Goal: Task Accomplishment & Management: Use online tool/utility

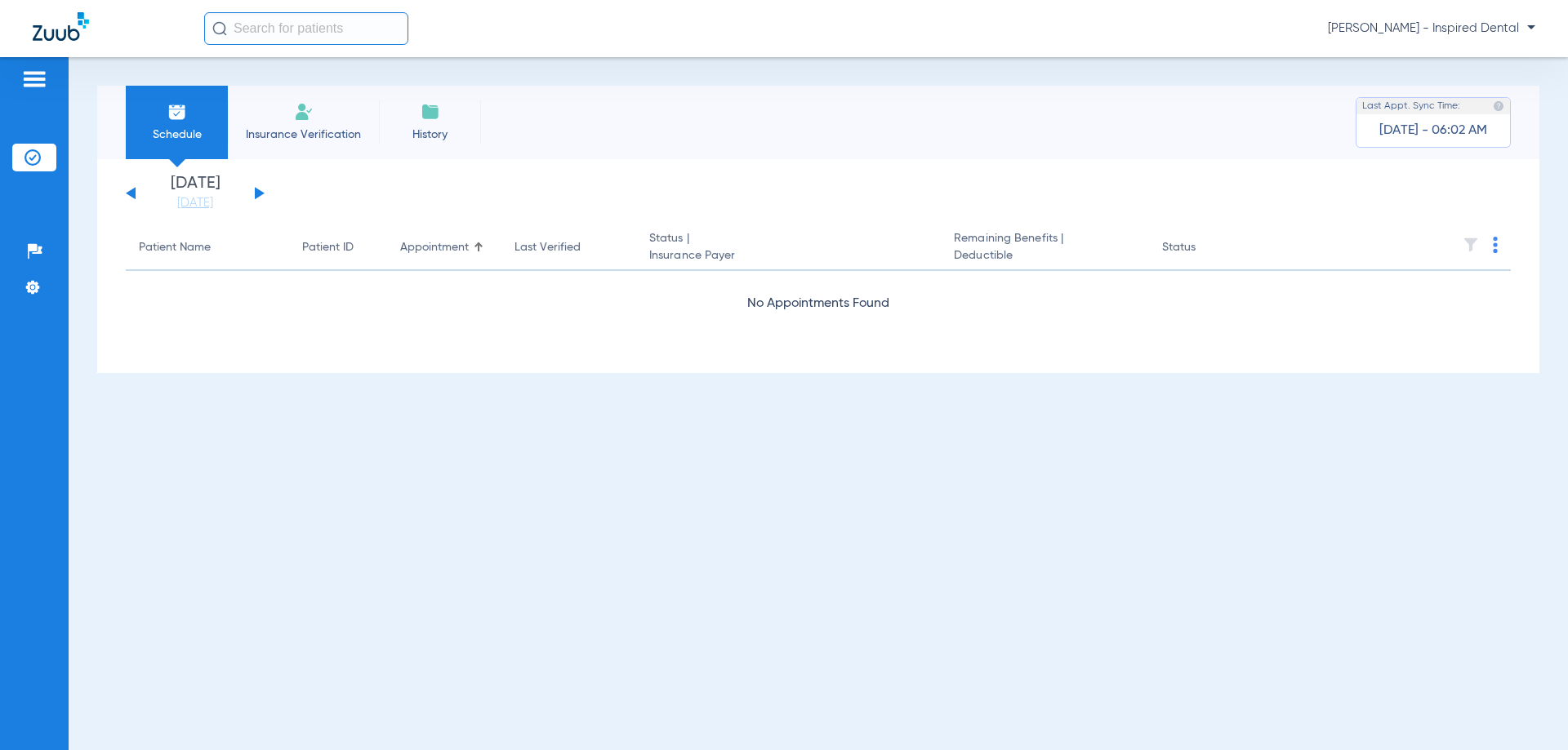
click at [258, 191] on button at bounding box center [259, 193] width 10 height 13
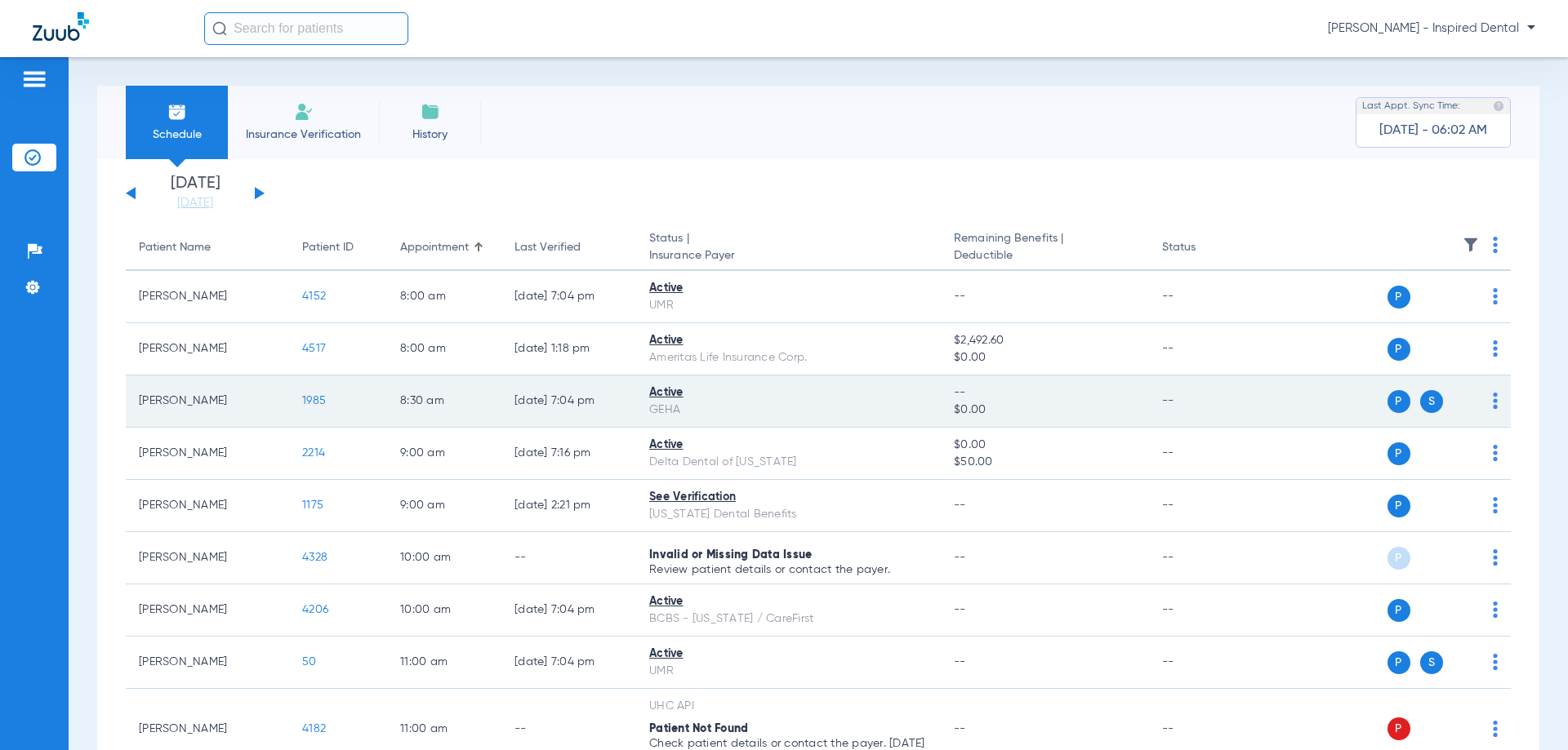
click at [311, 398] on span "1985" at bounding box center [314, 400] width 23 height 12
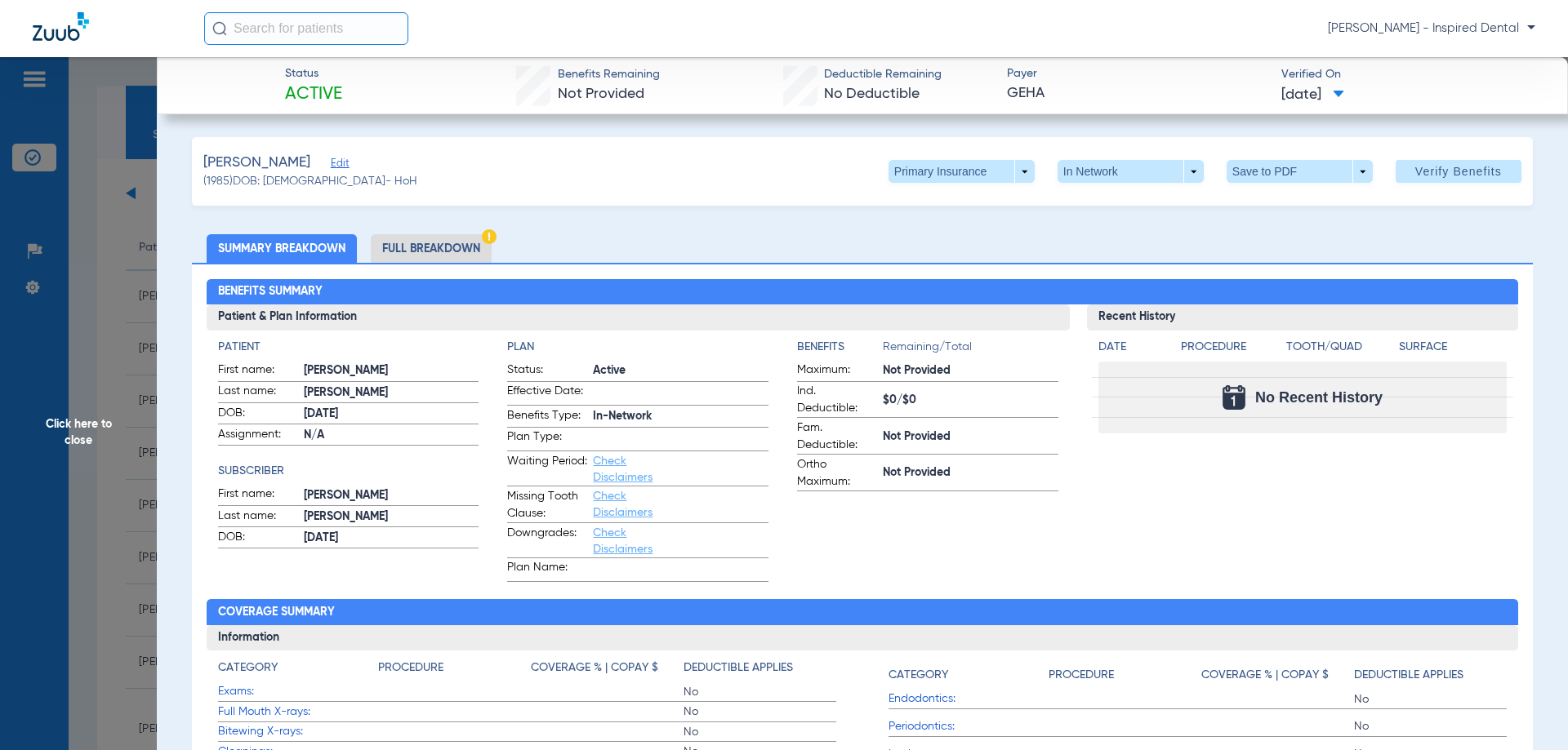
click at [71, 426] on span "Click here to close" at bounding box center [78, 432] width 156 height 750
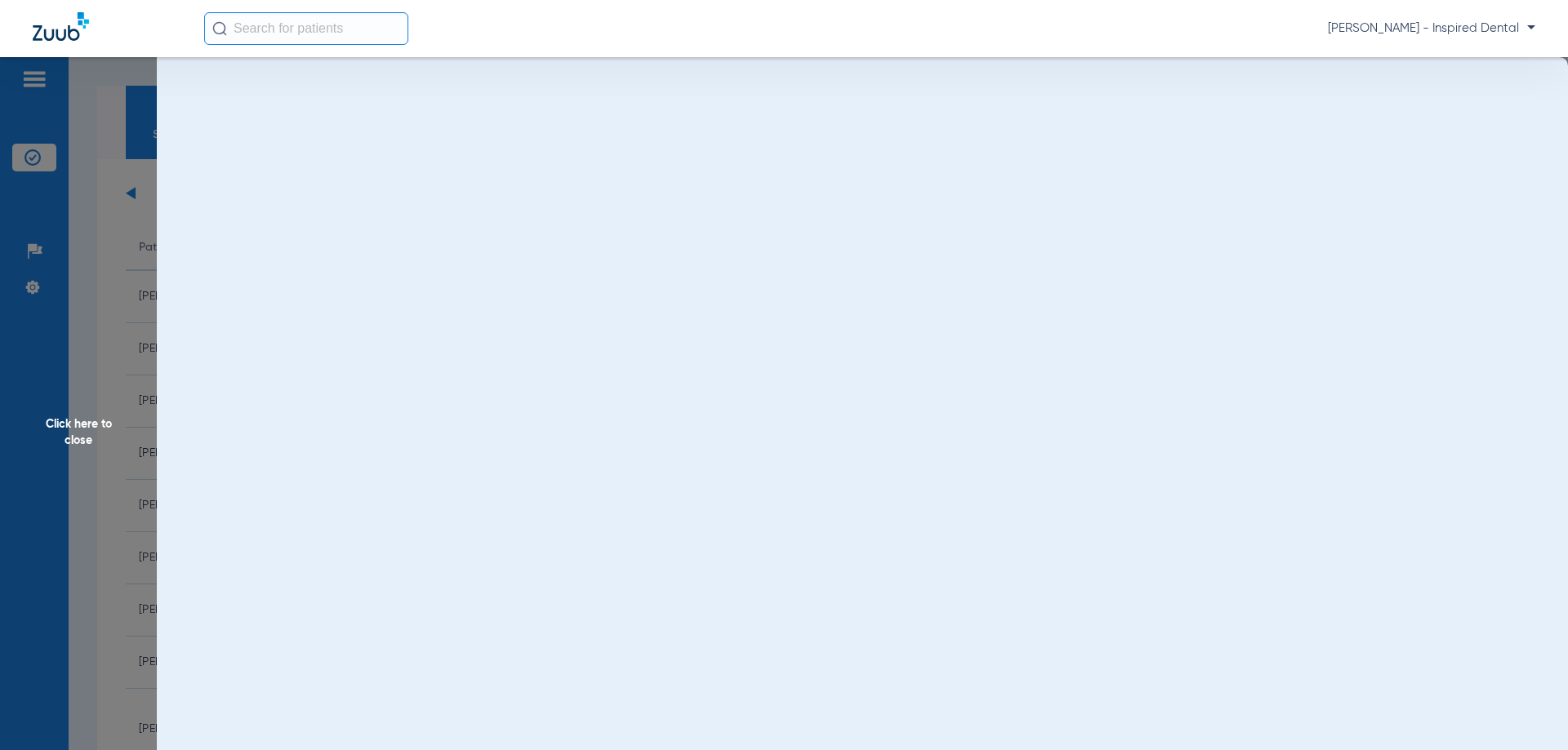
click at [70, 435] on span "Click here to close" at bounding box center [78, 432] width 156 height 750
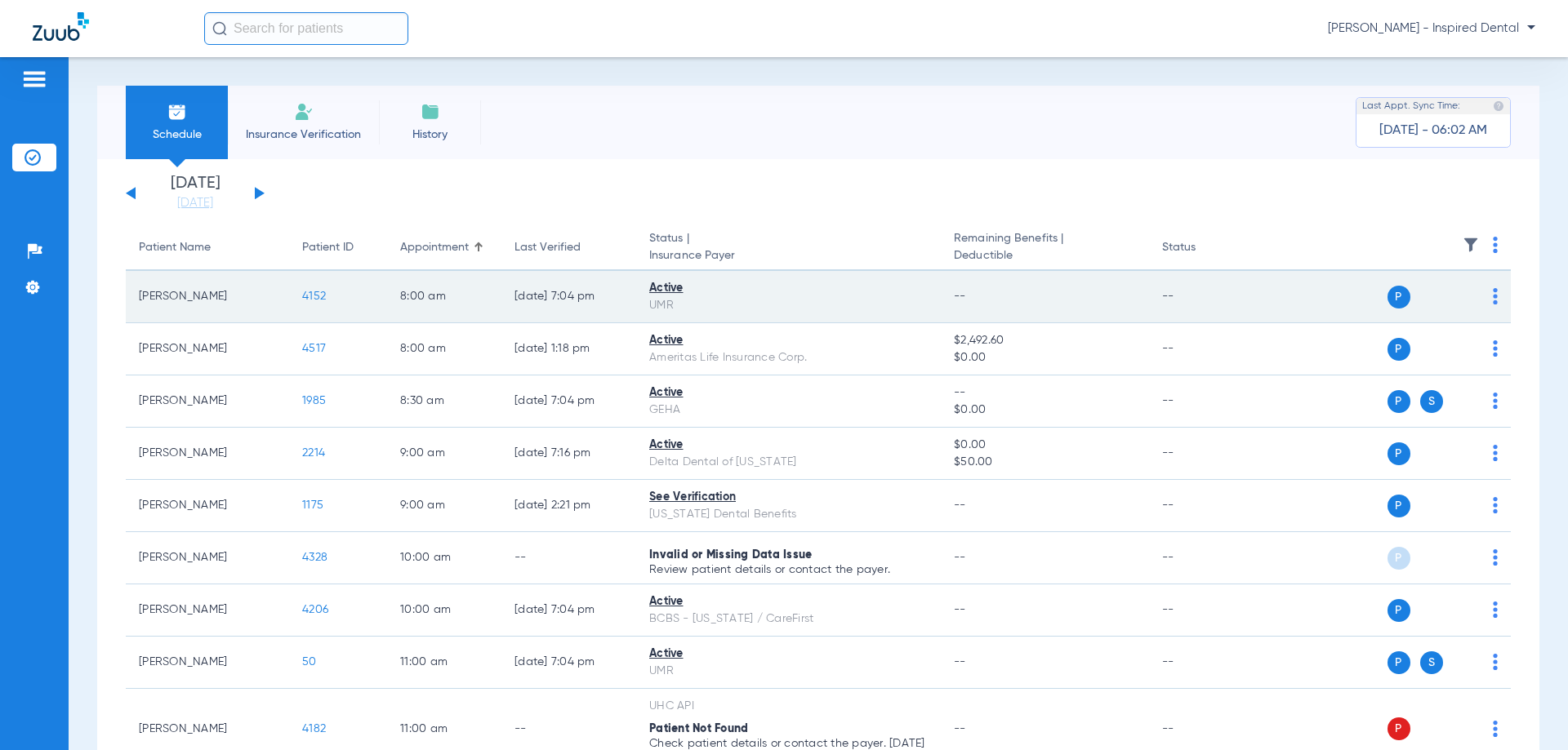
click at [317, 295] on span "4152" at bounding box center [314, 296] width 23 height 12
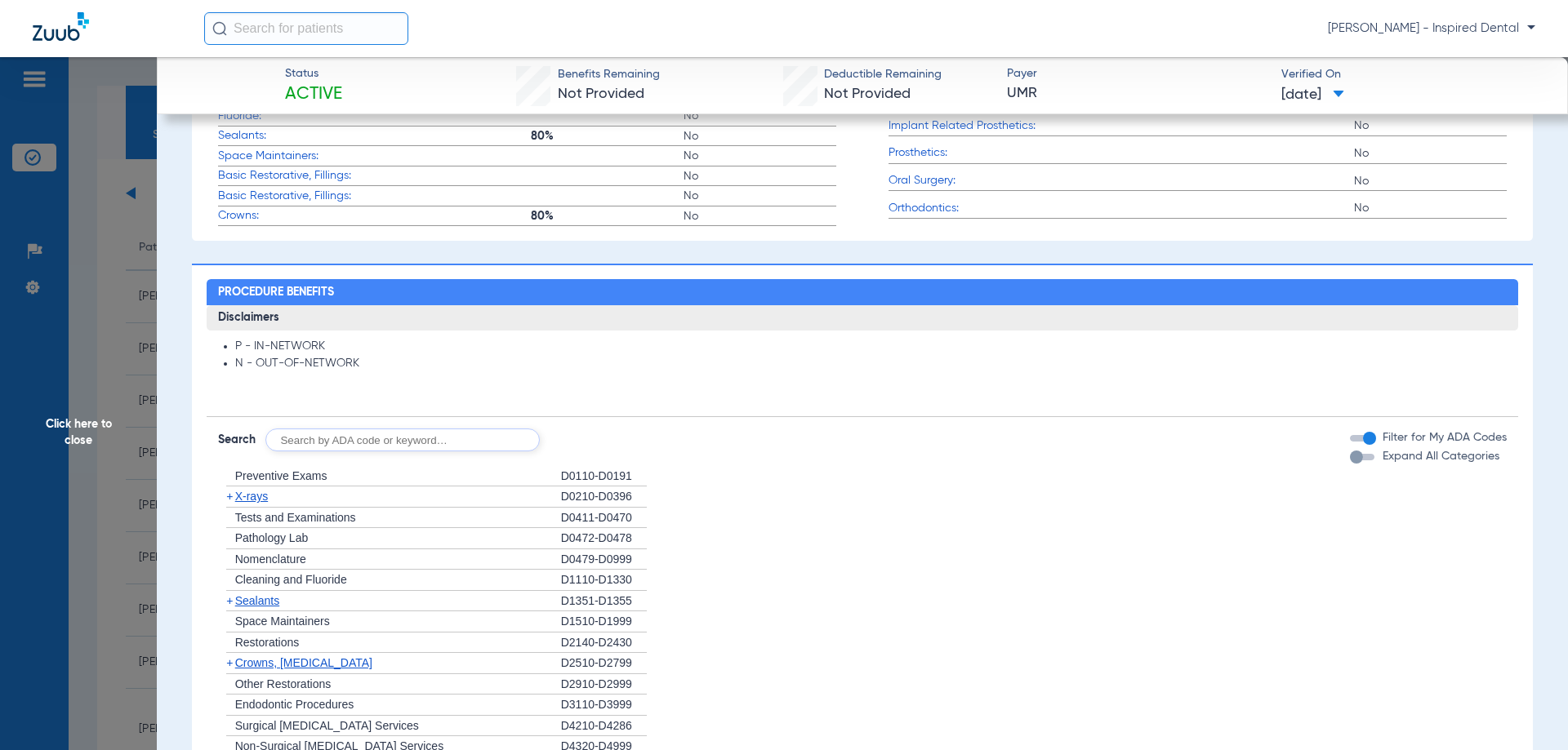
scroll to position [898, 0]
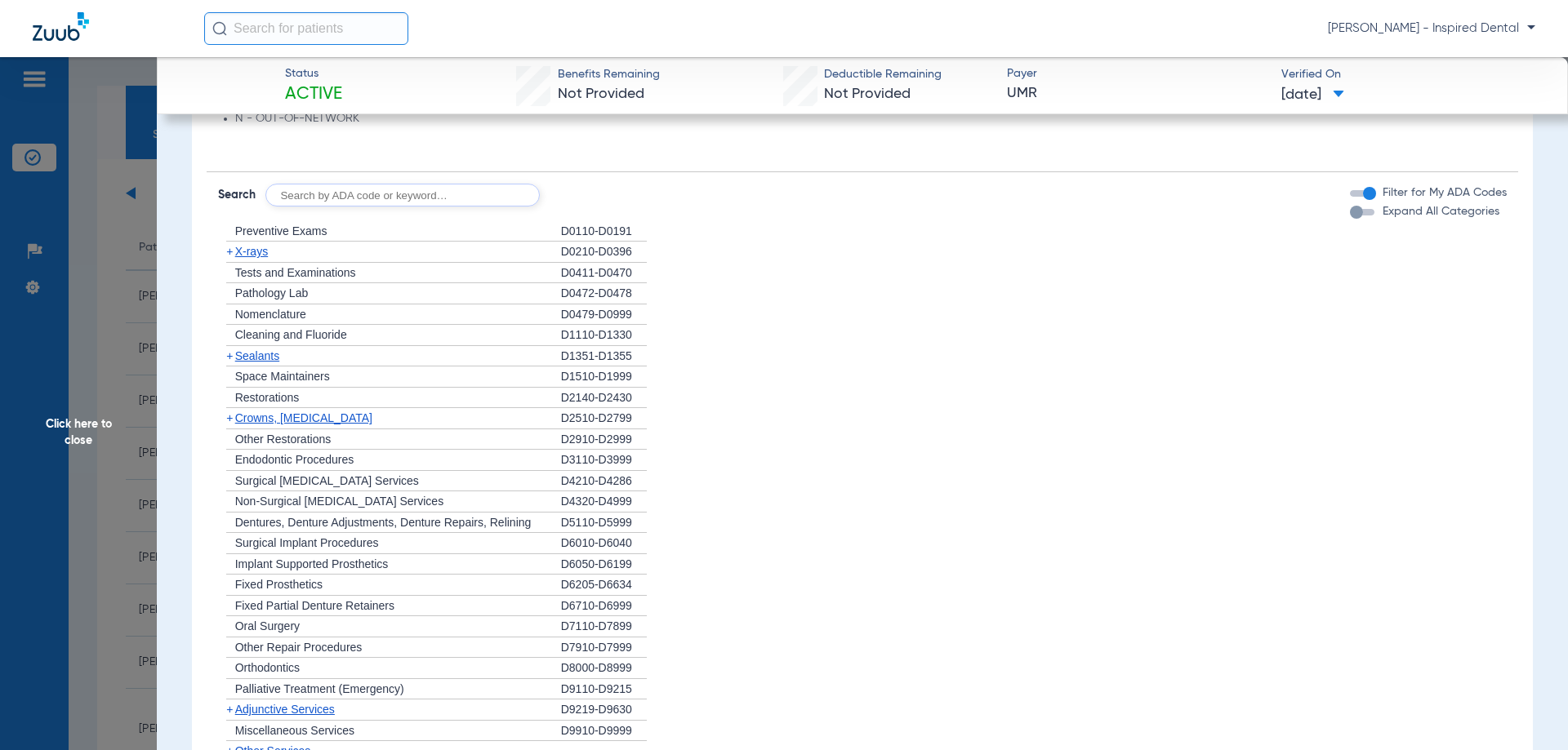
click at [254, 253] on span "X-rays" at bounding box center [251, 251] width 33 height 13
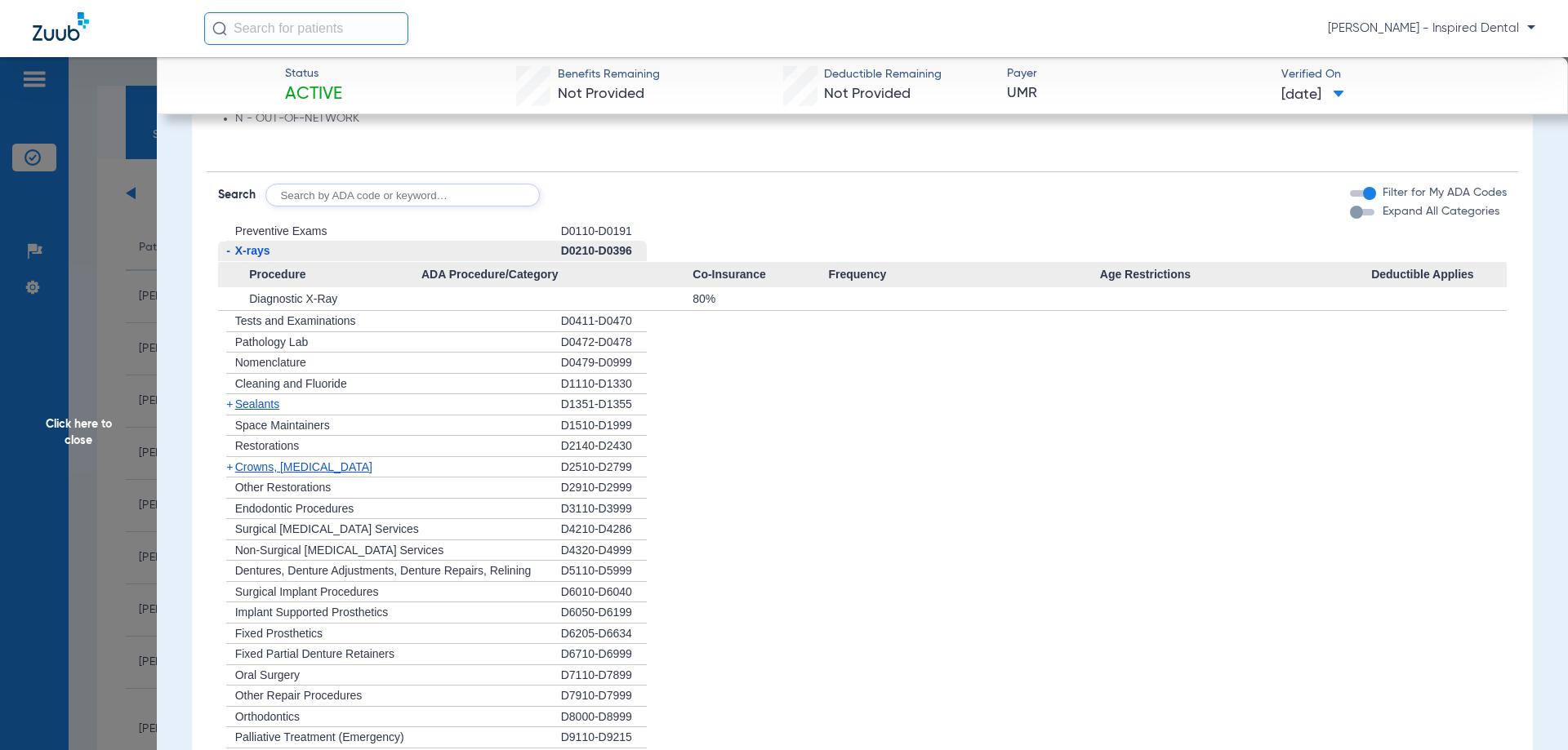
click at [324, 200] on input "text" at bounding box center [403, 194] width 275 height 23
type input "d0220"
click at [628, 188] on button "Search" at bounding box center [600, 194] width 64 height 23
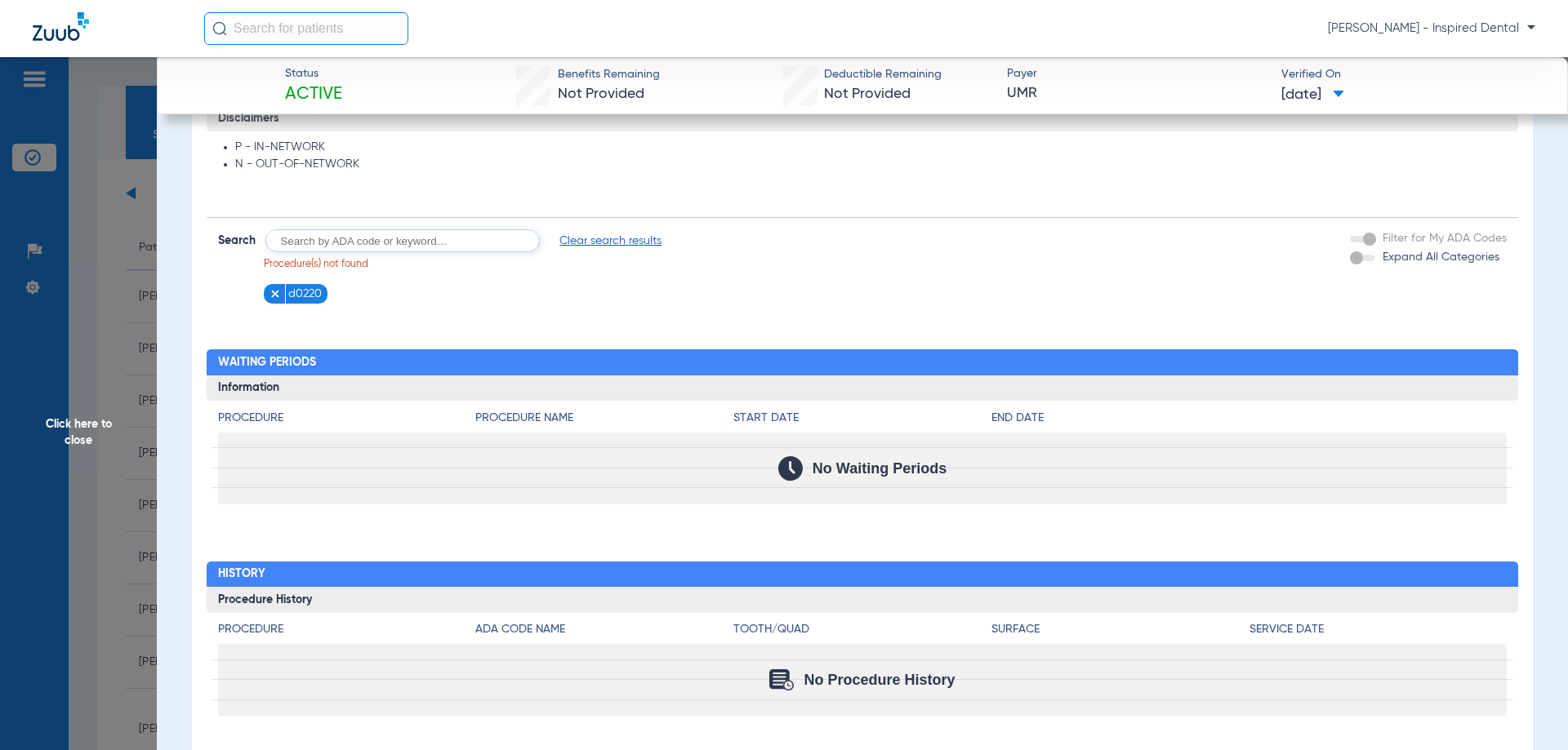
scroll to position [873, 0]
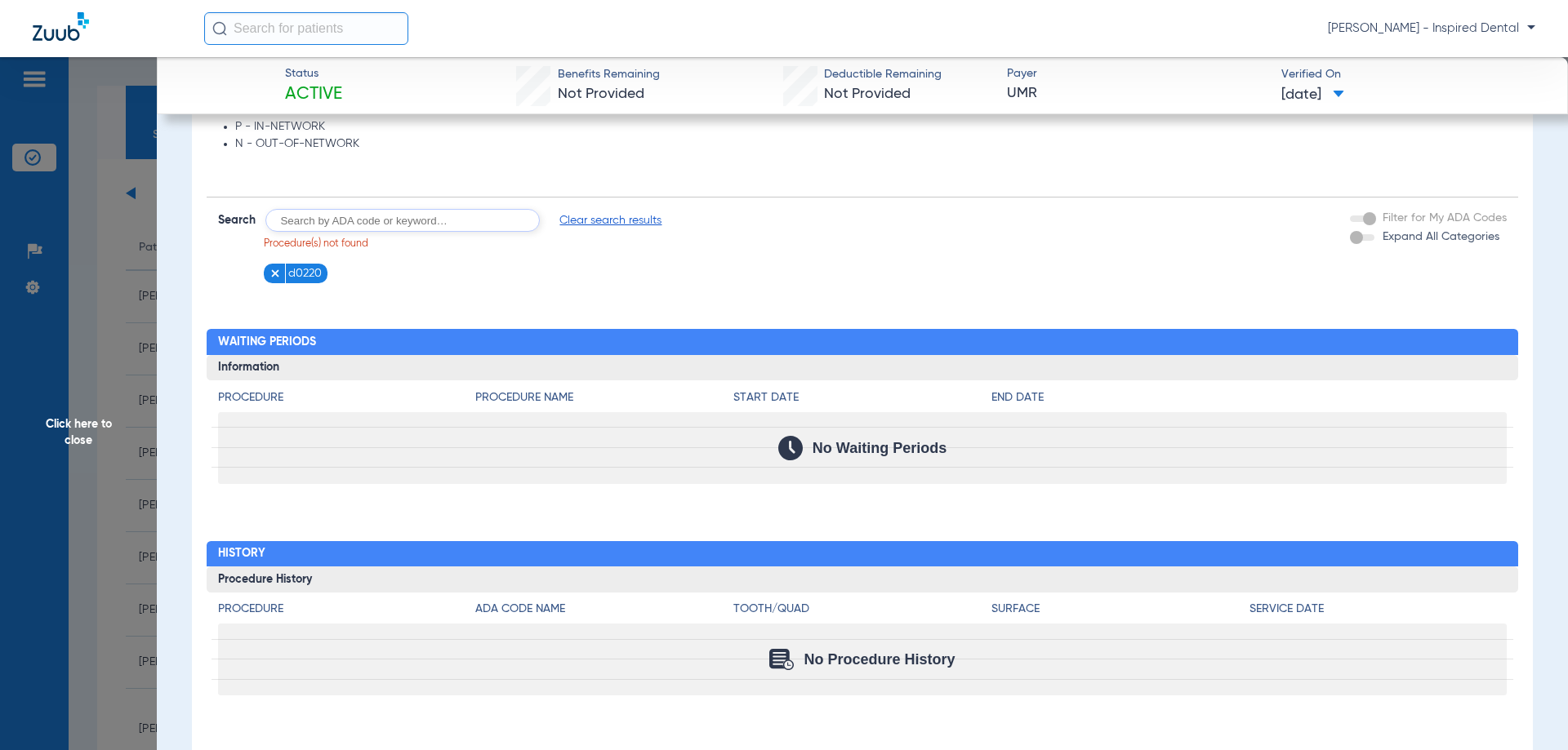
click at [283, 279] on figure at bounding box center [277, 274] width 16 height 21
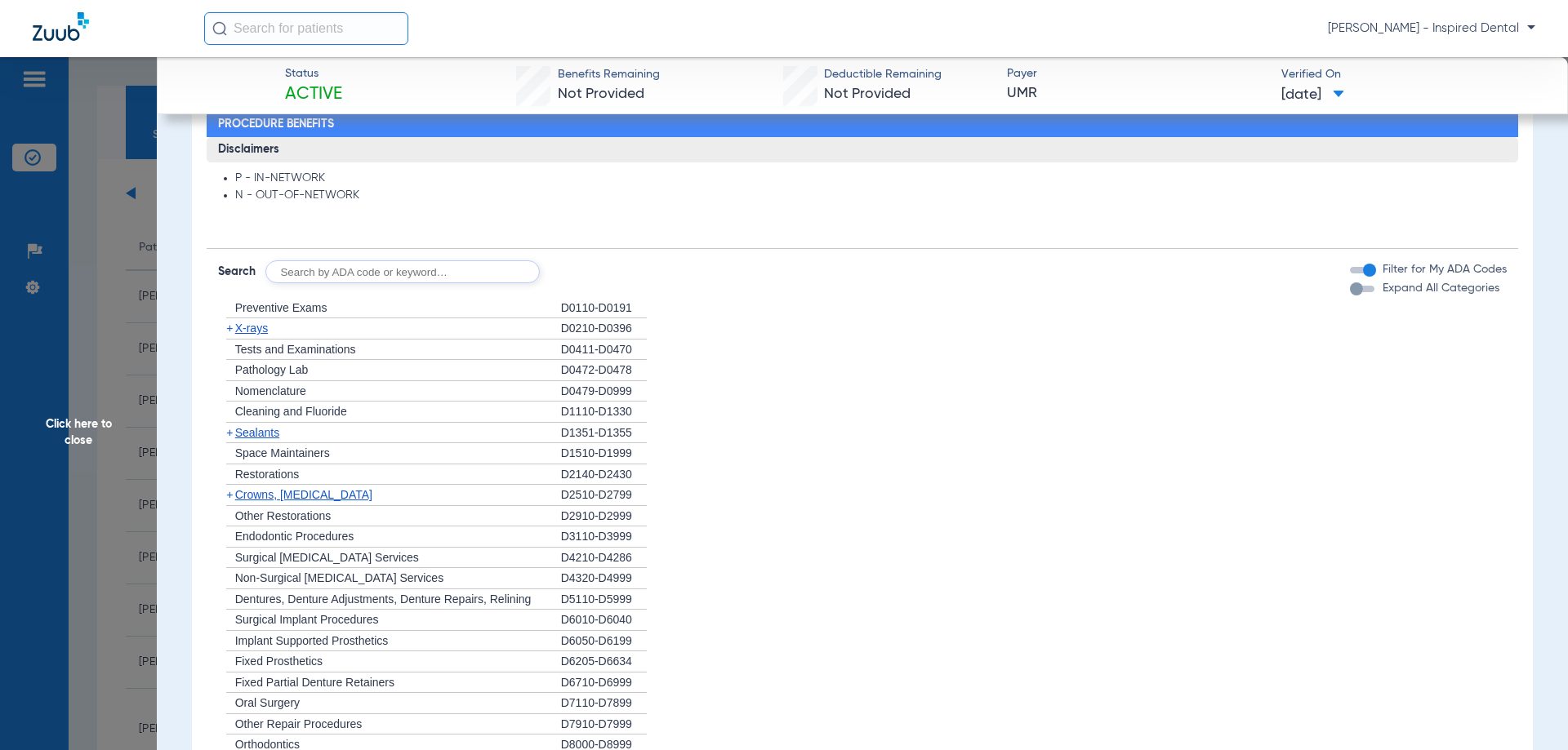
scroll to position [898, 0]
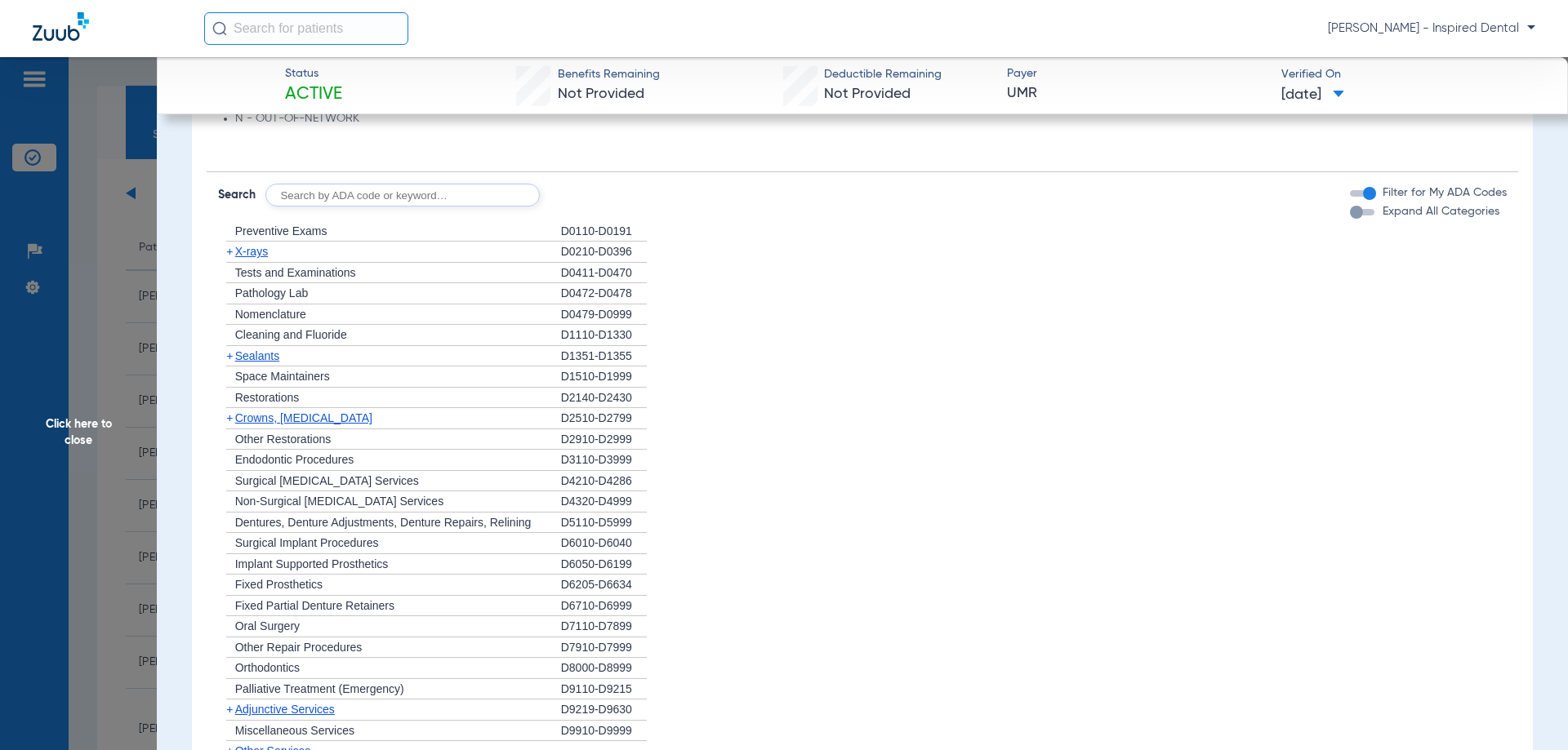
click at [74, 447] on span "Click here to close" at bounding box center [78, 432] width 156 height 750
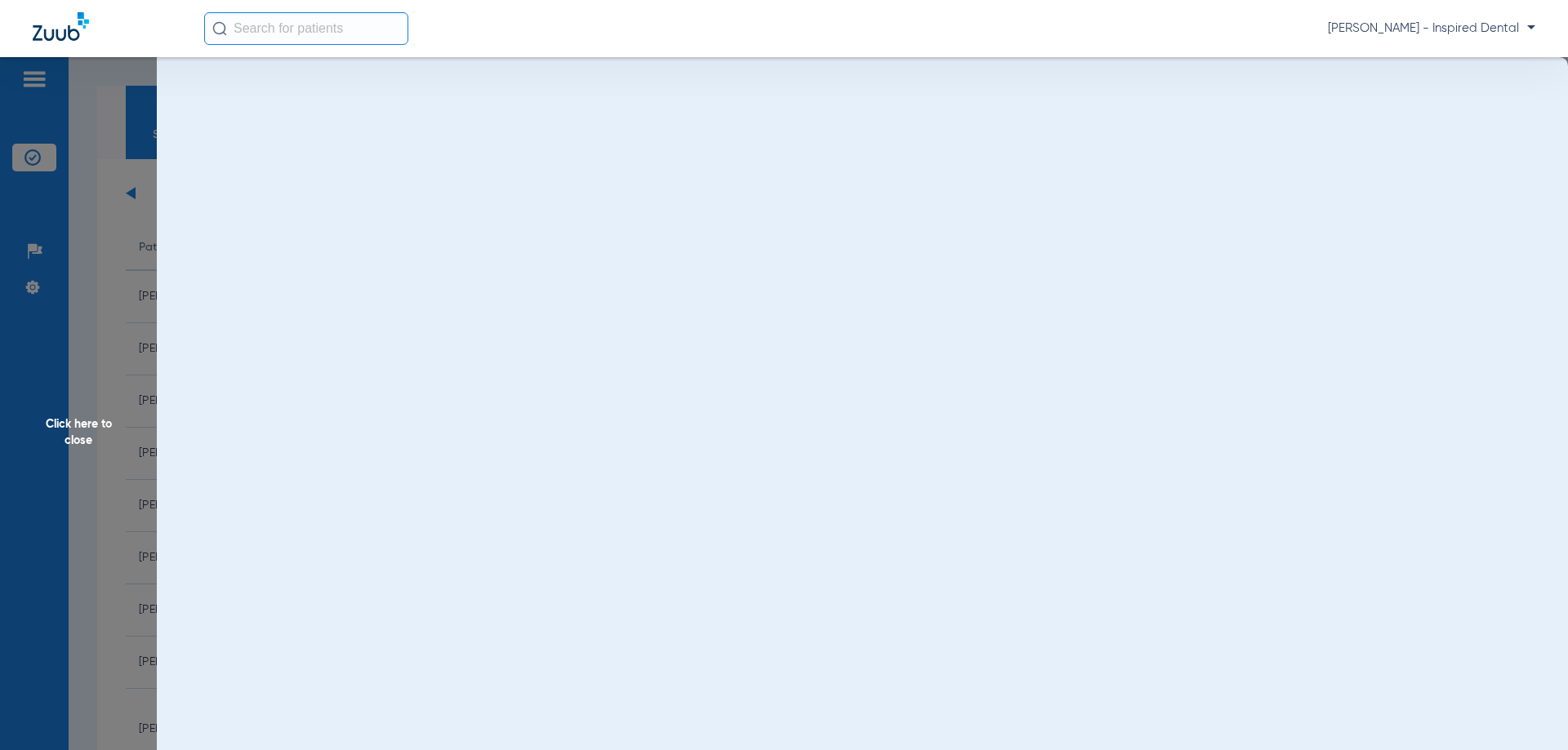
scroll to position [0, 0]
click at [80, 444] on span "Click here to close" at bounding box center [78, 432] width 156 height 750
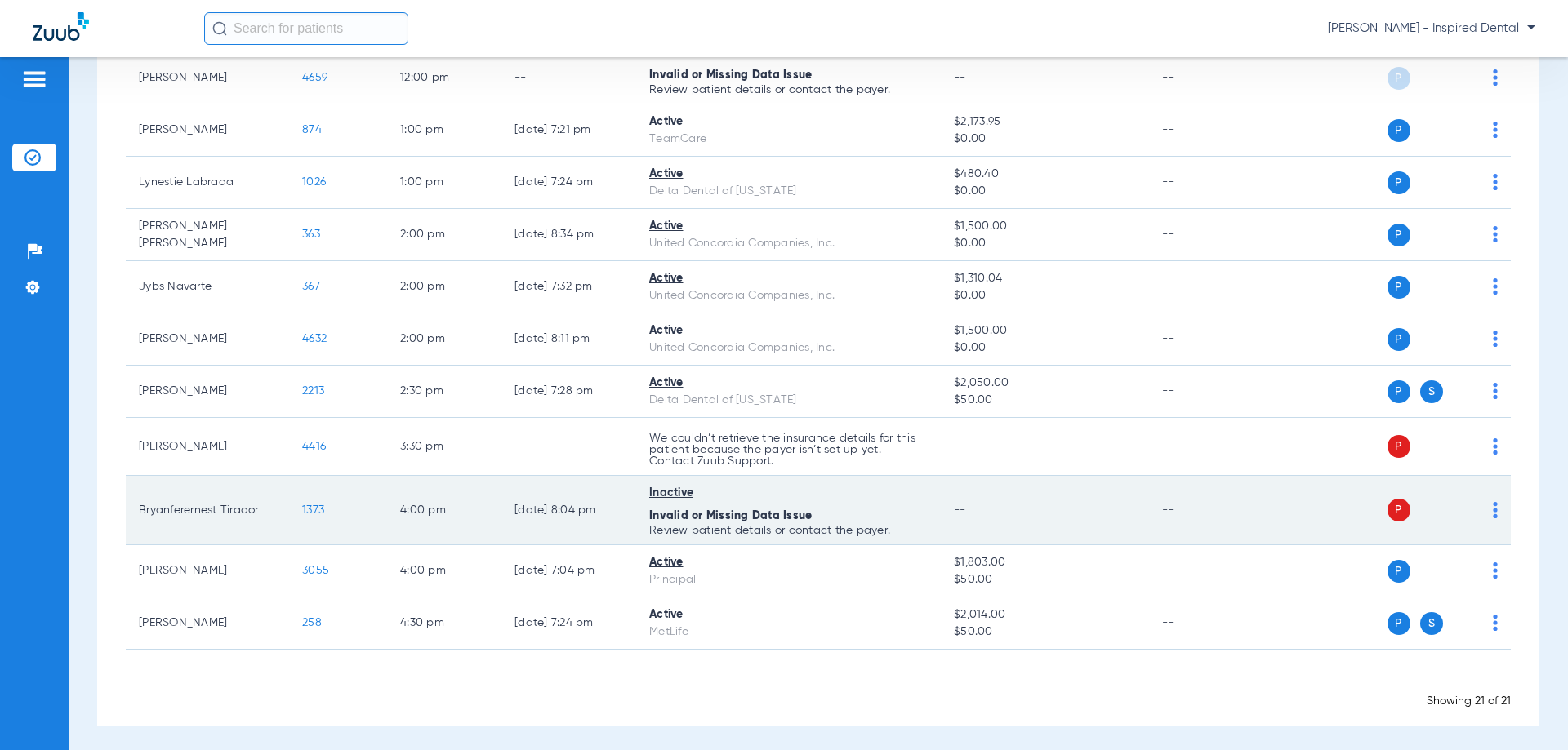
scroll to position [773, 0]
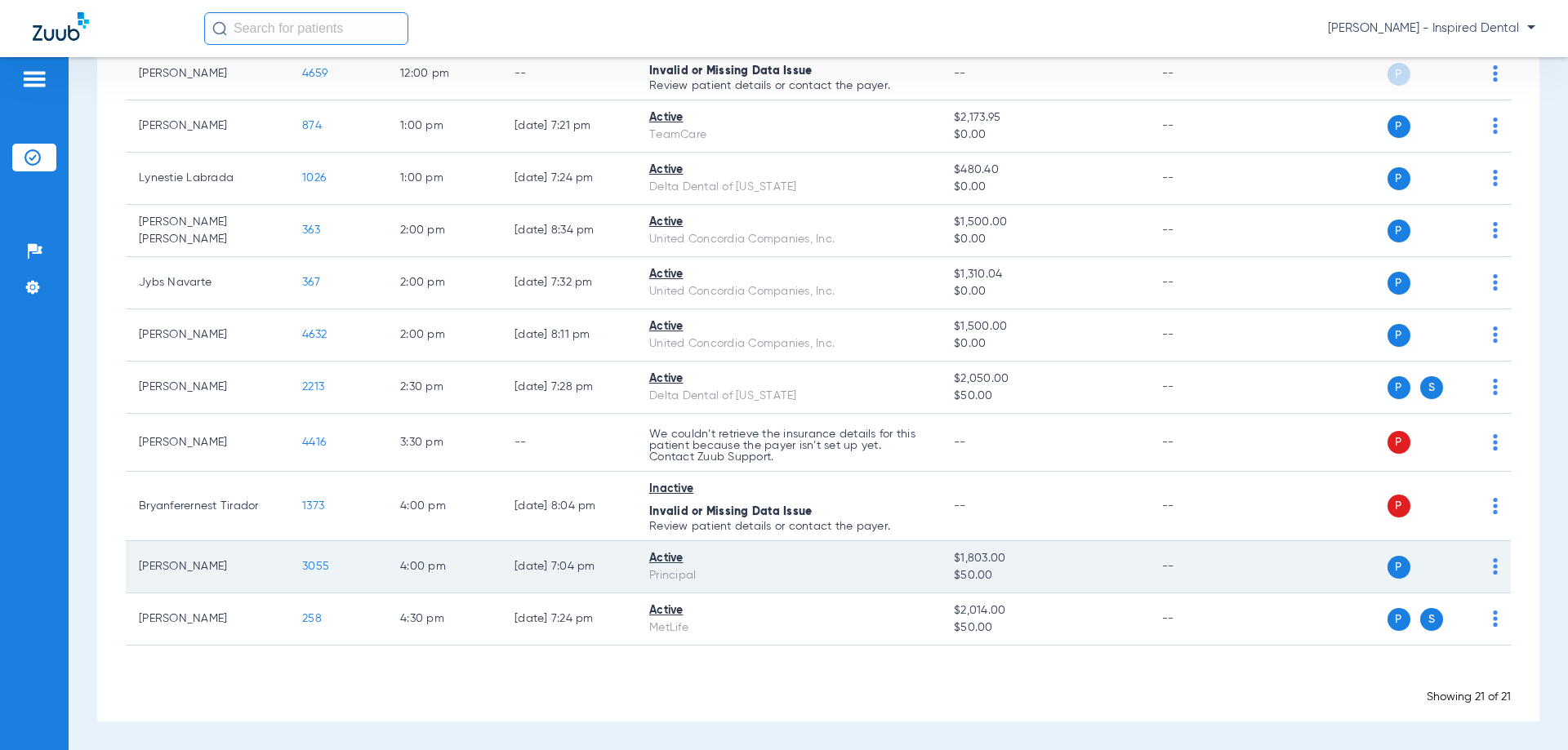
click at [315, 572] on span "3055" at bounding box center [315, 567] width 27 height 12
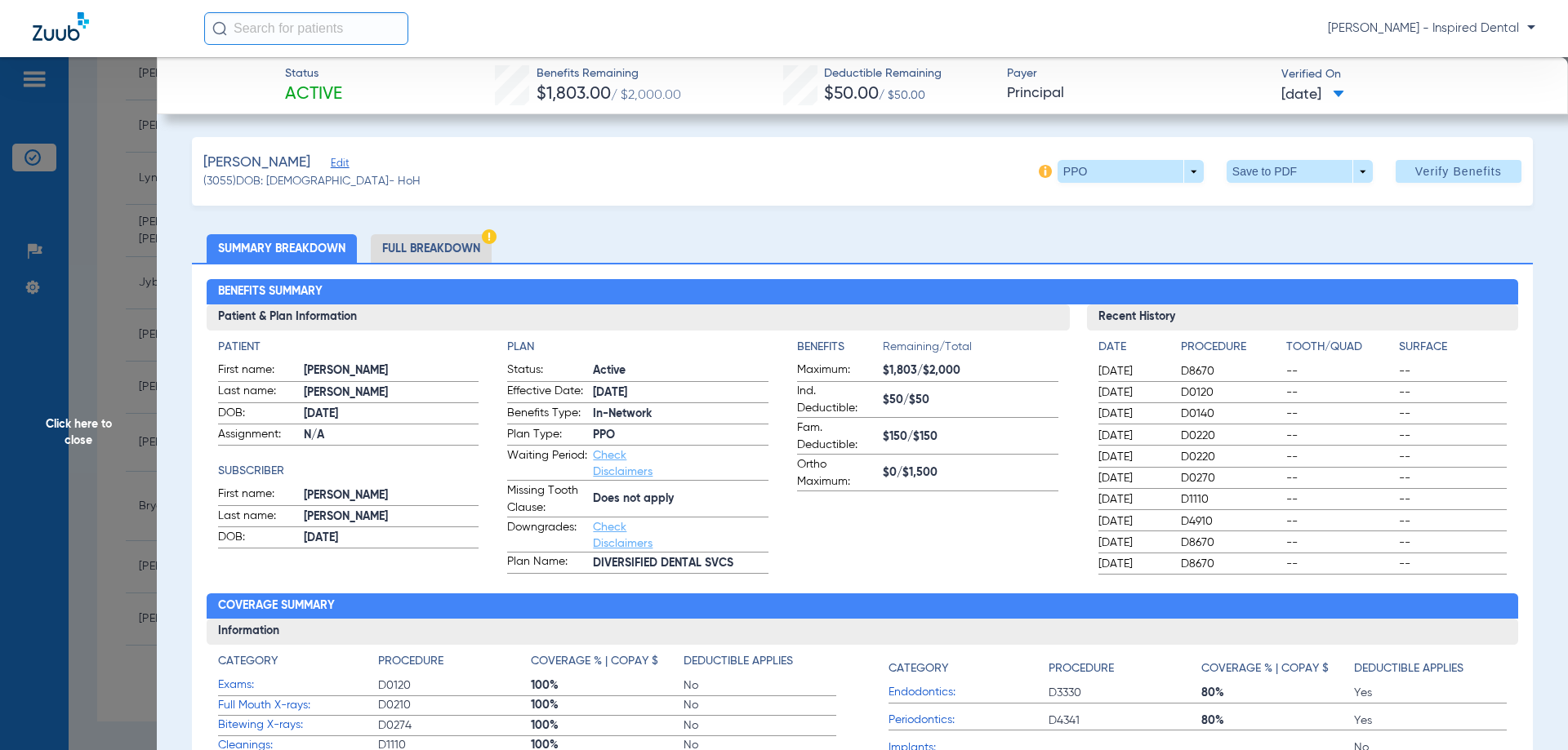
click at [83, 440] on span "Click here to close" at bounding box center [78, 432] width 156 height 750
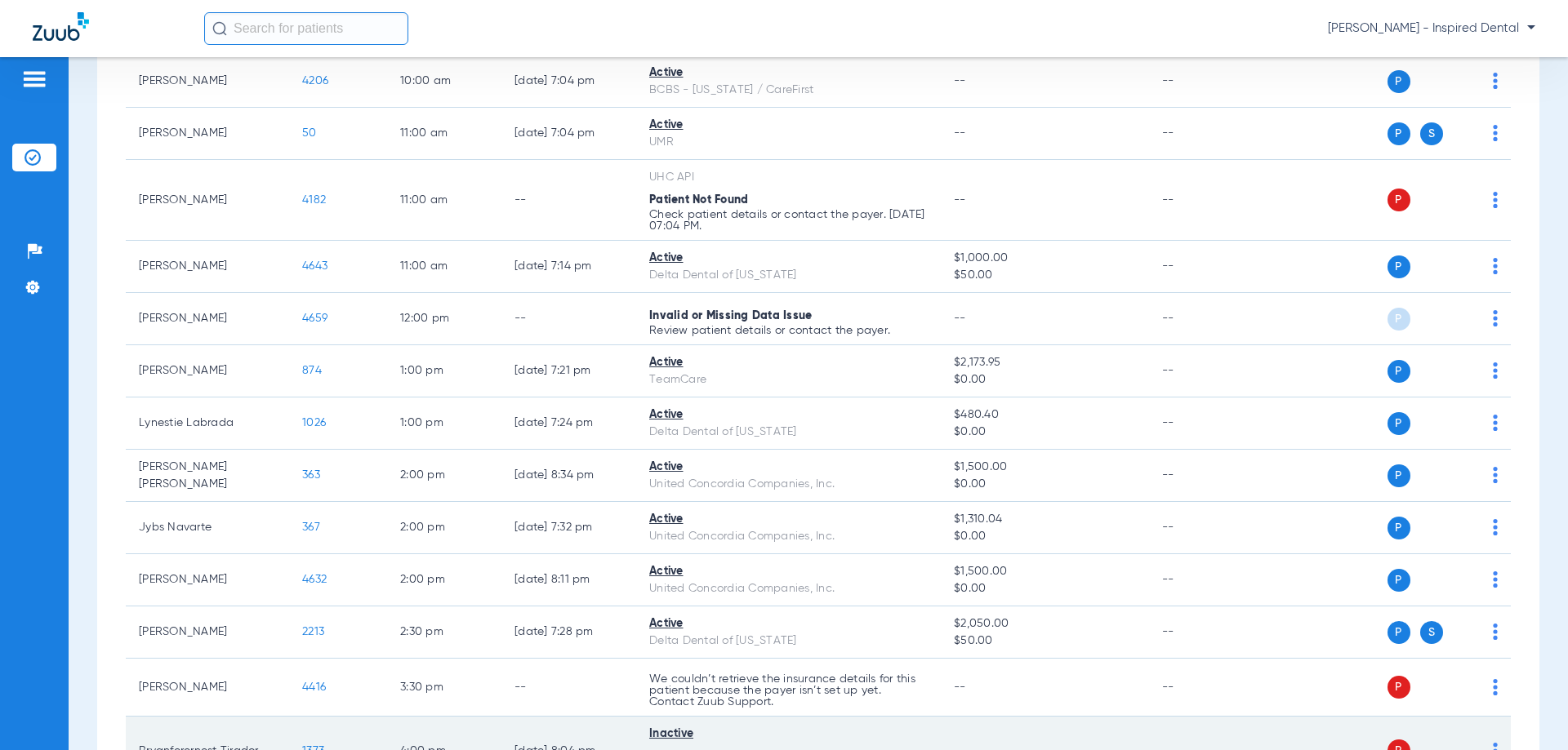
scroll to position [474, 0]
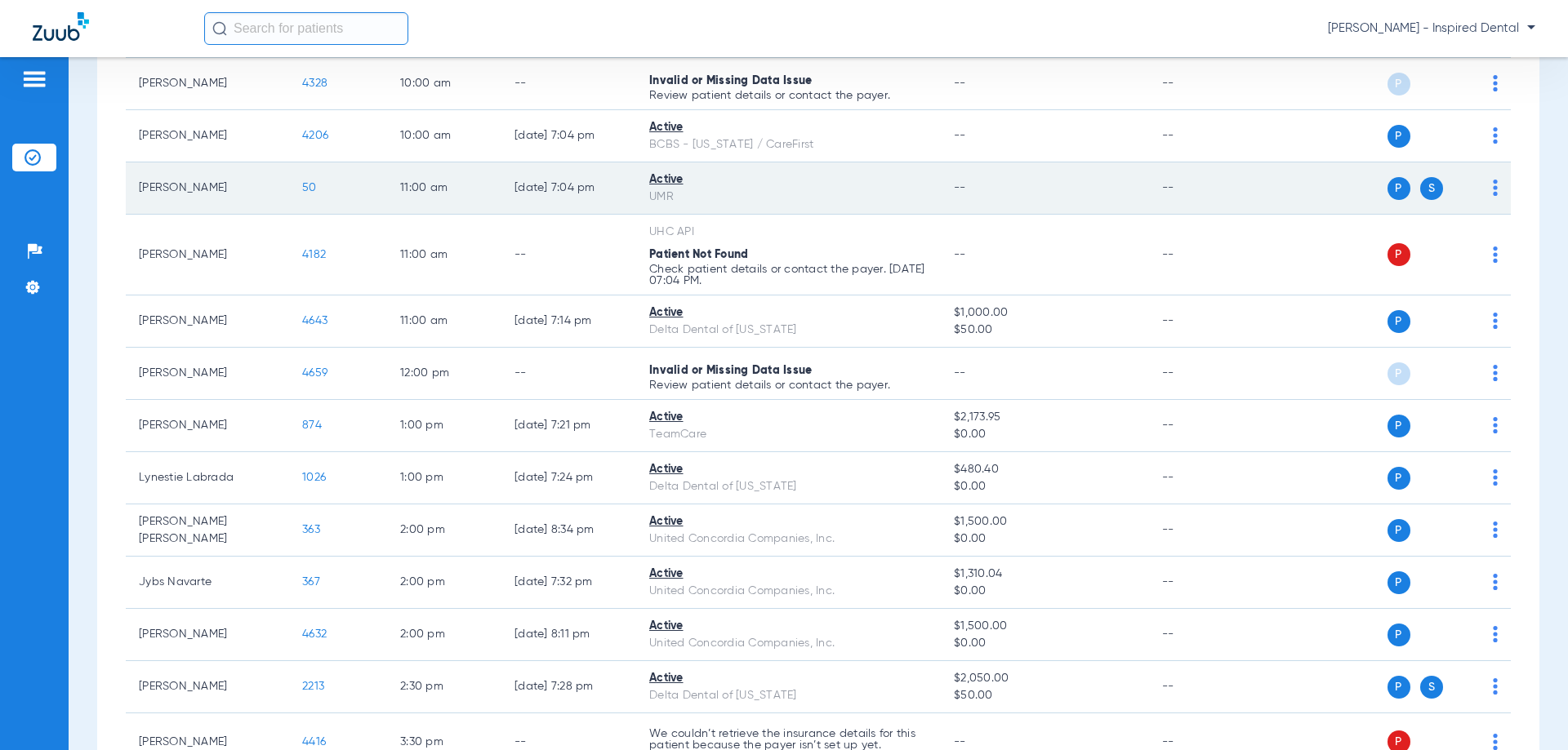
click at [317, 195] on td "50" at bounding box center [338, 189] width 98 height 52
click at [309, 195] on td "50" at bounding box center [338, 189] width 98 height 52
click at [309, 192] on span "50" at bounding box center [309, 187] width 14 height 12
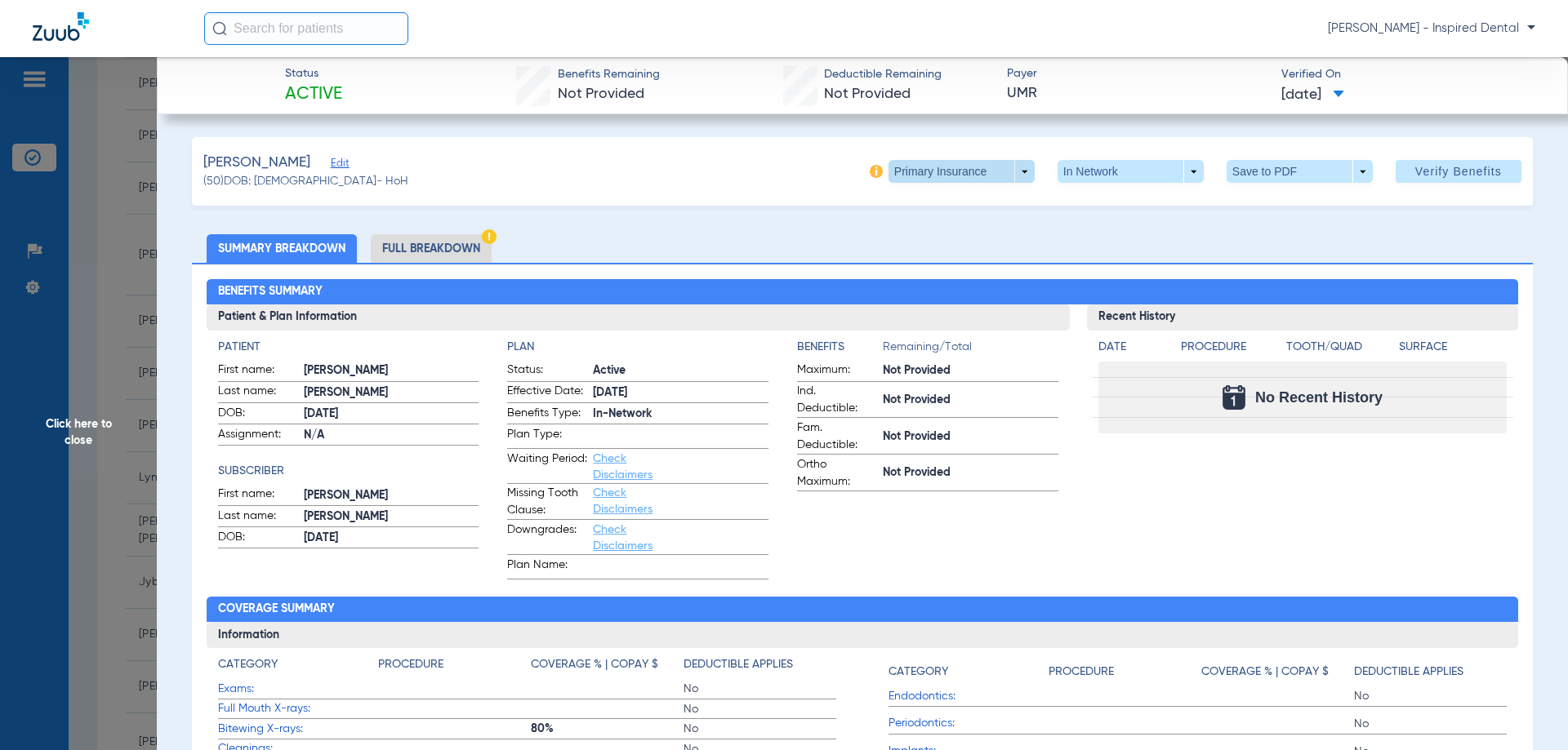
click at [1008, 177] on span at bounding box center [962, 171] width 146 height 23
click at [972, 231] on span "Secondary Insurance" at bounding box center [944, 237] width 108 height 12
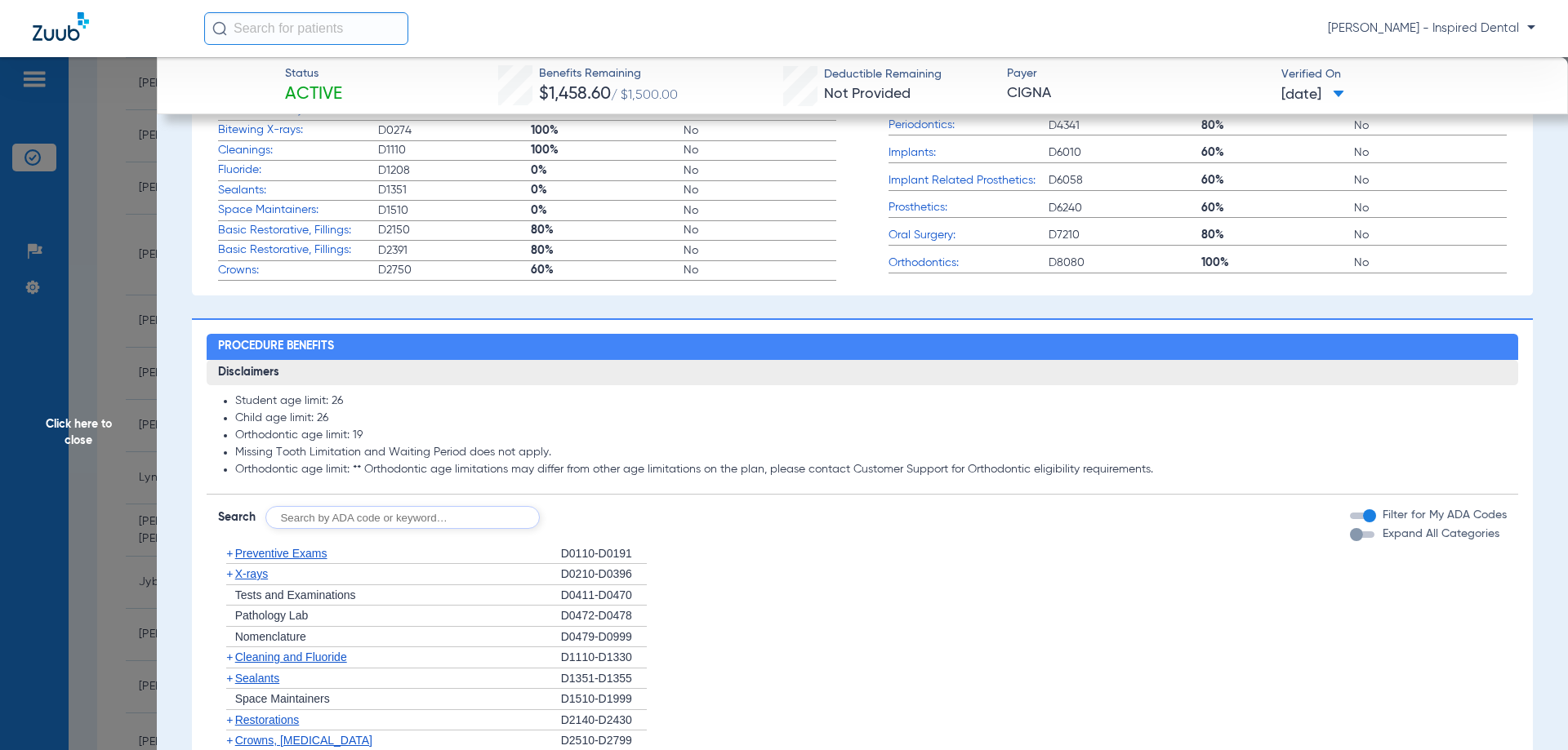
scroll to position [598, 0]
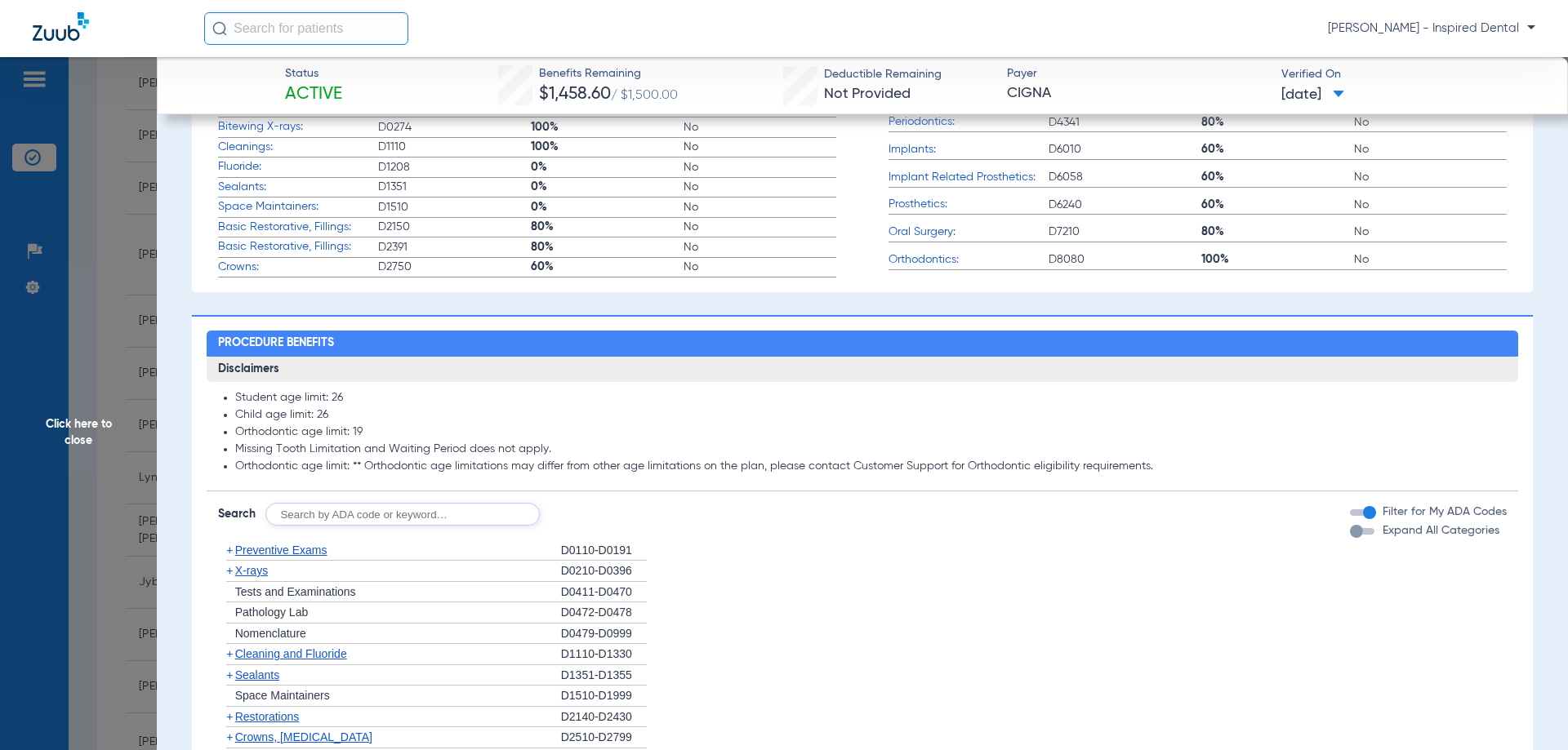
click at [319, 555] on span "Preventive Exams" at bounding box center [281, 550] width 92 height 13
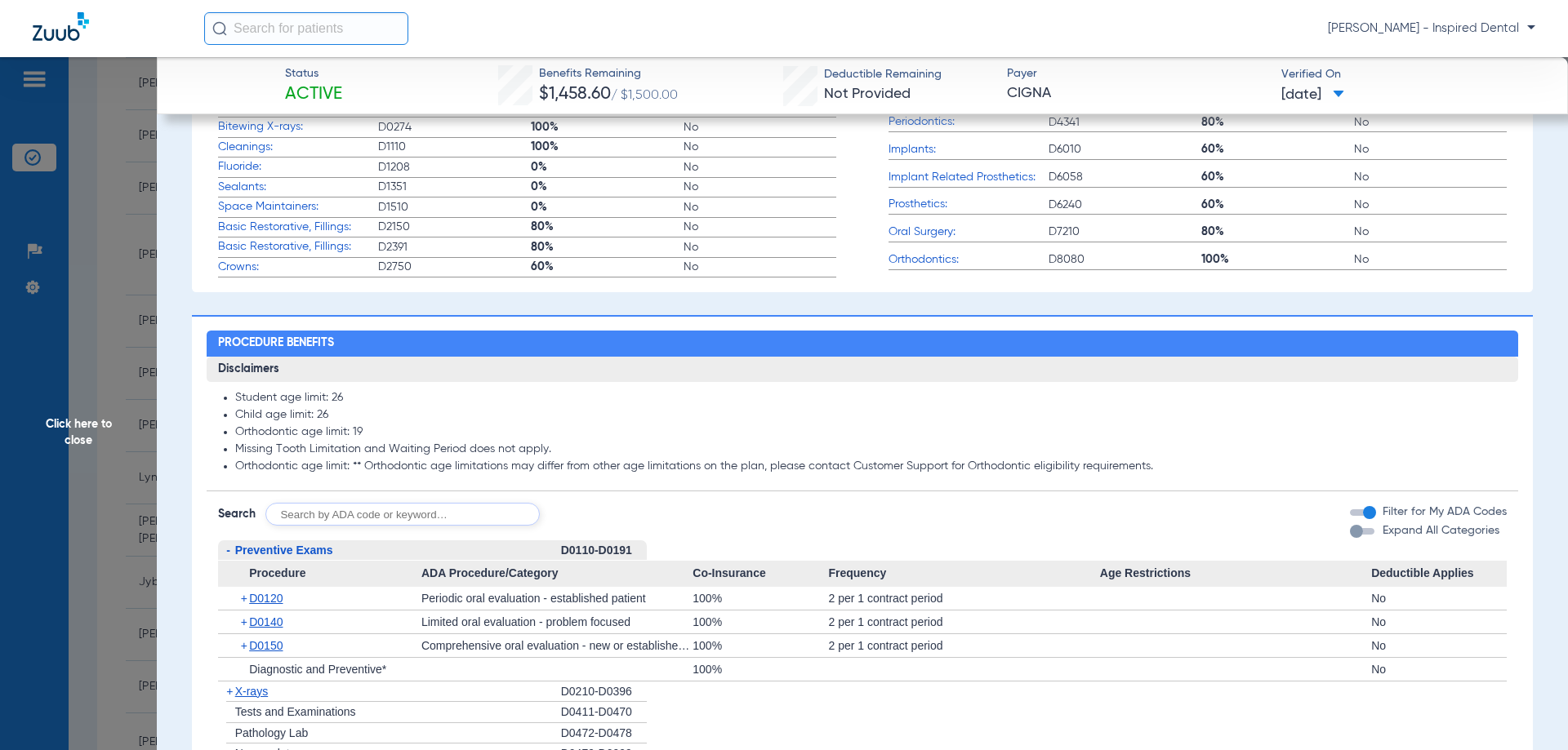
click at [291, 521] on input "text" at bounding box center [403, 513] width 275 height 23
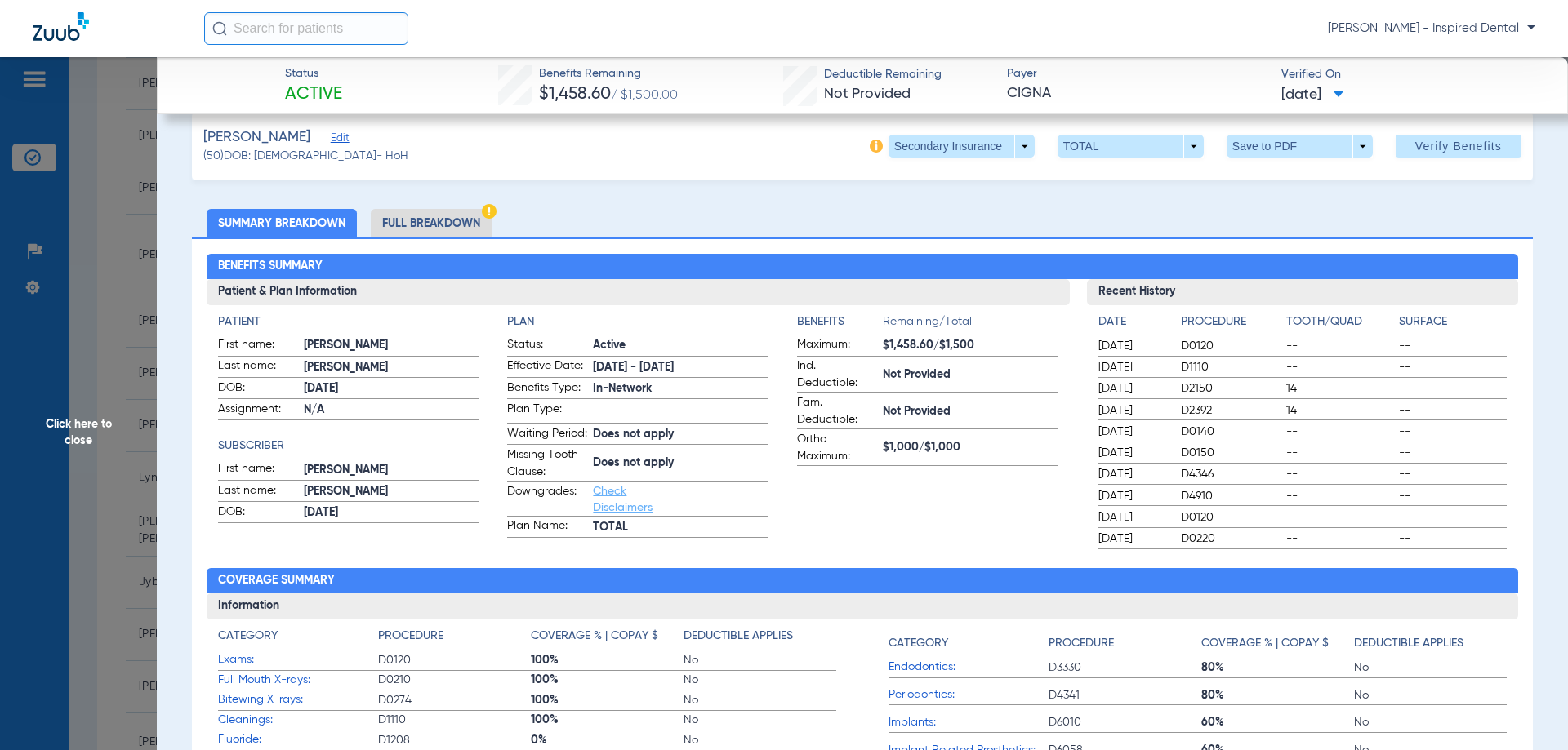
scroll to position [0, 0]
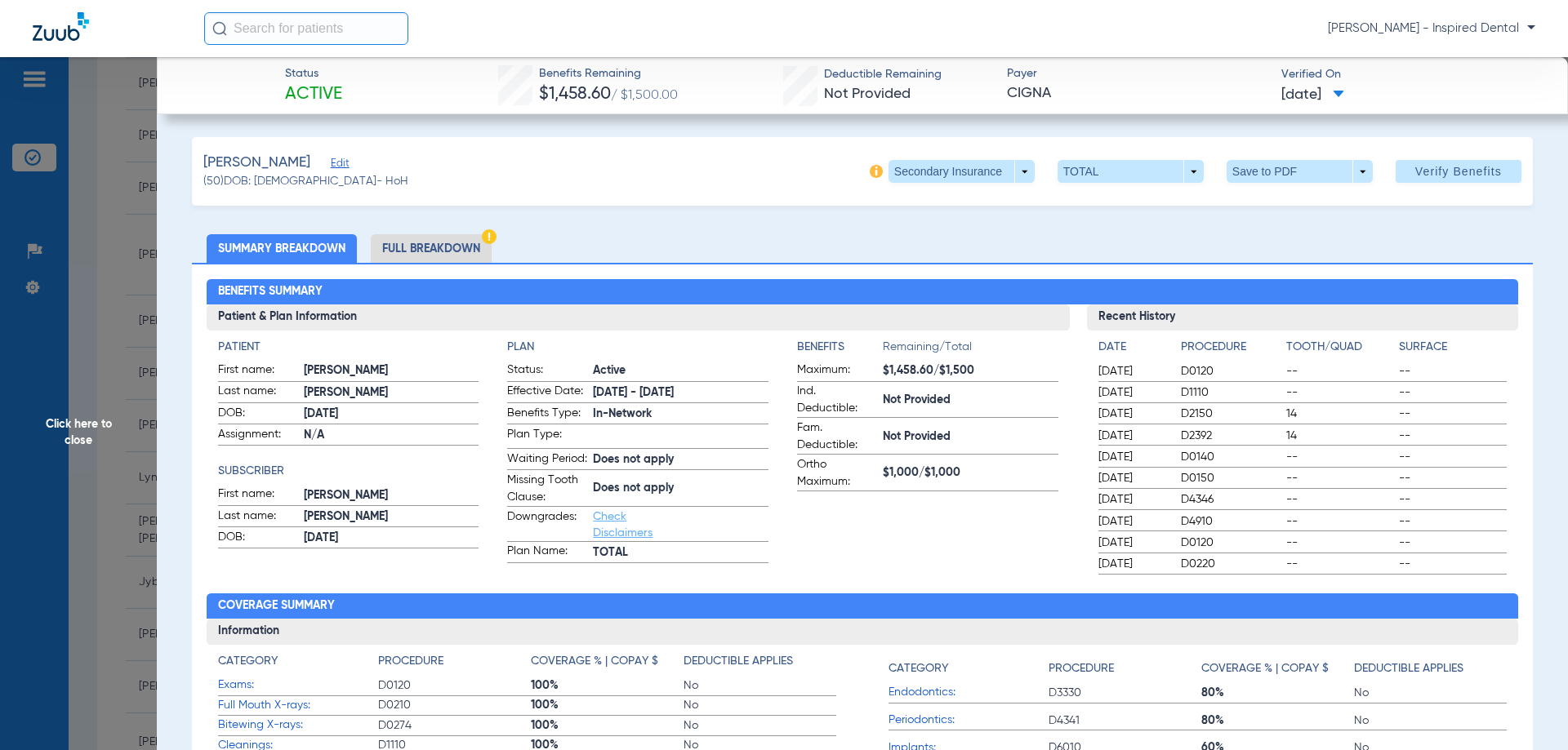
click at [86, 445] on span "Click here to close" at bounding box center [78, 432] width 156 height 750
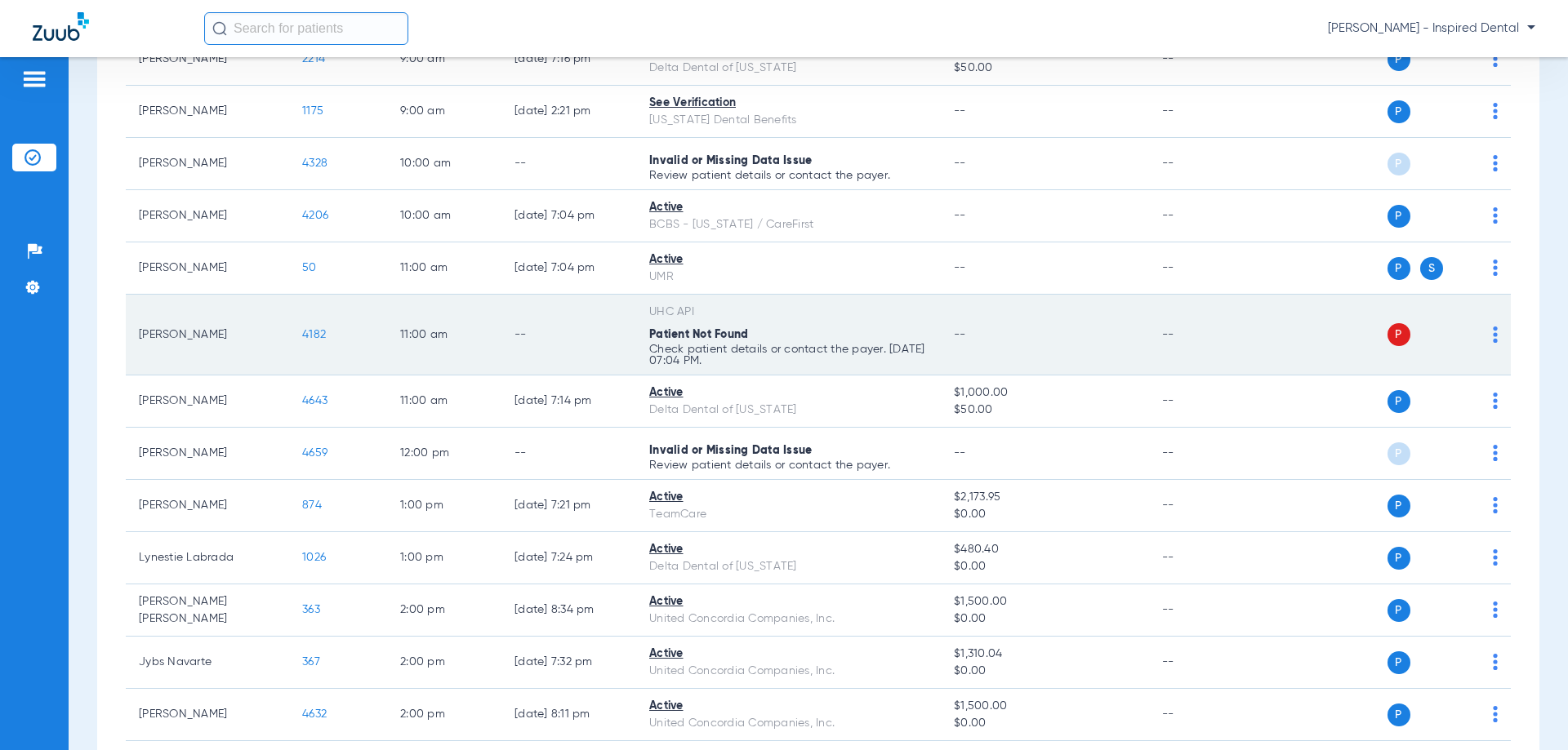
scroll to position [393, 0]
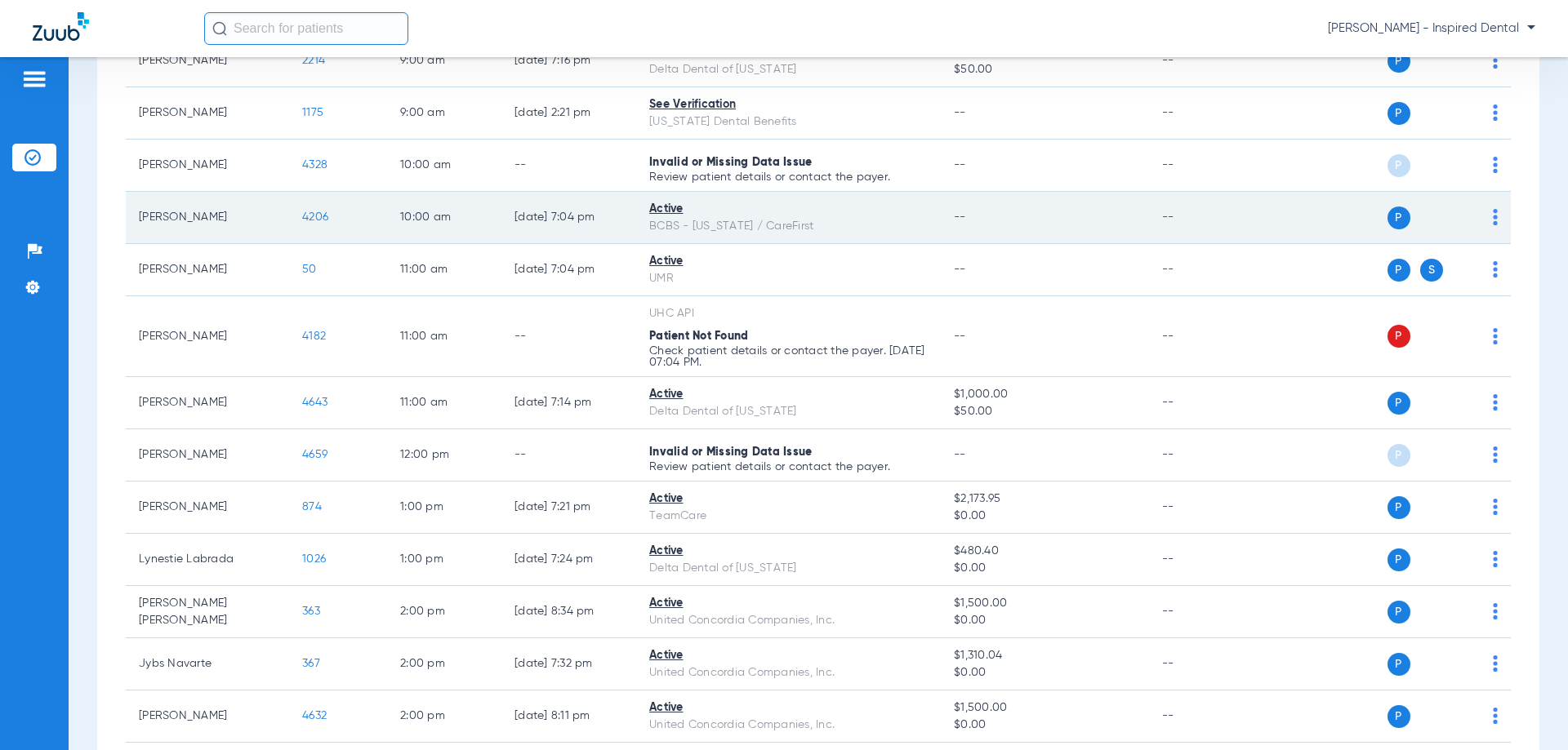
click at [317, 219] on span "4206" at bounding box center [315, 217] width 26 height 12
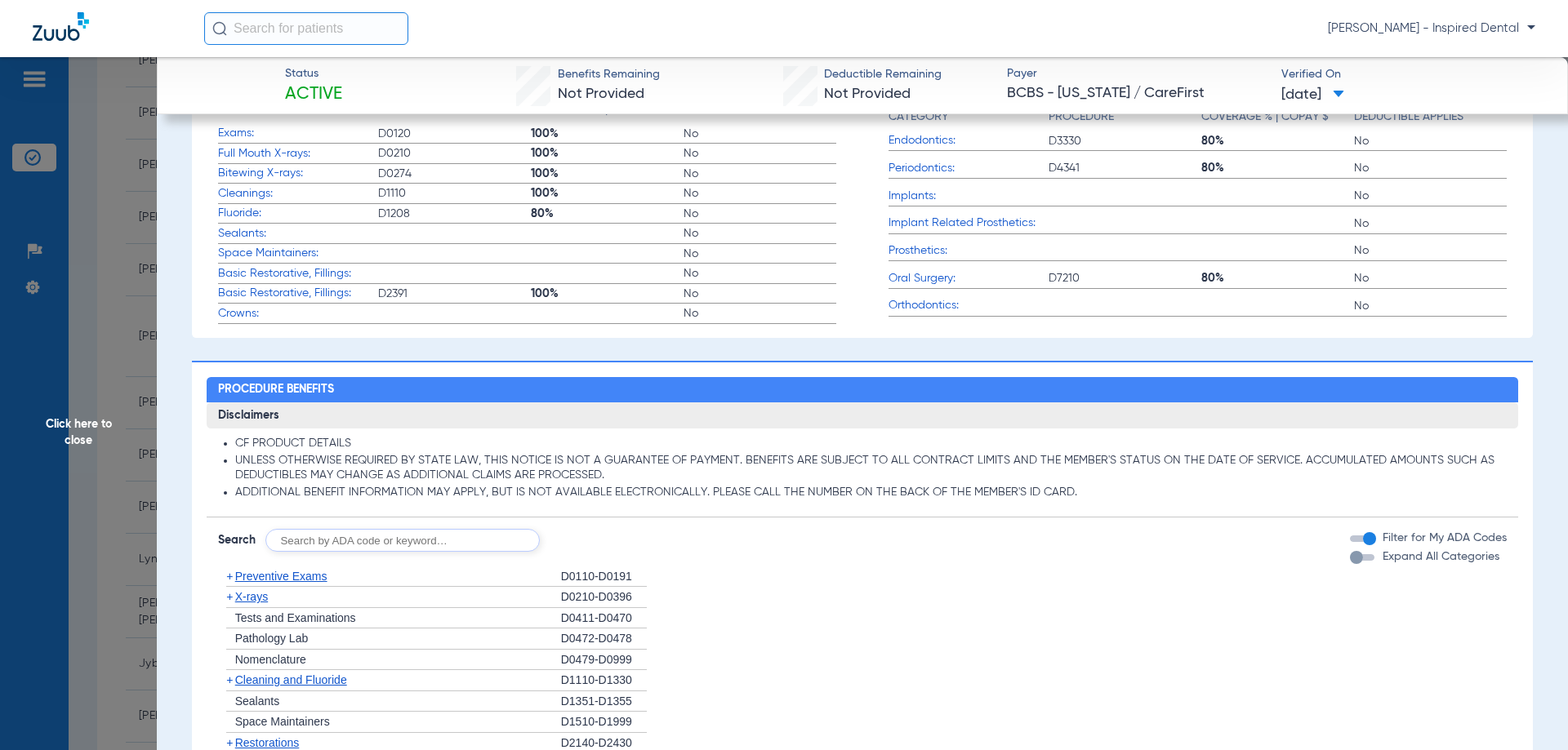
scroll to position [680, 0]
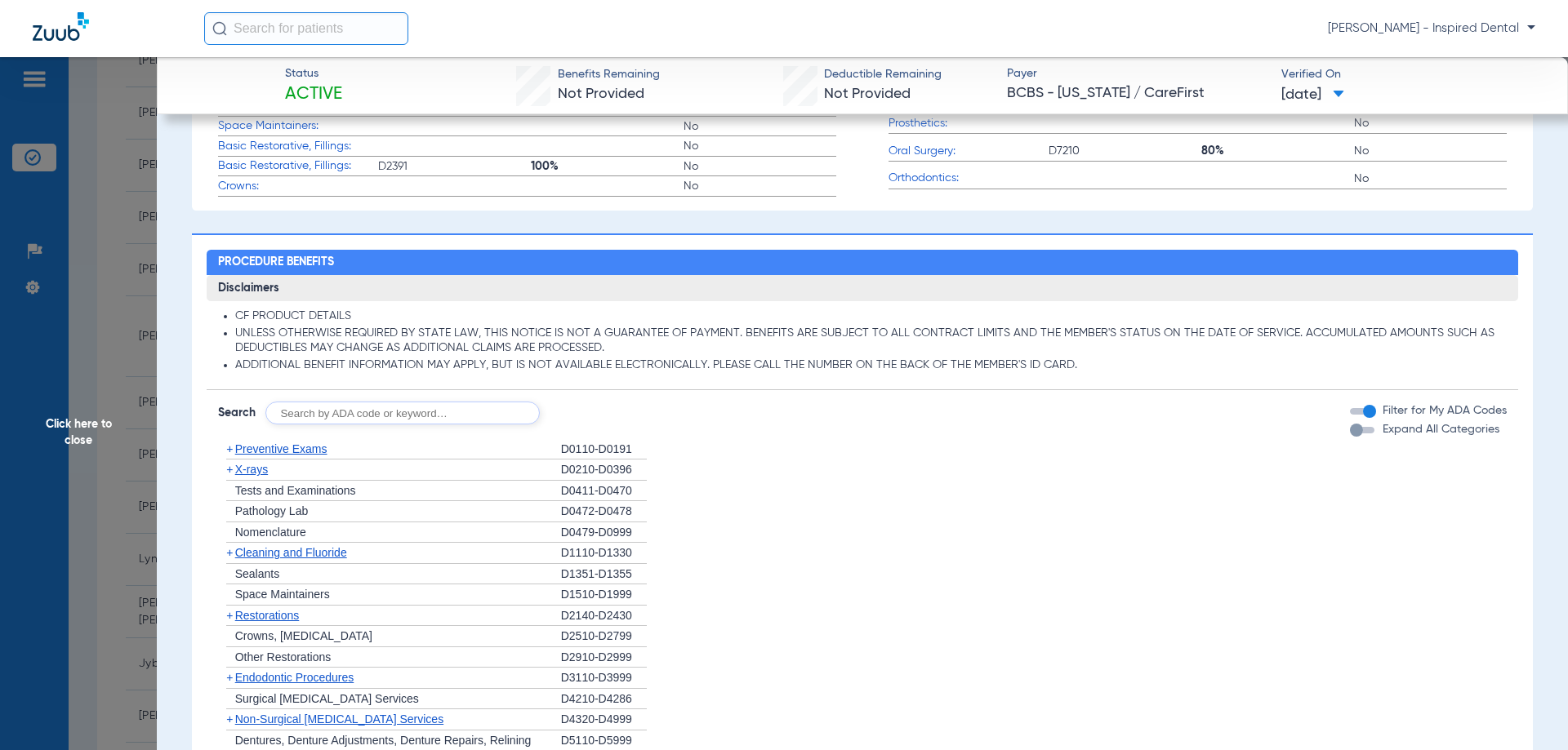
click at [336, 418] on input "text" at bounding box center [403, 412] width 275 height 23
type input "d9110"
click at [592, 436] on div "Disclaimers CF PRODUCT DETAILS UNLESS OTHERWISE REQUIRED BY STATE LAW, THIS NOT…" at bounding box center [863, 633] width 1312 height 717
click at [590, 430] on div "Disclaimers CF PRODUCT DETAILS UNLESS OTHERWISE REQUIRED BY STATE LAW, THIS NOT…" at bounding box center [863, 633] width 1312 height 717
click at [590, 427] on div "Disclaimers CF PRODUCT DETAILS UNLESS OTHERWISE REQUIRED BY STATE LAW, THIS NOT…" at bounding box center [863, 633] width 1312 height 717
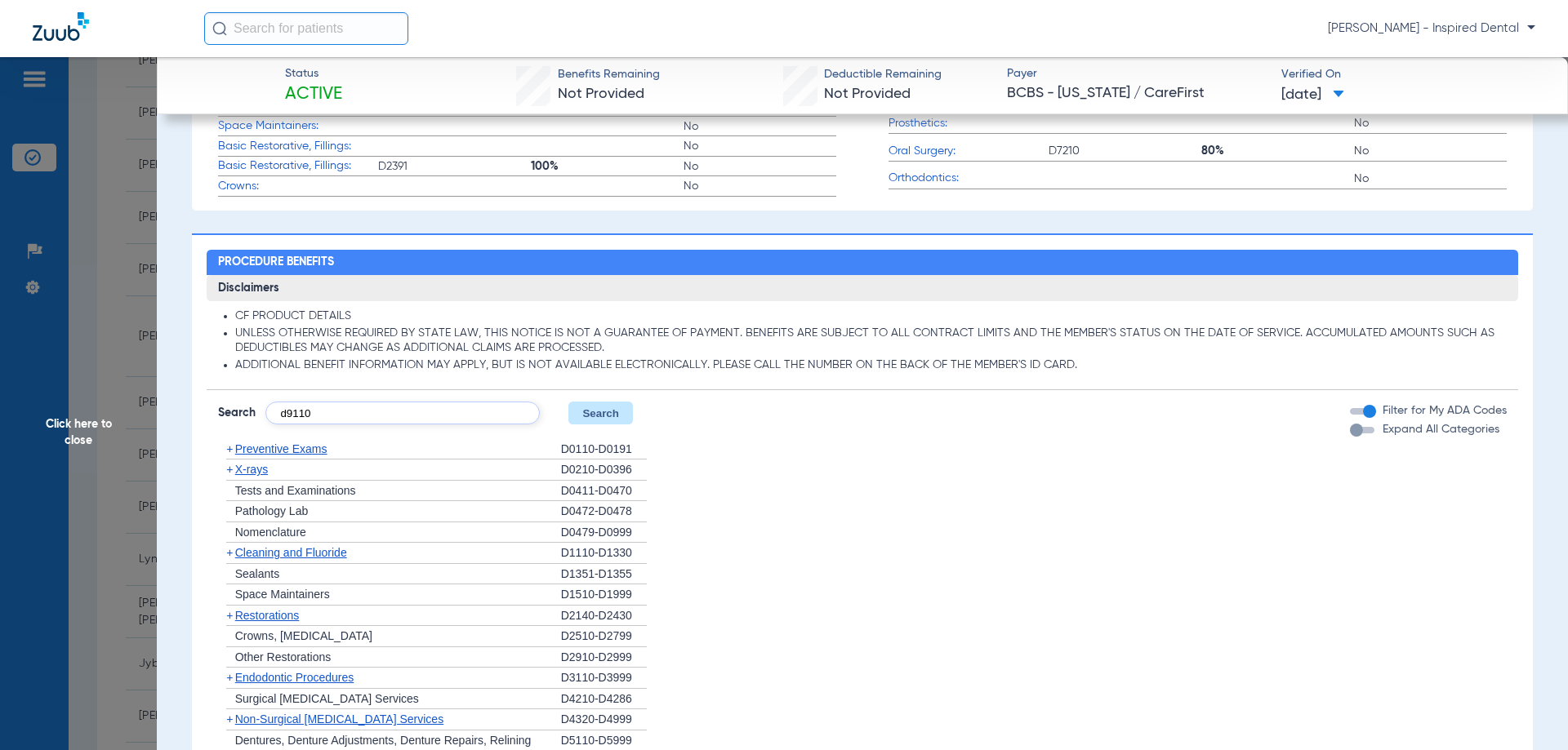
click at [590, 423] on button "Search" at bounding box center [600, 412] width 64 height 23
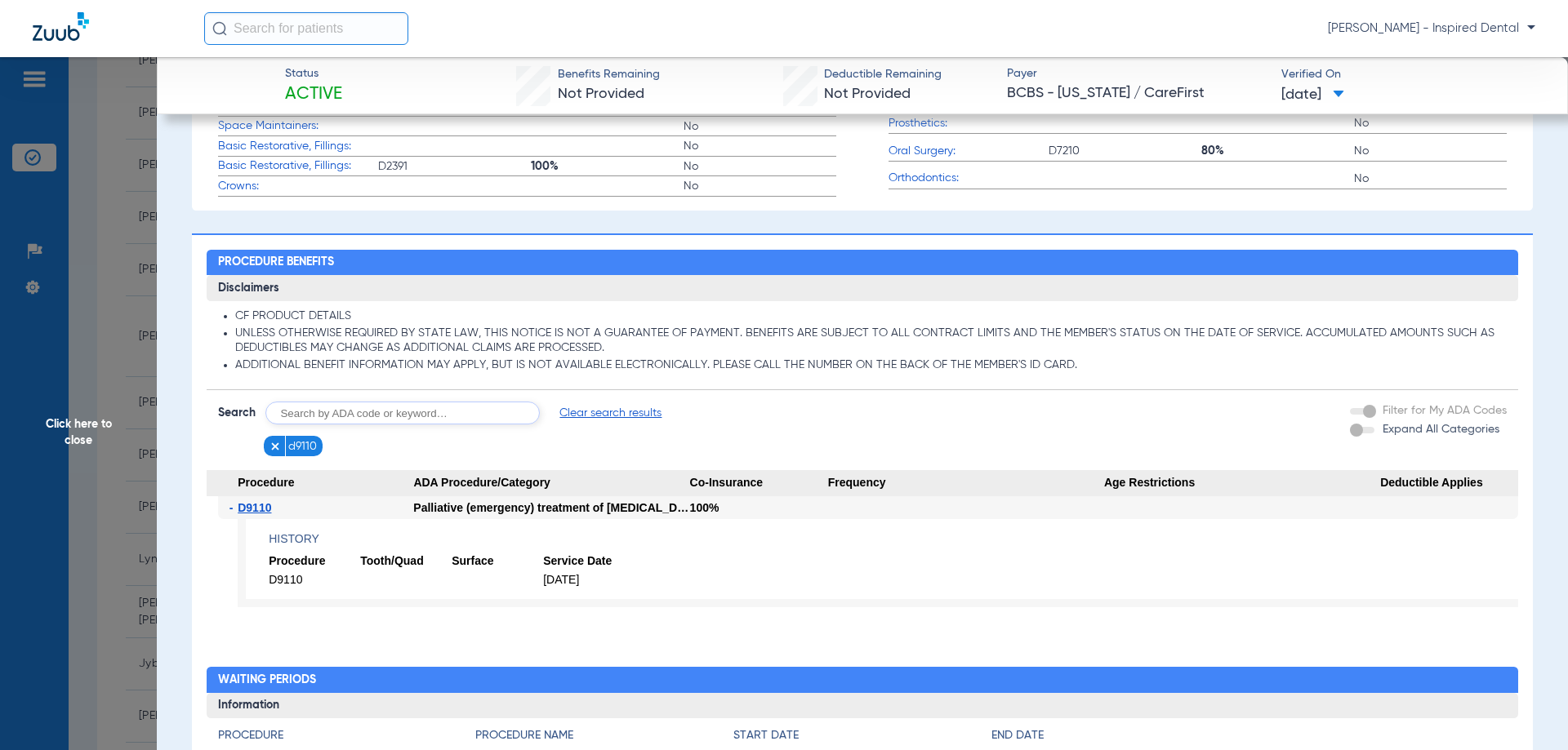
click at [90, 437] on span "Click here to close" at bounding box center [78, 432] width 156 height 750
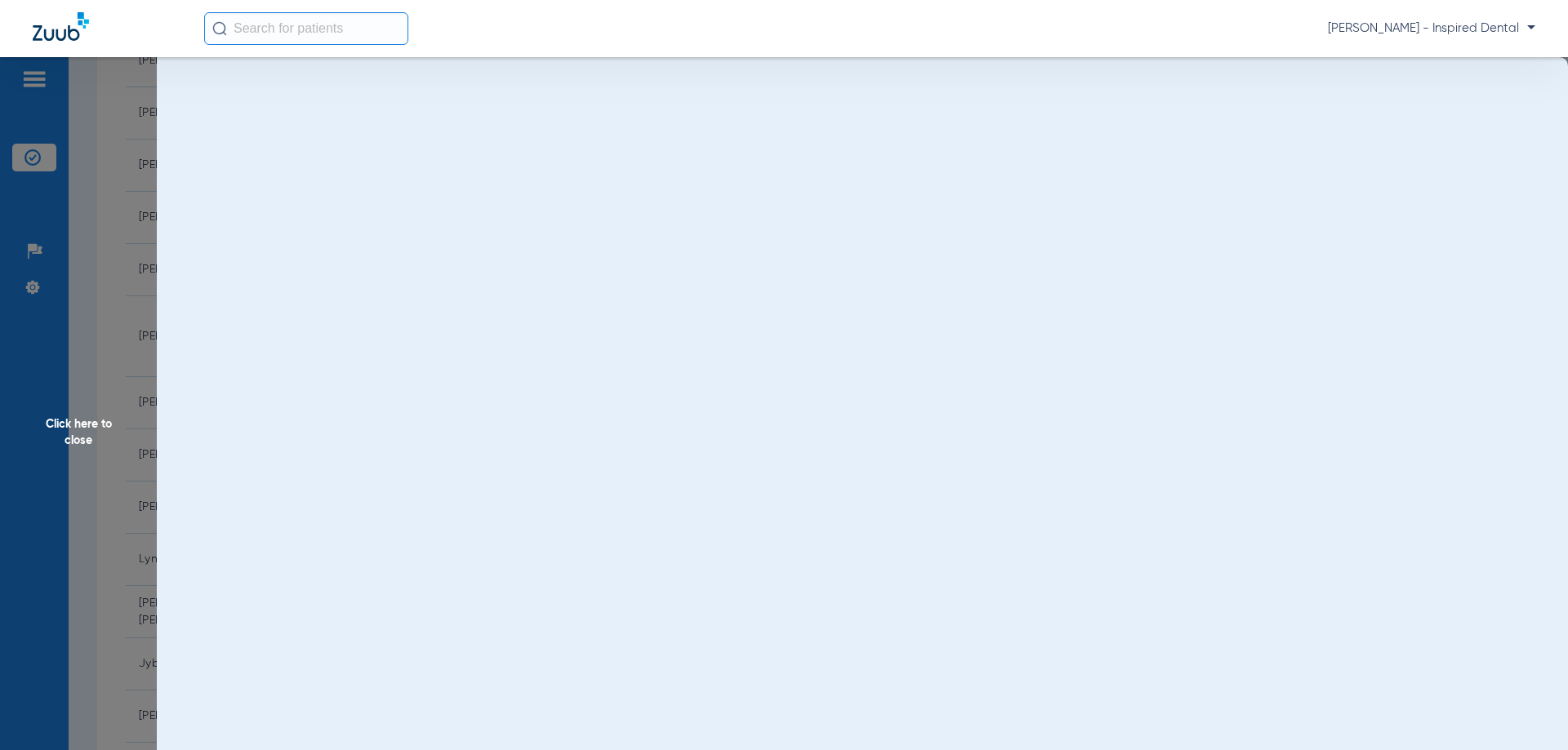
click at [73, 439] on span "Click here to close" at bounding box center [78, 432] width 156 height 750
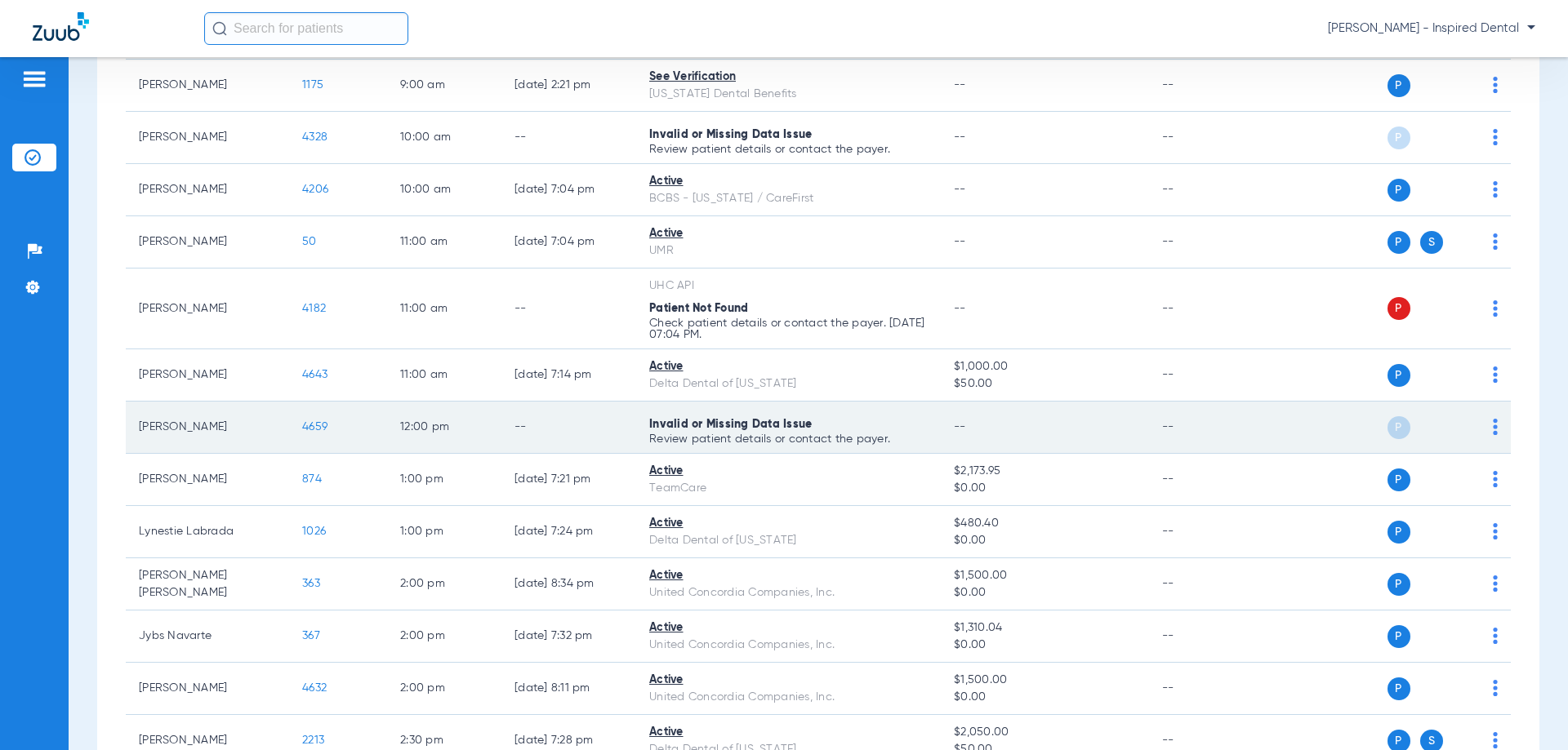
scroll to position [502, 0]
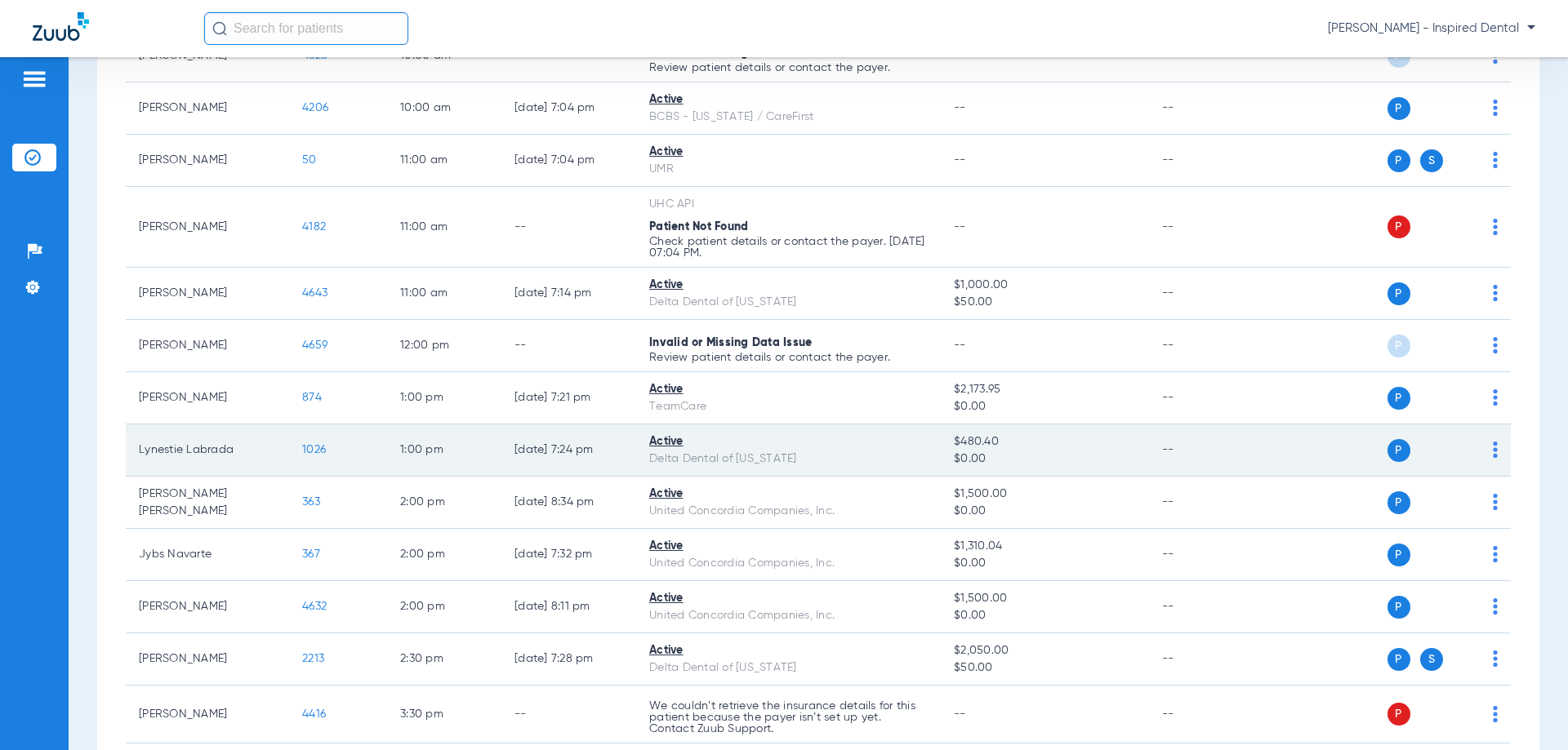
click at [308, 445] on span "1026" at bounding box center [314, 449] width 23 height 12
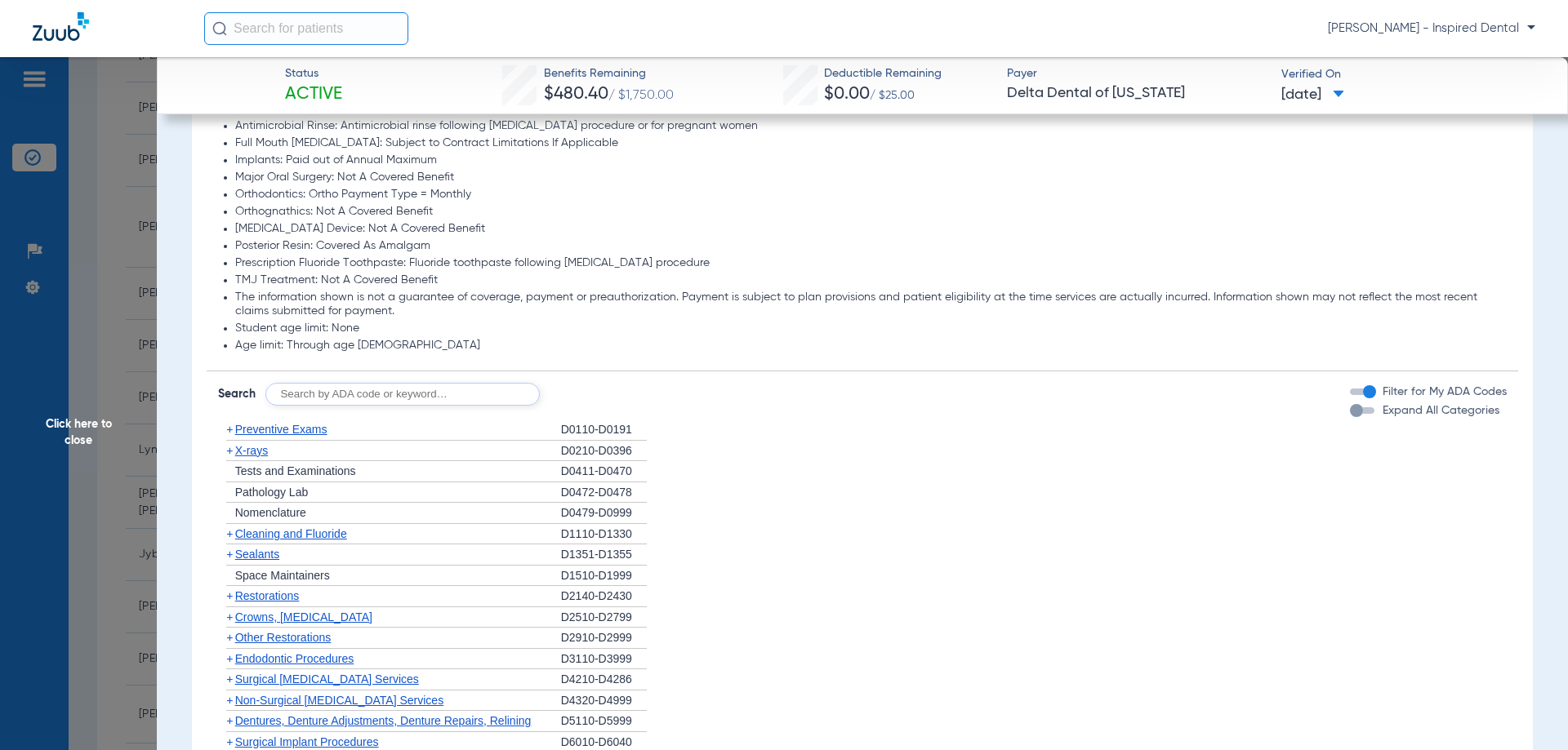
scroll to position [871, 0]
click at [267, 445] on span "X-rays" at bounding box center [251, 450] width 33 height 13
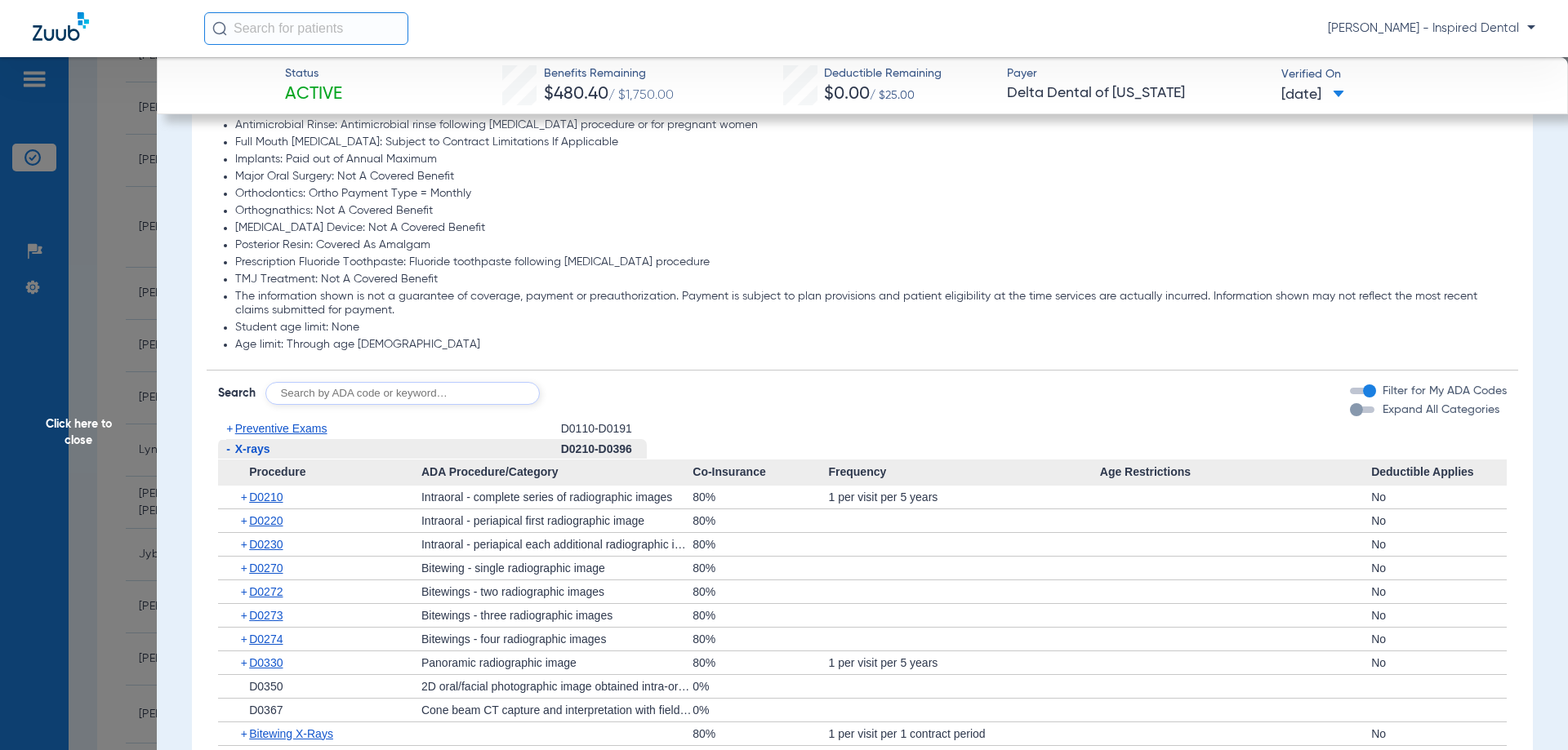
click at [296, 432] on span "Preventive Exams" at bounding box center [281, 428] width 92 height 13
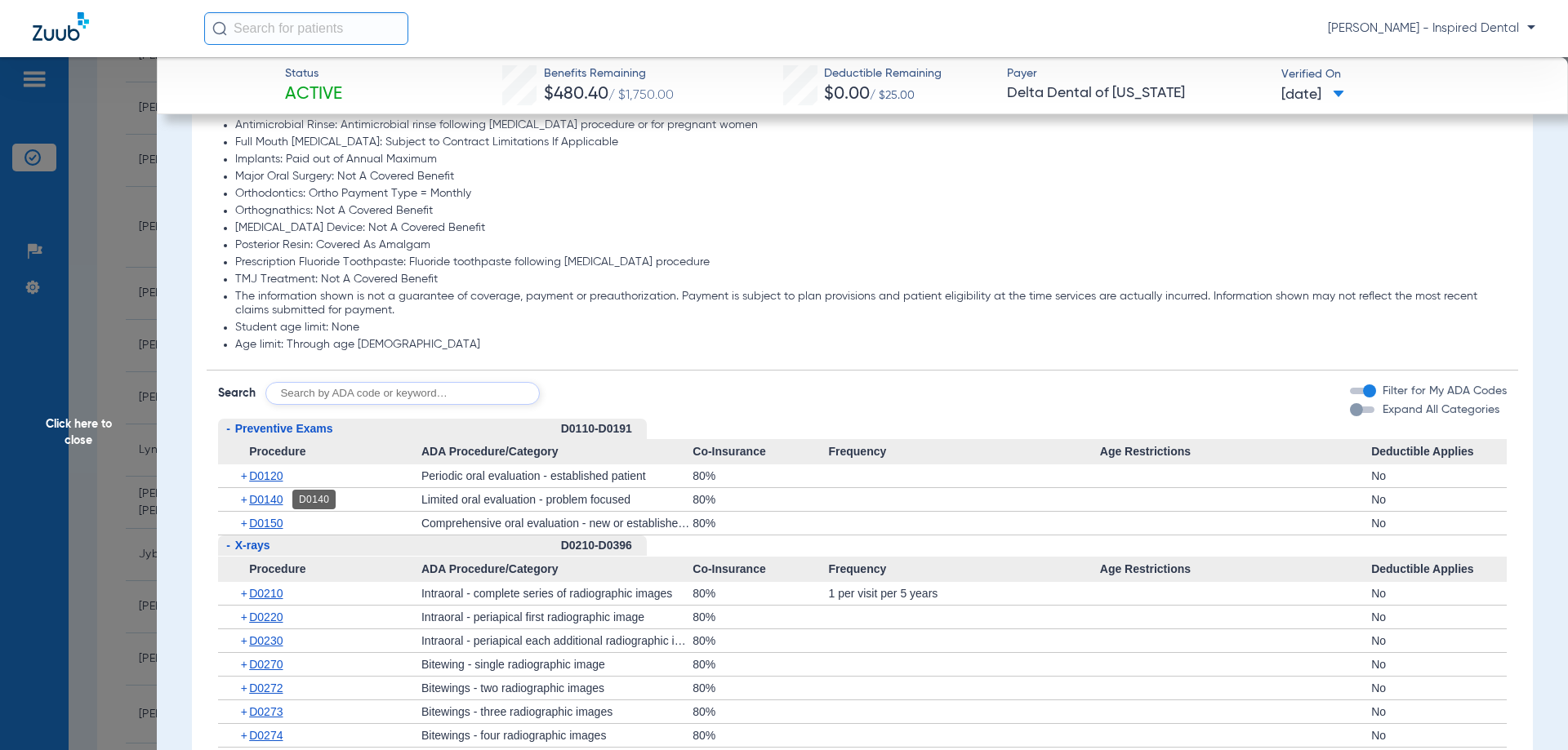
click at [268, 502] on span "D0140" at bounding box center [266, 500] width 33 height 13
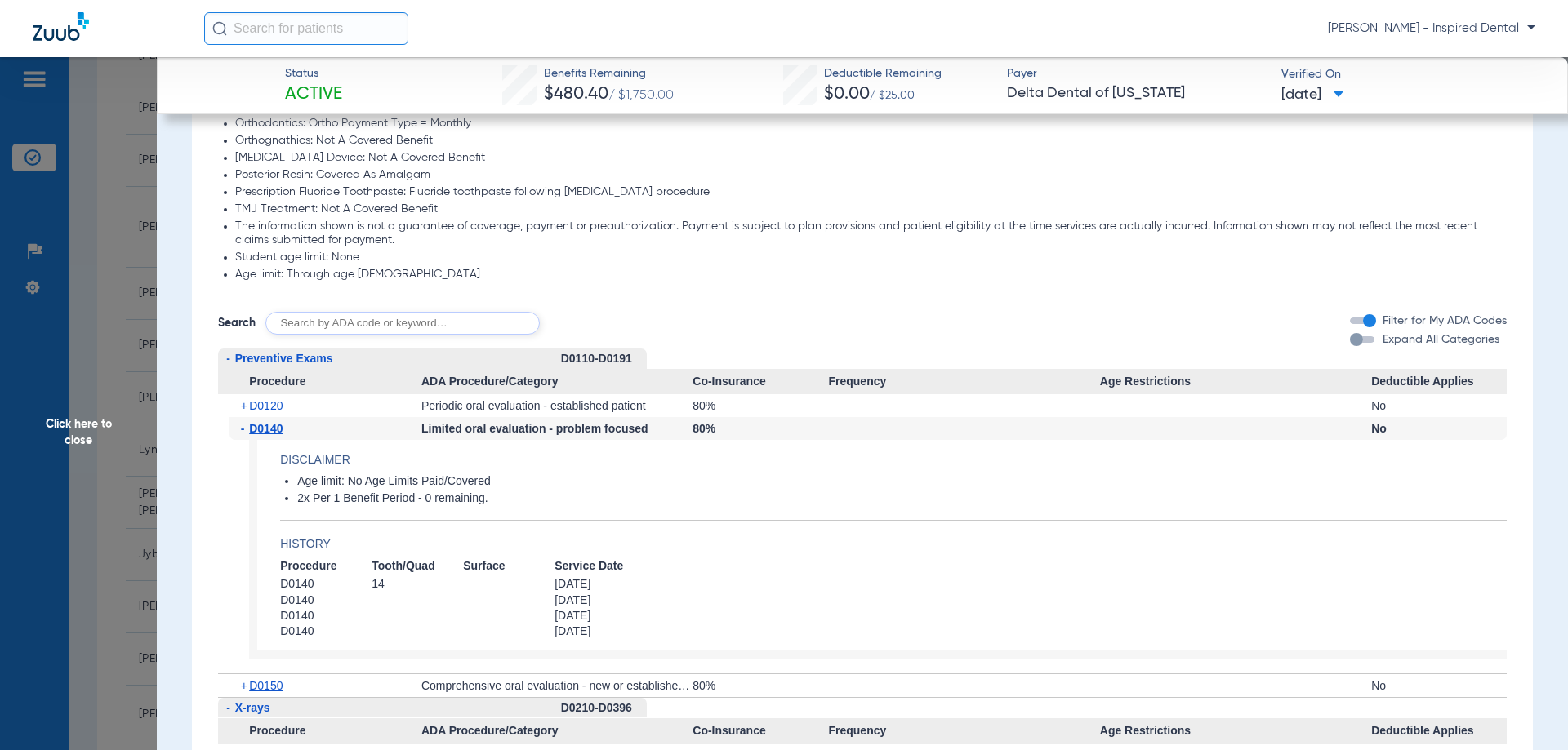
scroll to position [1035, 0]
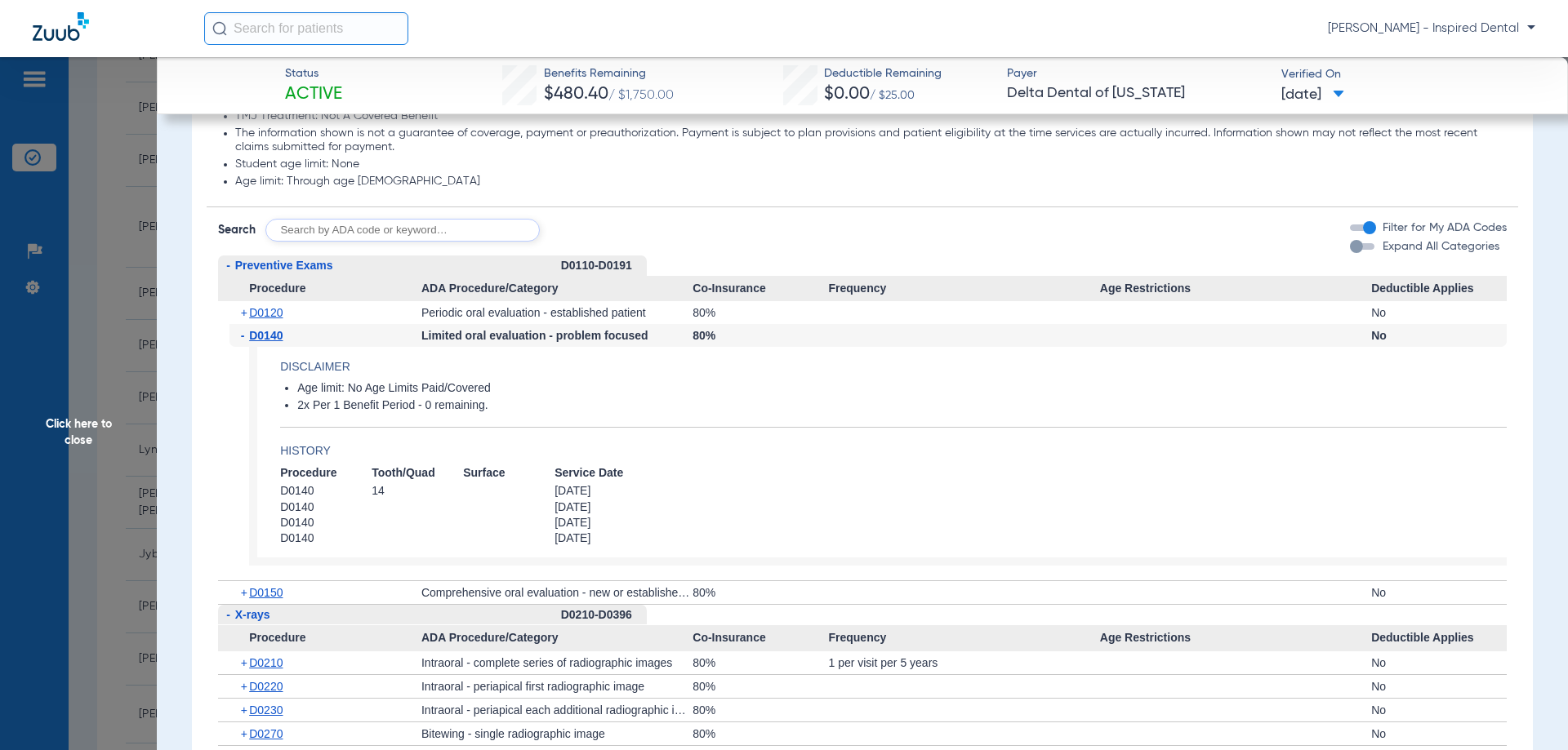
click at [327, 230] on input "text" at bounding box center [403, 230] width 275 height 23
type input "d9110"
click at [605, 232] on button "Search" at bounding box center [600, 230] width 64 height 23
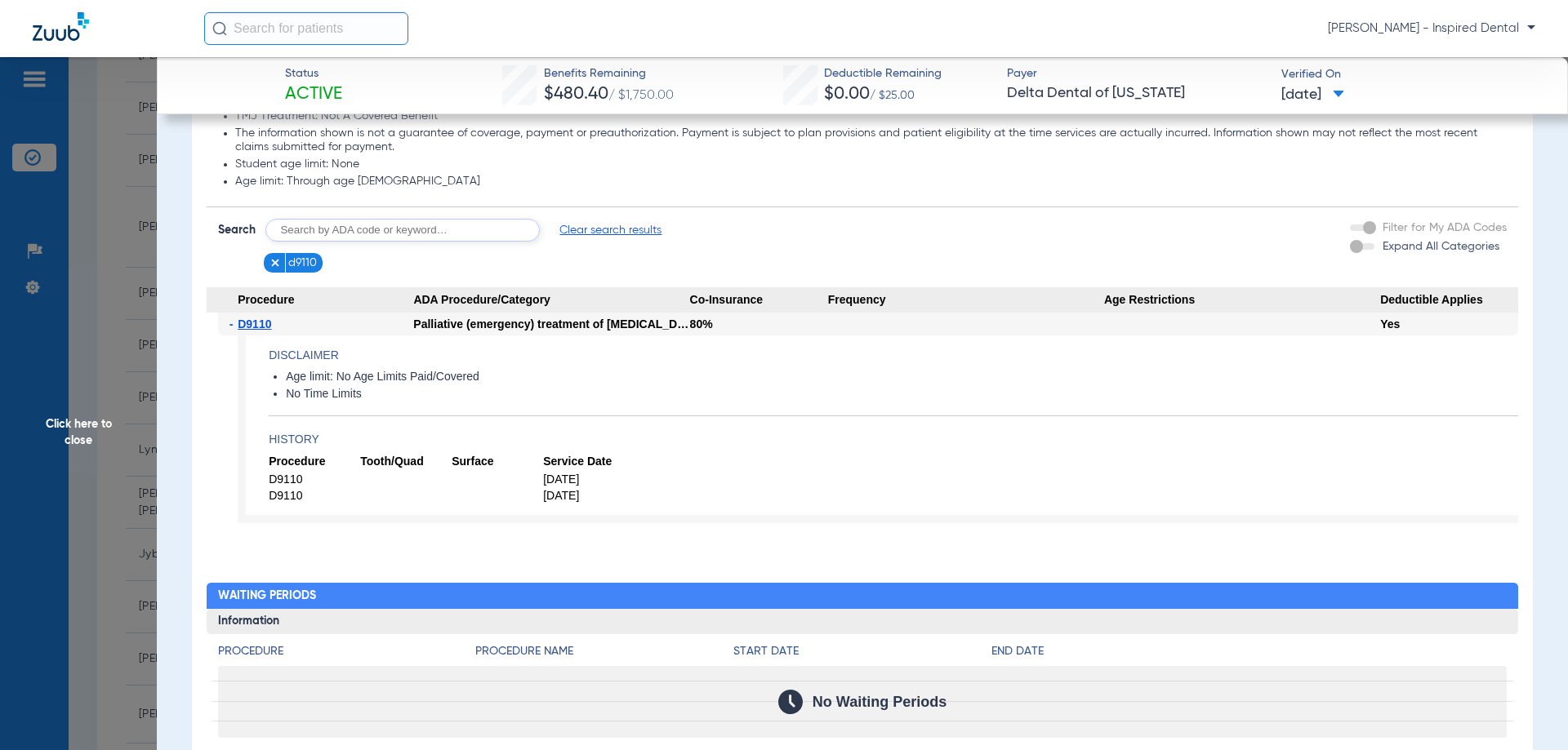
click at [94, 438] on span "Click here to close" at bounding box center [78, 432] width 156 height 750
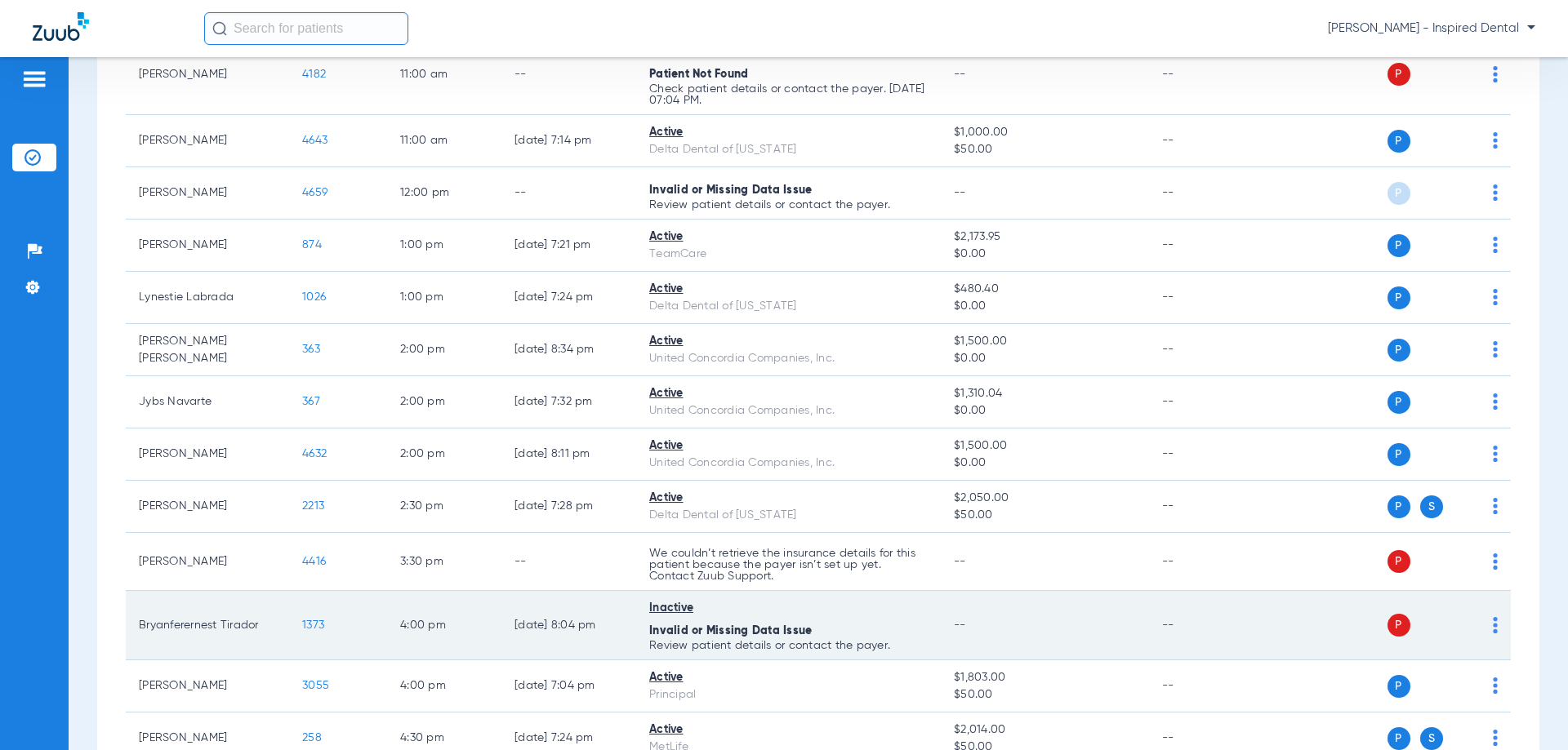
scroll to position [665, 0]
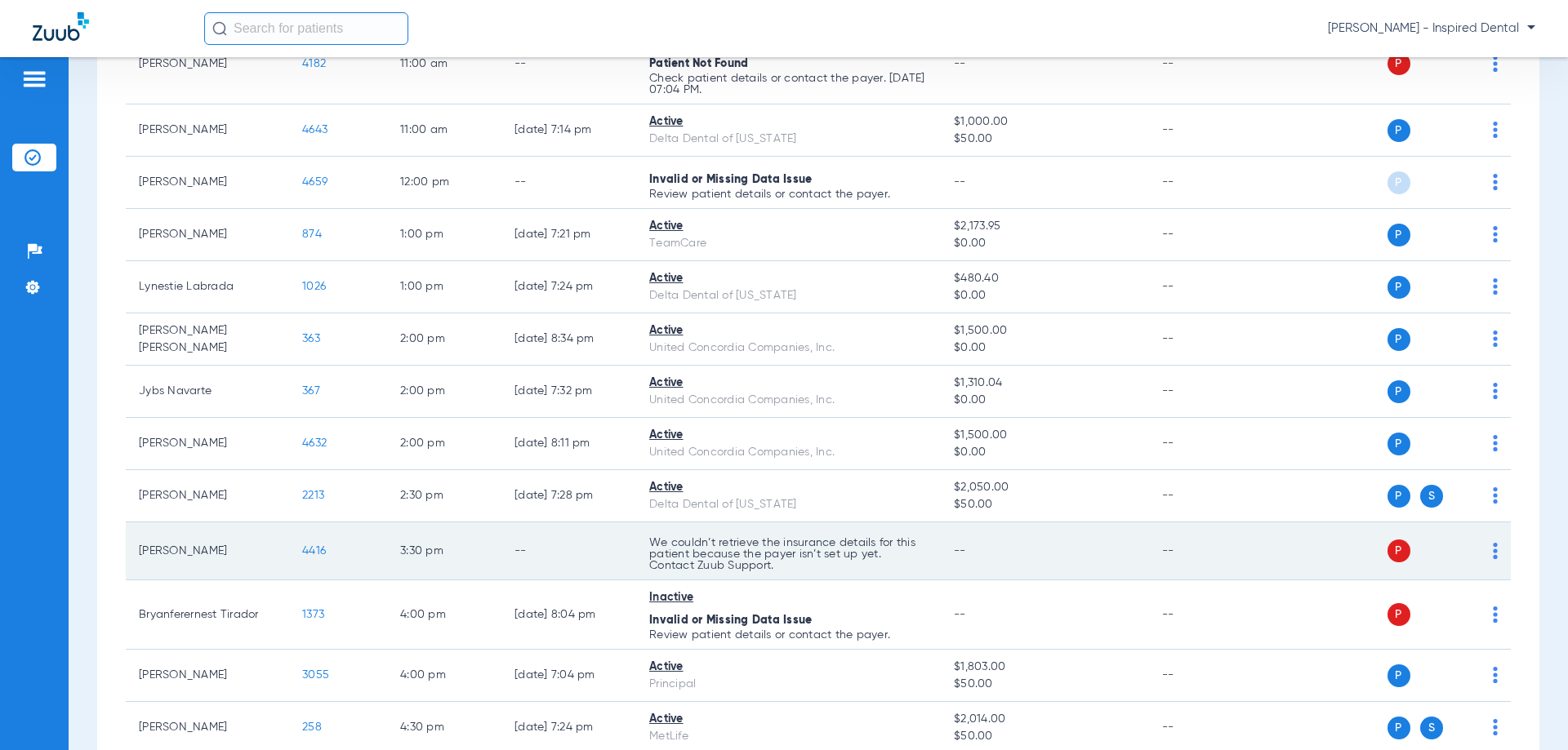
click at [322, 558] on td "4416" at bounding box center [338, 551] width 98 height 58
click at [312, 554] on span "4416" at bounding box center [314, 550] width 23 height 12
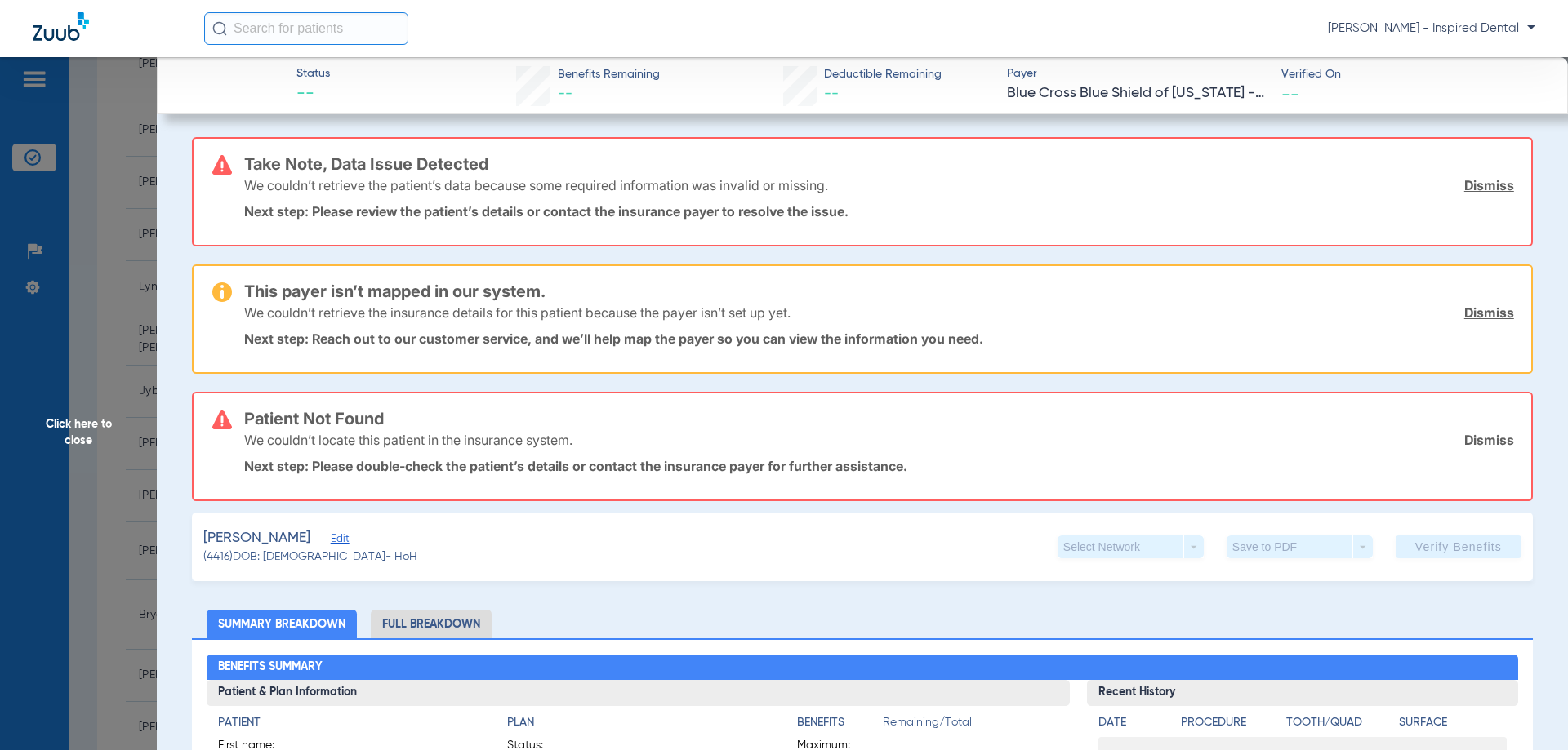
click at [66, 434] on span "Click here to close" at bounding box center [78, 432] width 156 height 750
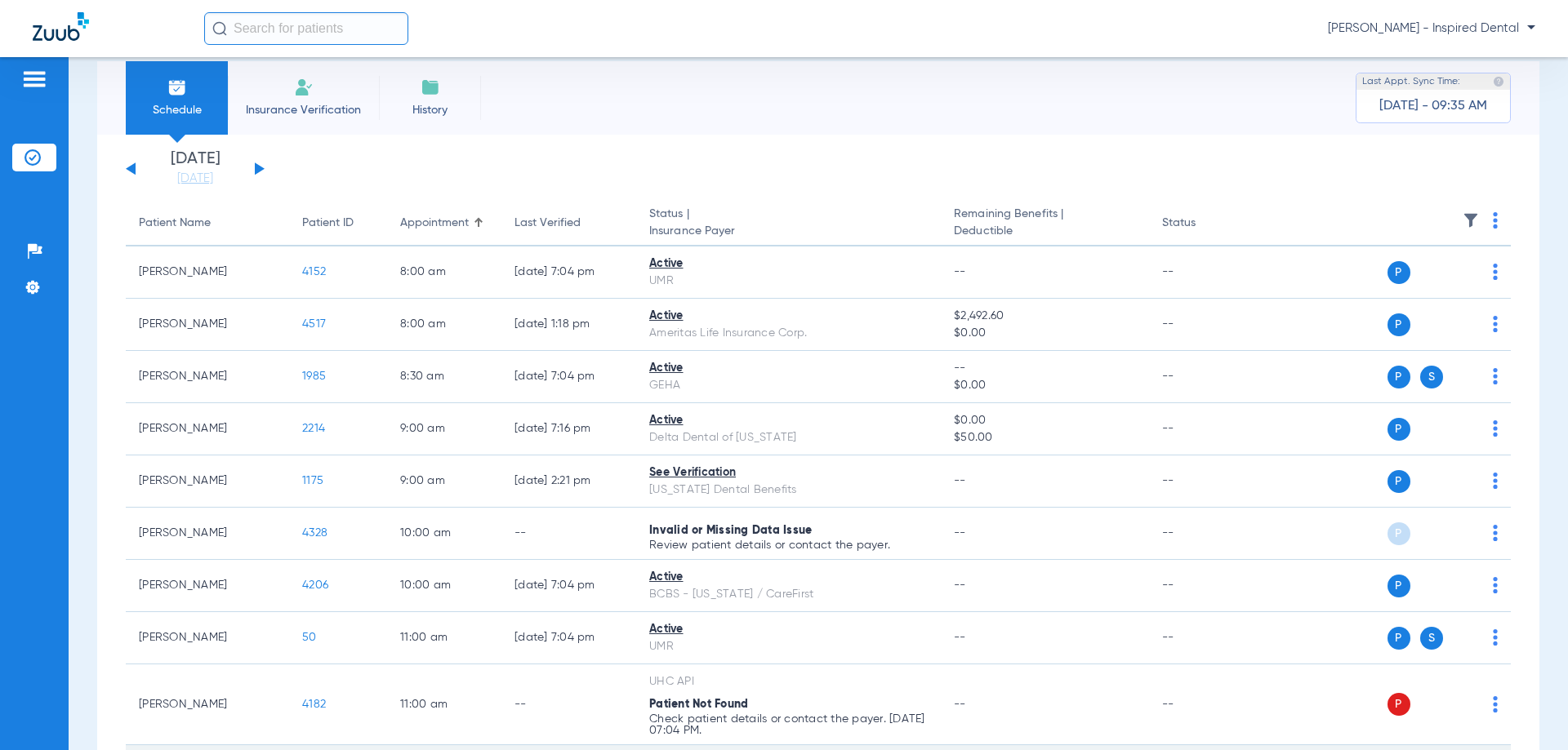
scroll to position [13, 0]
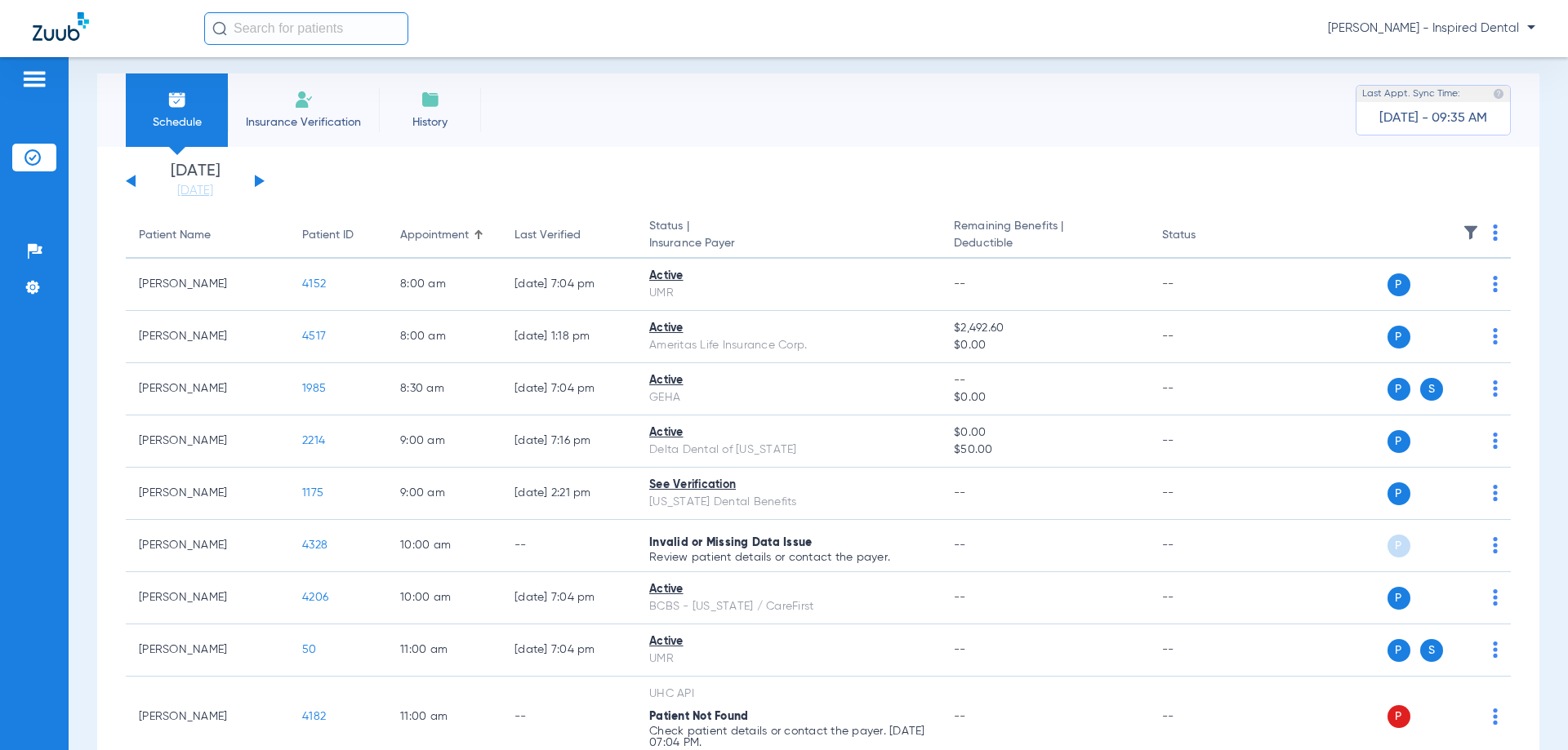
click at [261, 184] on div "[DATE] [DATE] [DATE] [DATE] [DATE] [DATE] [DATE] [DATE] [DATE] [DATE] [DATE] [D…" at bounding box center [195, 182] width 139 height 36
click at [258, 181] on button at bounding box center [259, 181] width 10 height 13
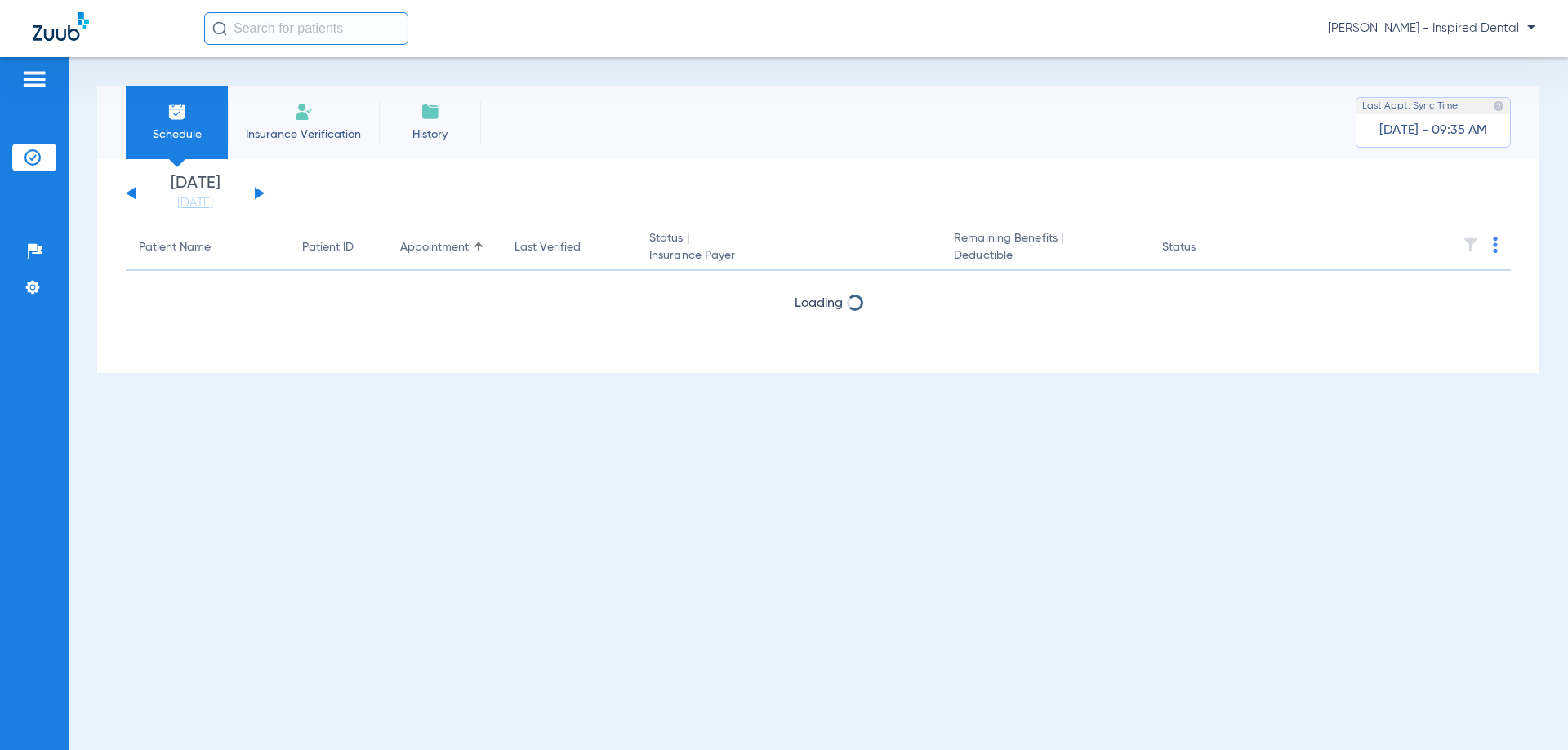
click at [258, 181] on div "[DATE] [DATE] [DATE] [DATE] [DATE] [DATE] [DATE] [DATE] [DATE] [DATE] [DATE] [D…" at bounding box center [195, 193] width 139 height 36
click at [258, 190] on button at bounding box center [259, 193] width 10 height 13
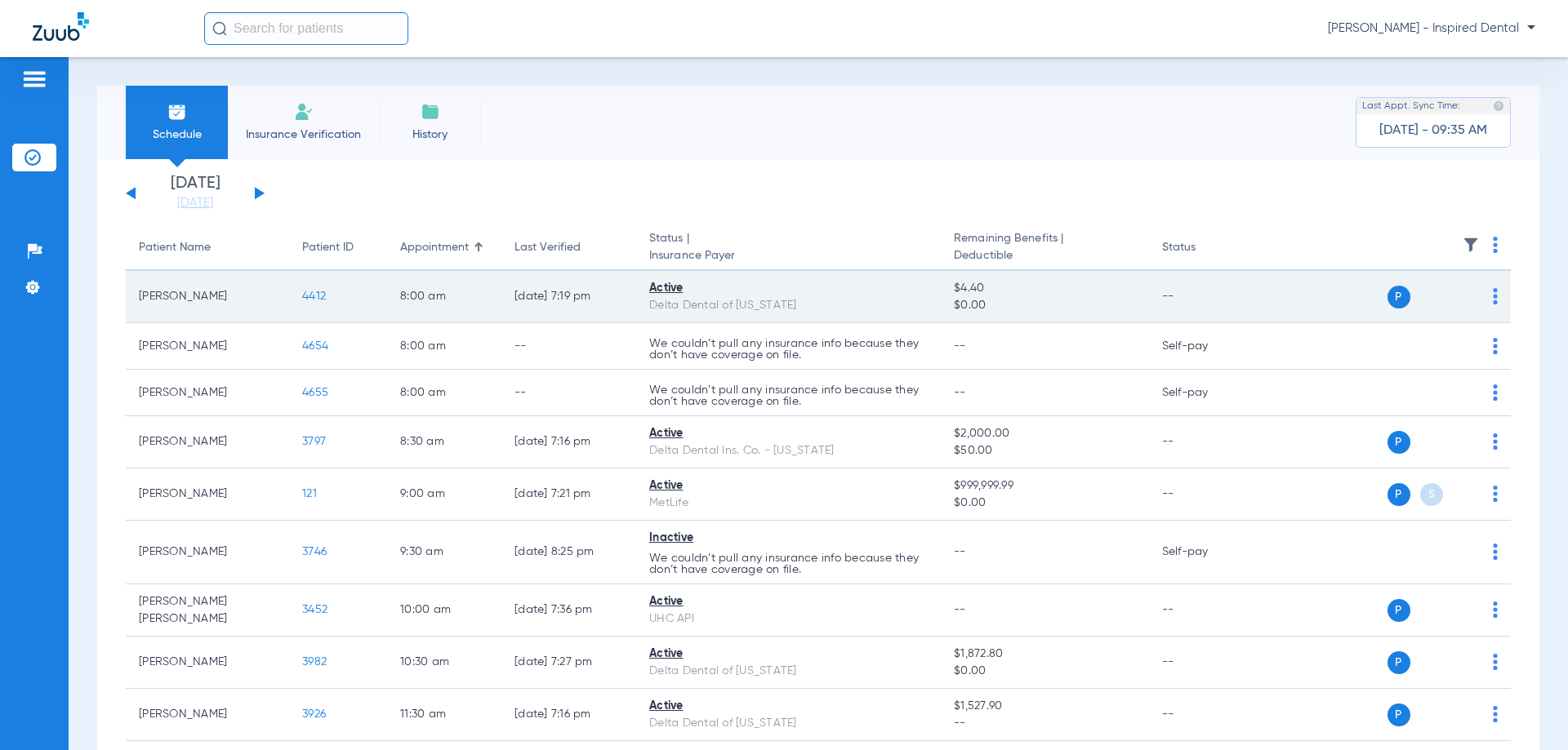
click at [322, 293] on span "4412" at bounding box center [314, 296] width 23 height 12
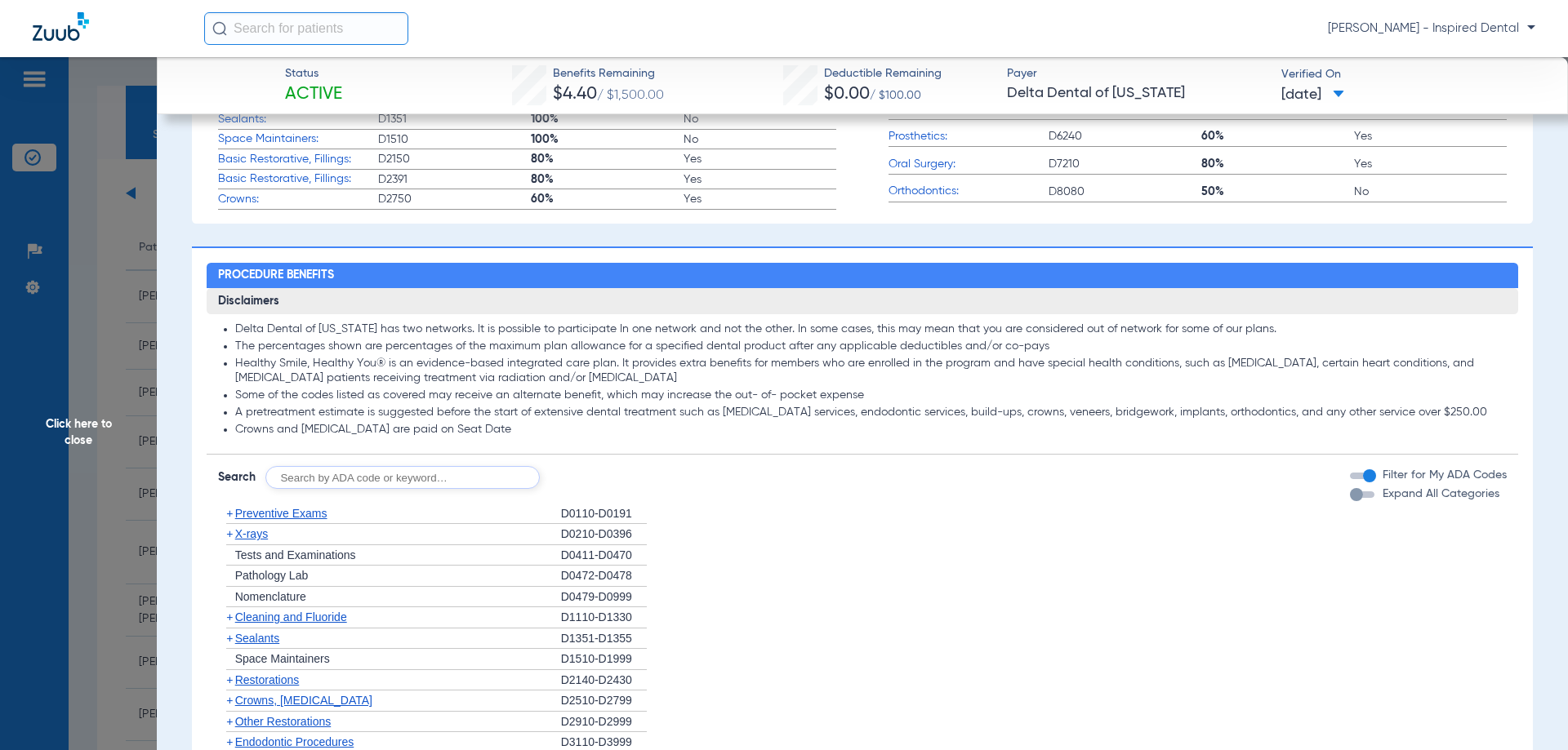
scroll to position [680, 0]
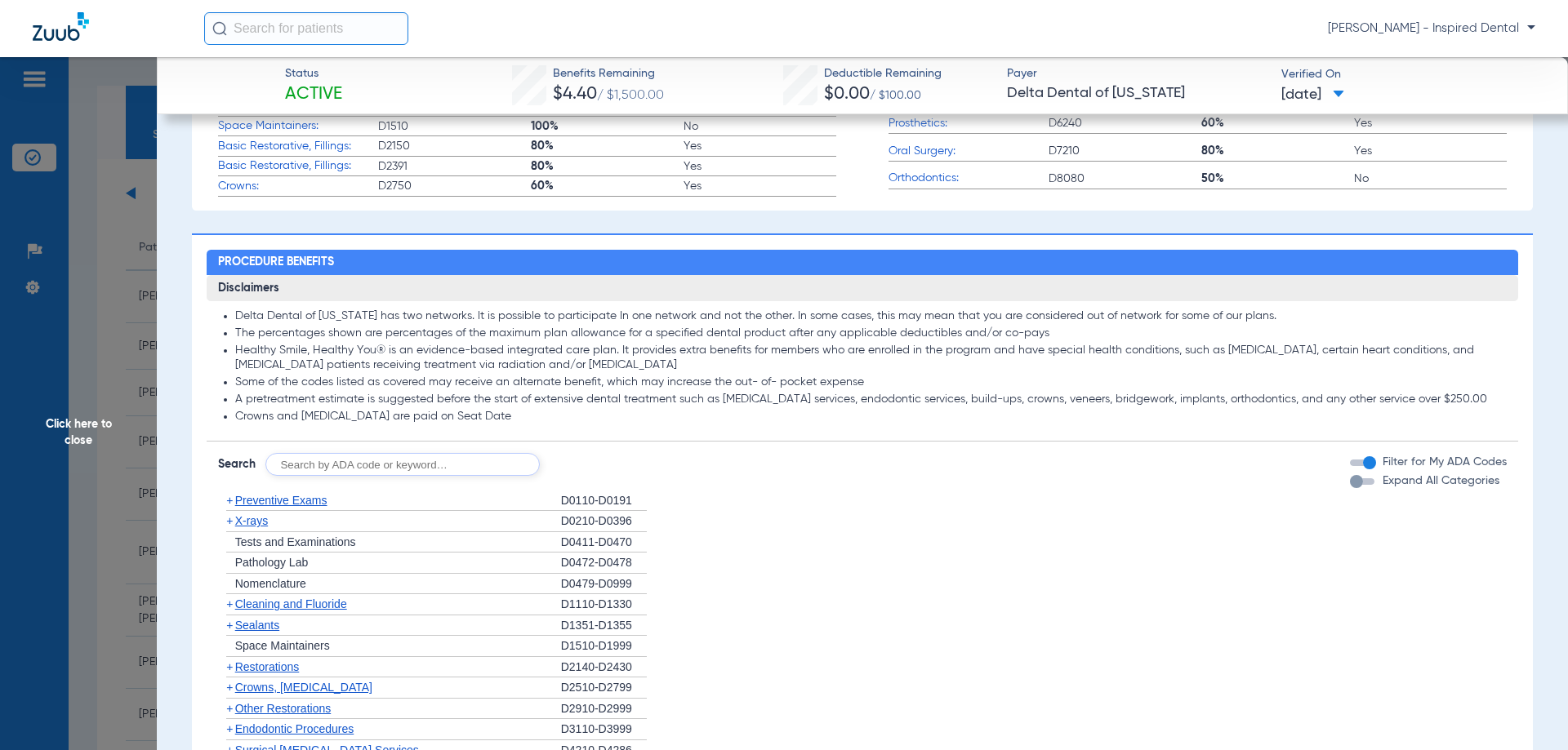
click at [309, 494] on span "Preventive Exams" at bounding box center [281, 501] width 92 height 13
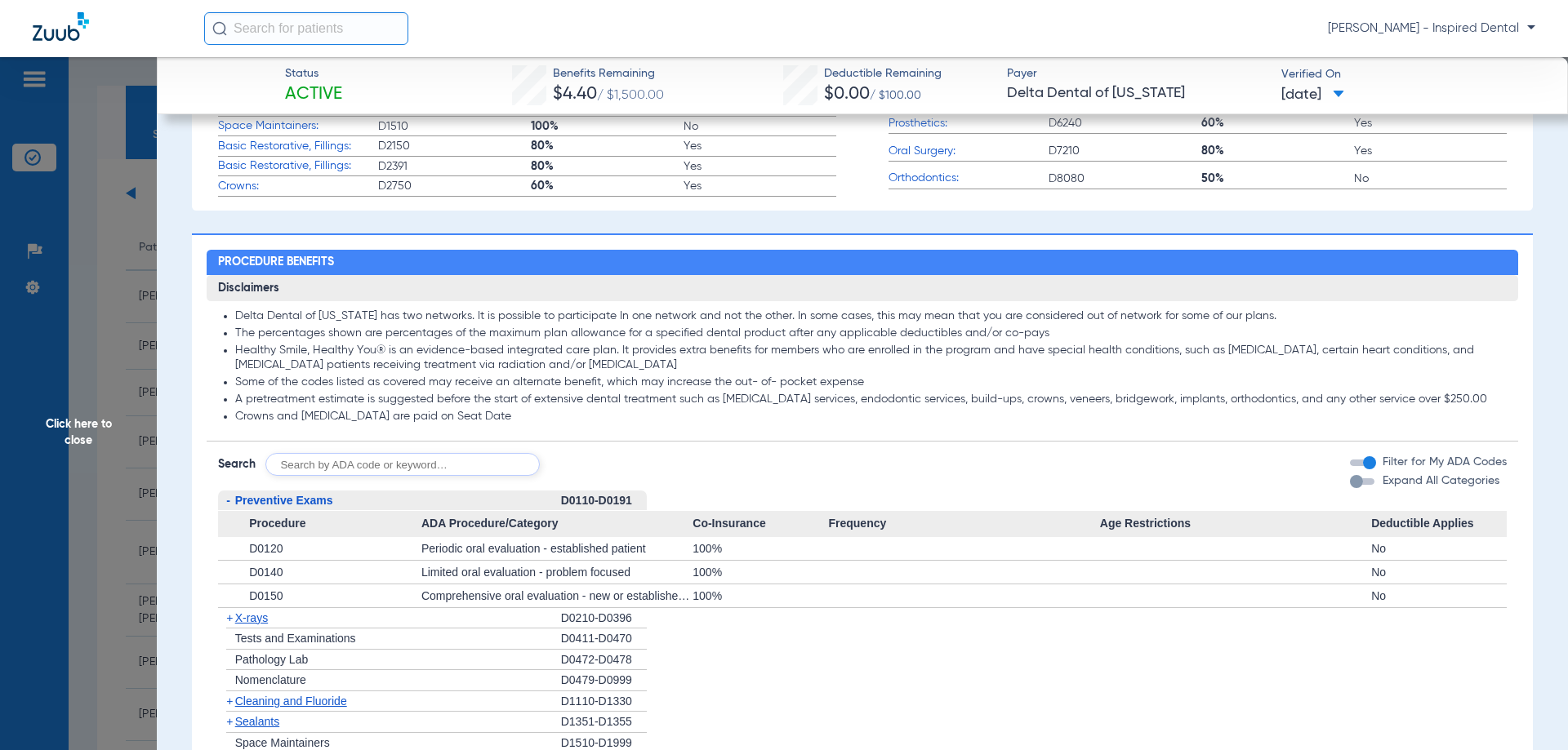
click at [301, 476] on input "text" at bounding box center [403, 464] width 275 height 23
type input "d0120"
click at [598, 471] on button "Search" at bounding box center [600, 464] width 64 height 23
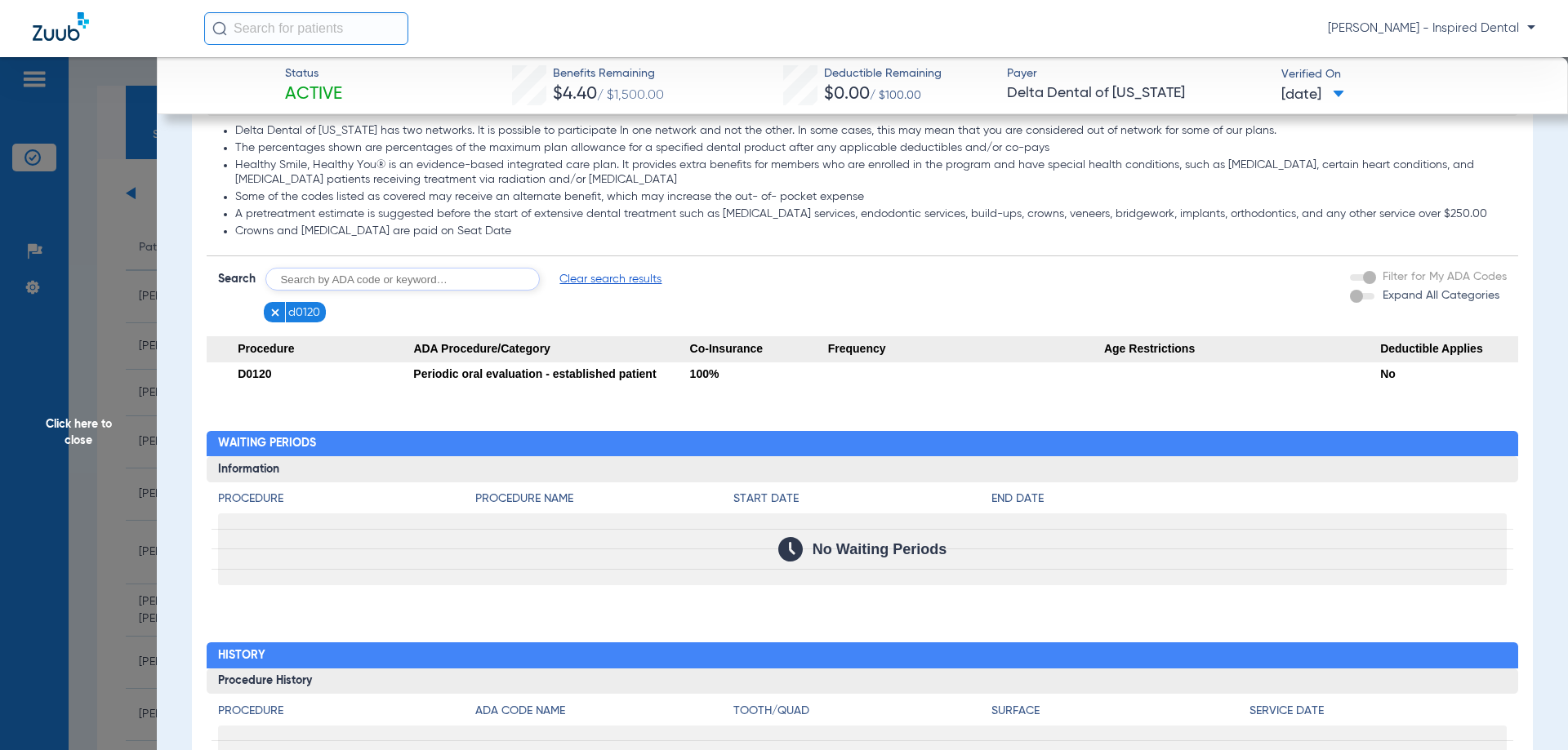
scroll to position [871, 0]
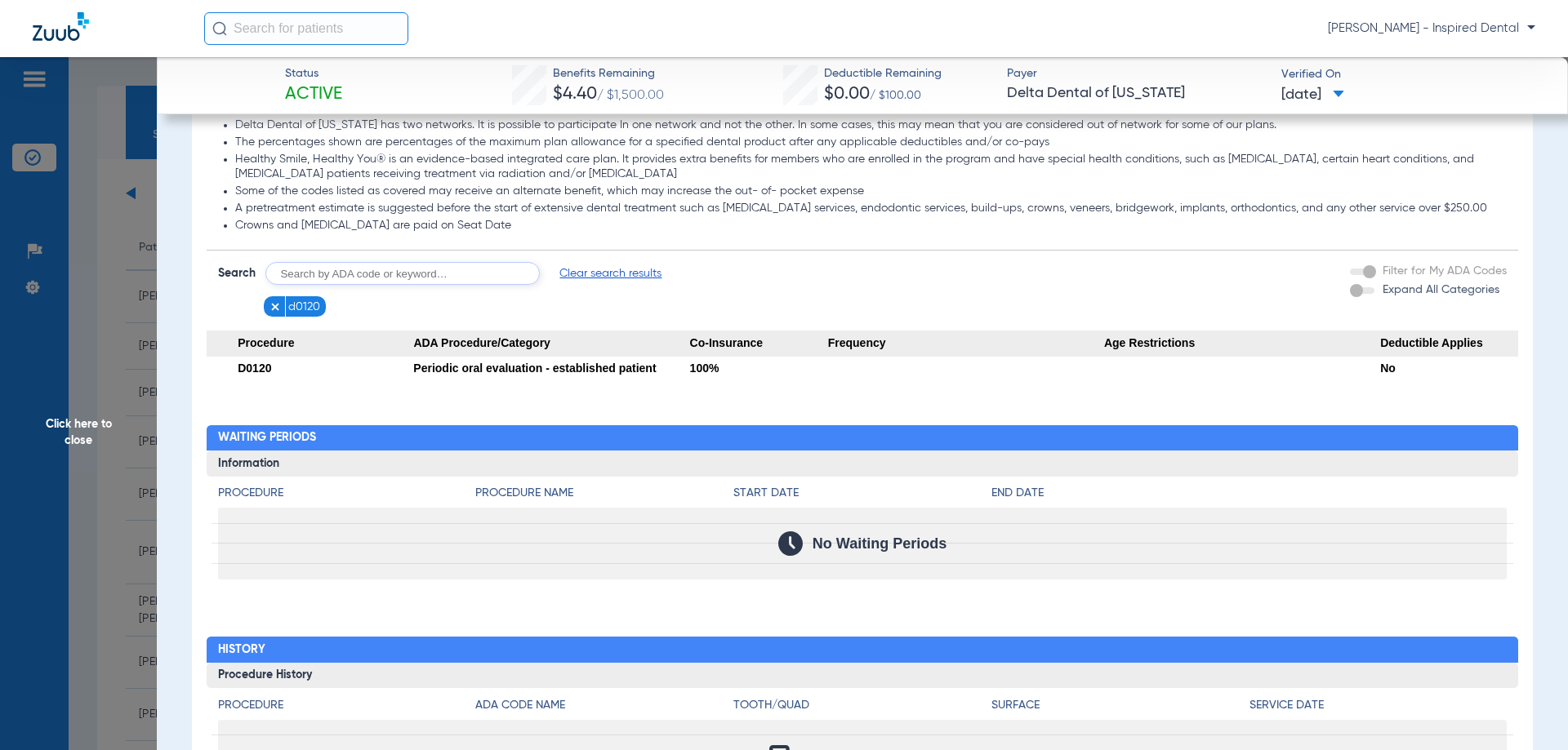
drag, startPoint x: 333, startPoint y: 264, endPoint x: 330, endPoint y: 272, distance: 8.5
click at [333, 267] on input "text" at bounding box center [403, 273] width 275 height 23
type input "d1110"
click at [620, 284] on button "Search" at bounding box center [600, 273] width 64 height 23
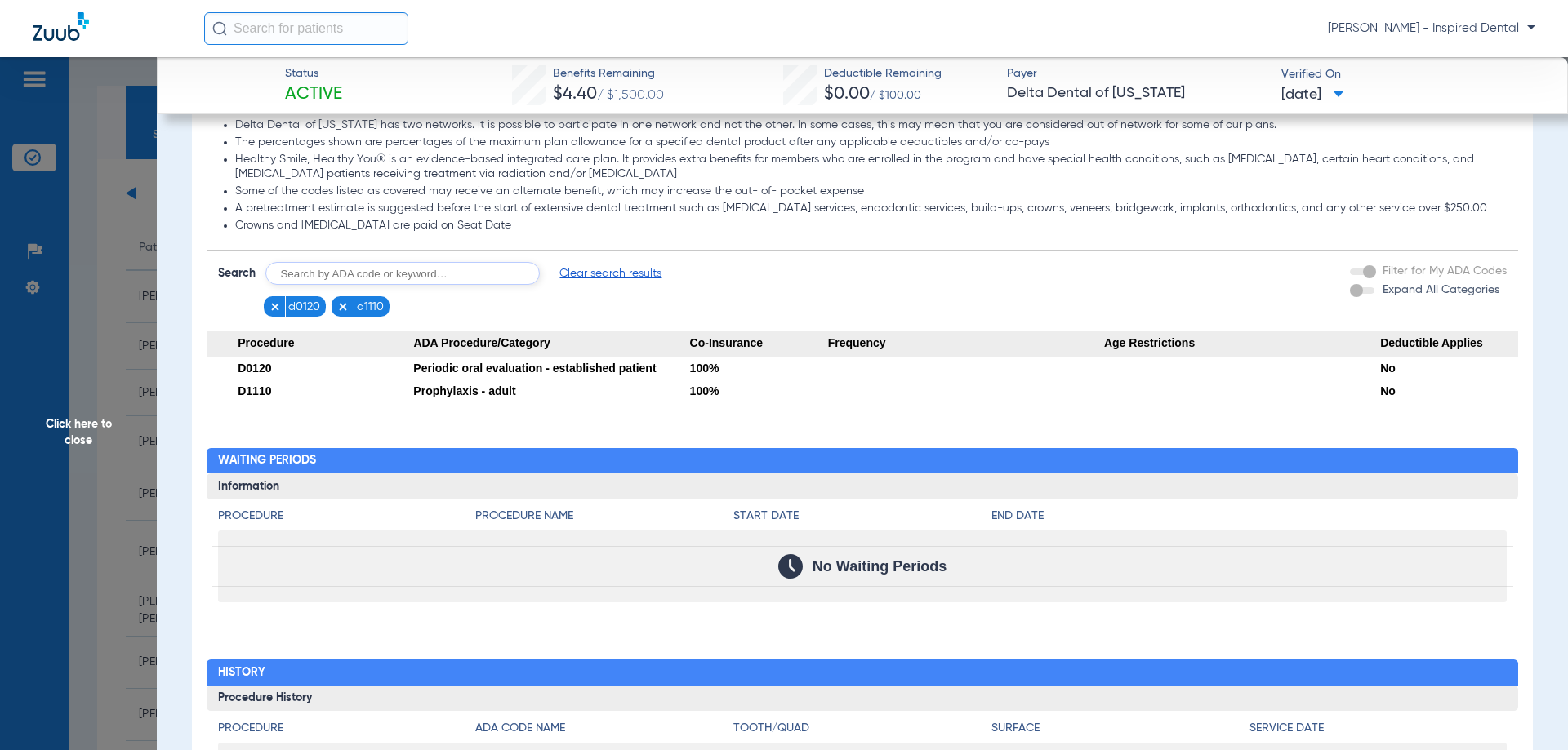
click at [66, 444] on span "Click here to close" at bounding box center [78, 432] width 156 height 750
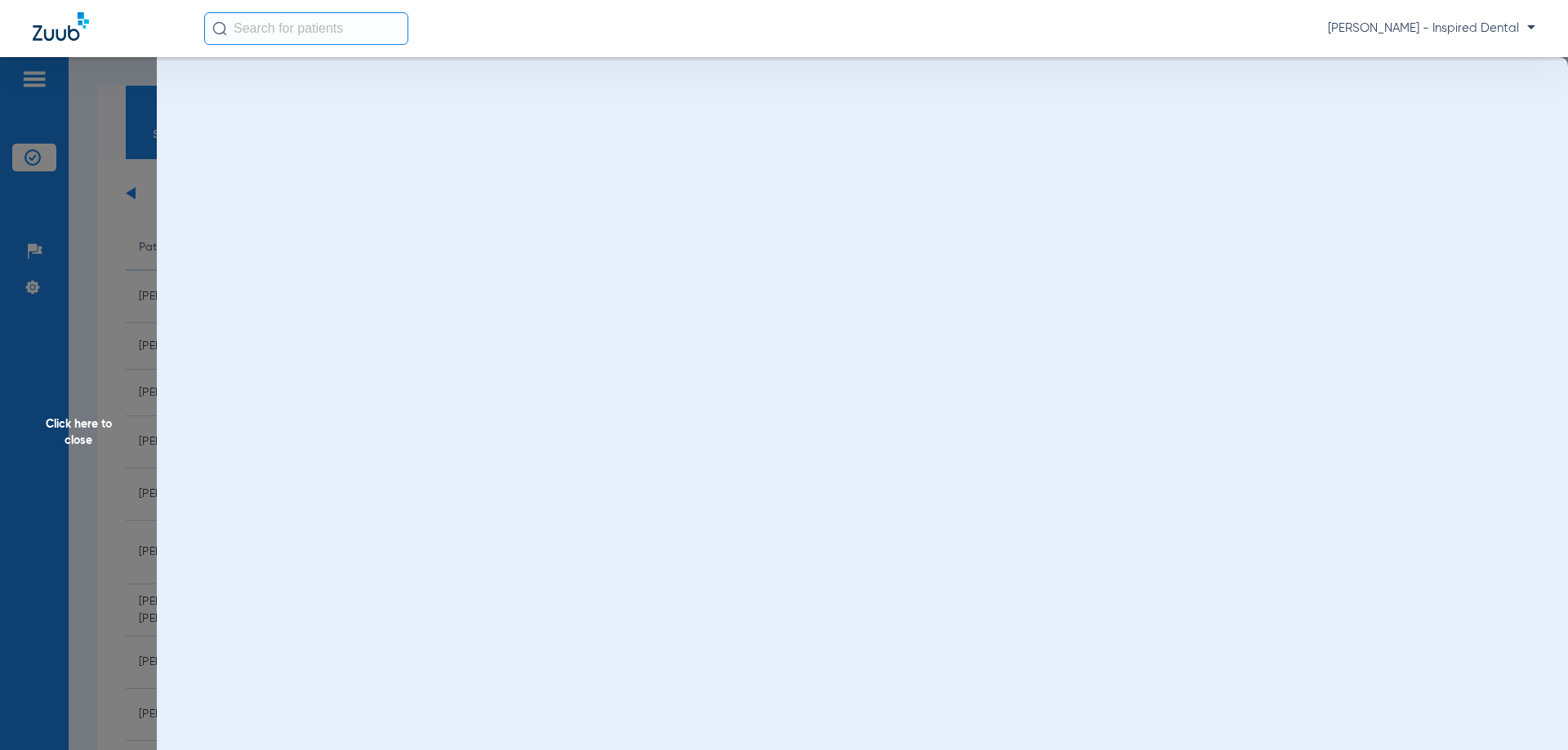
scroll to position [0, 0]
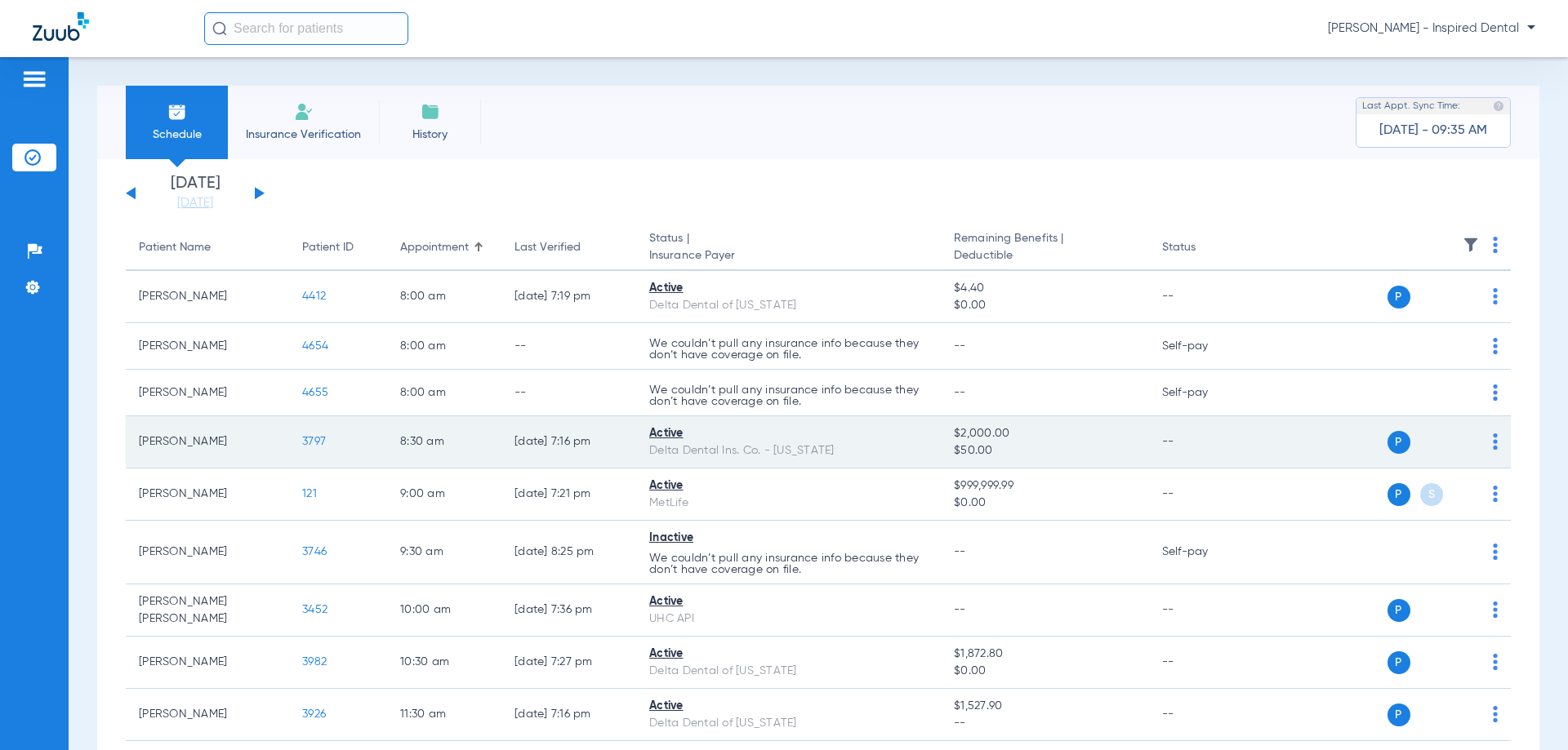
click at [318, 439] on span "3797" at bounding box center [314, 441] width 23 height 12
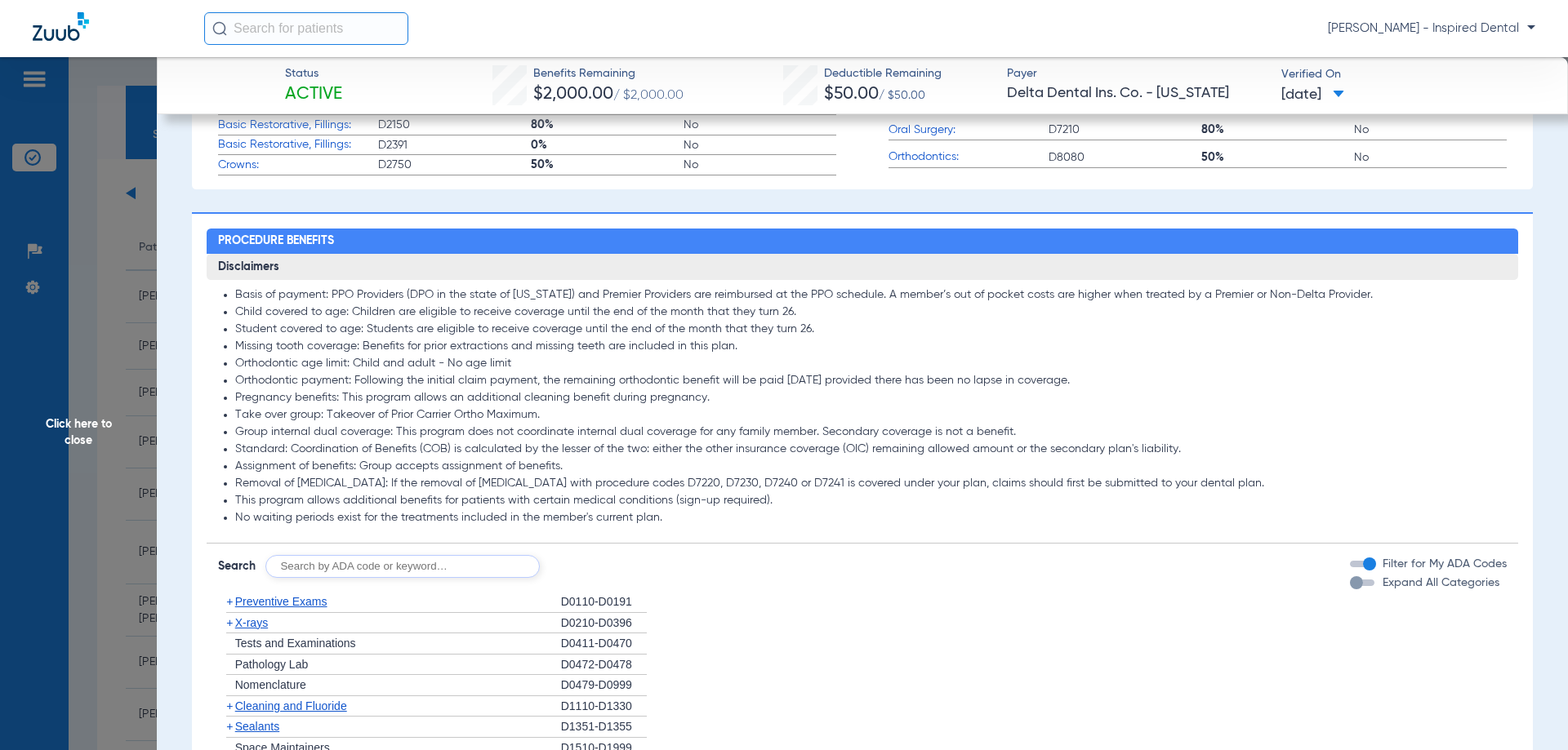
scroll to position [762, 0]
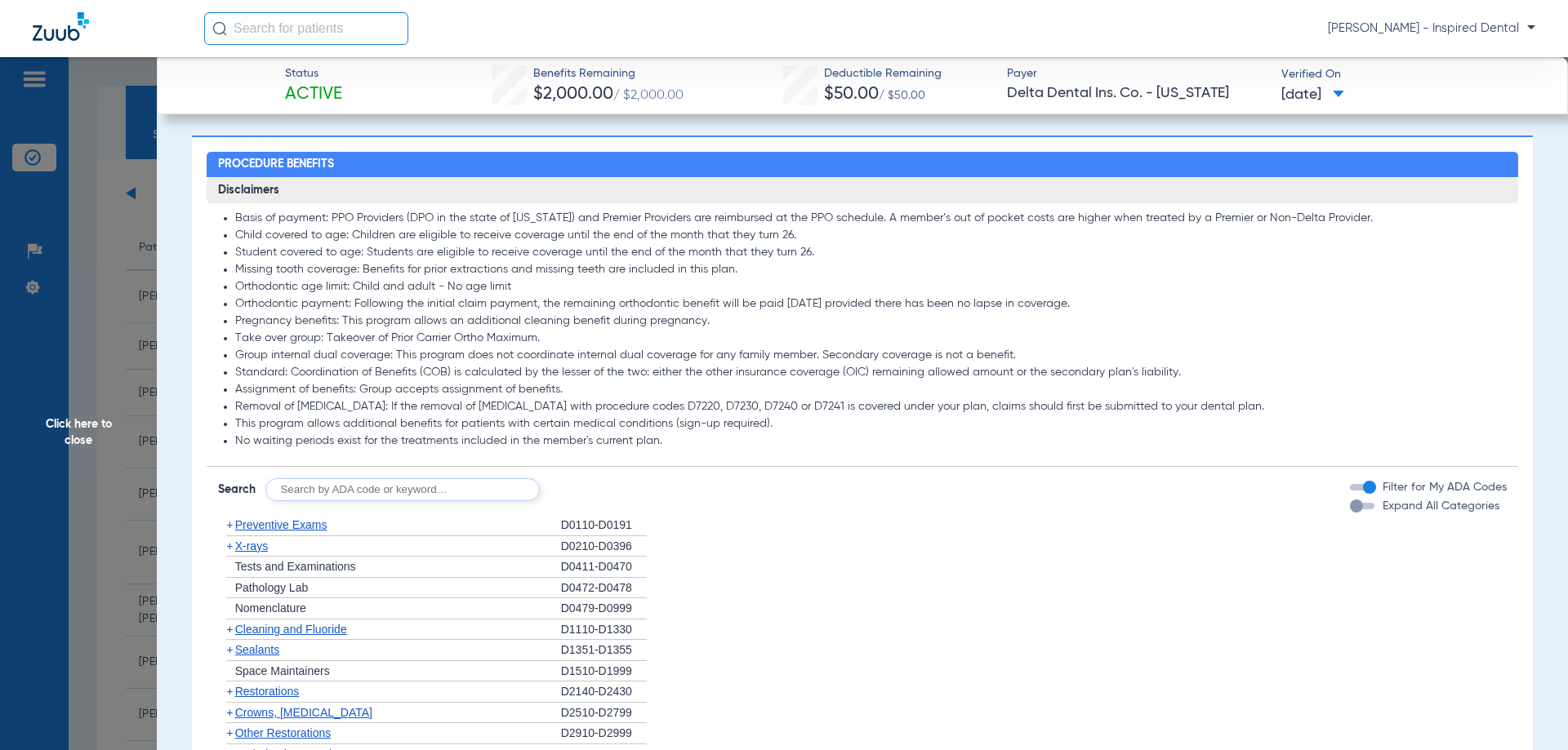
click at [323, 487] on form "Search Filter for My ADA Codes Expand All Categories" at bounding box center [863, 484] width 1312 height 34
click at [309, 502] on input "text" at bounding box center [403, 489] width 275 height 23
type input "d0120"
click at [620, 502] on button "Search" at bounding box center [600, 489] width 64 height 23
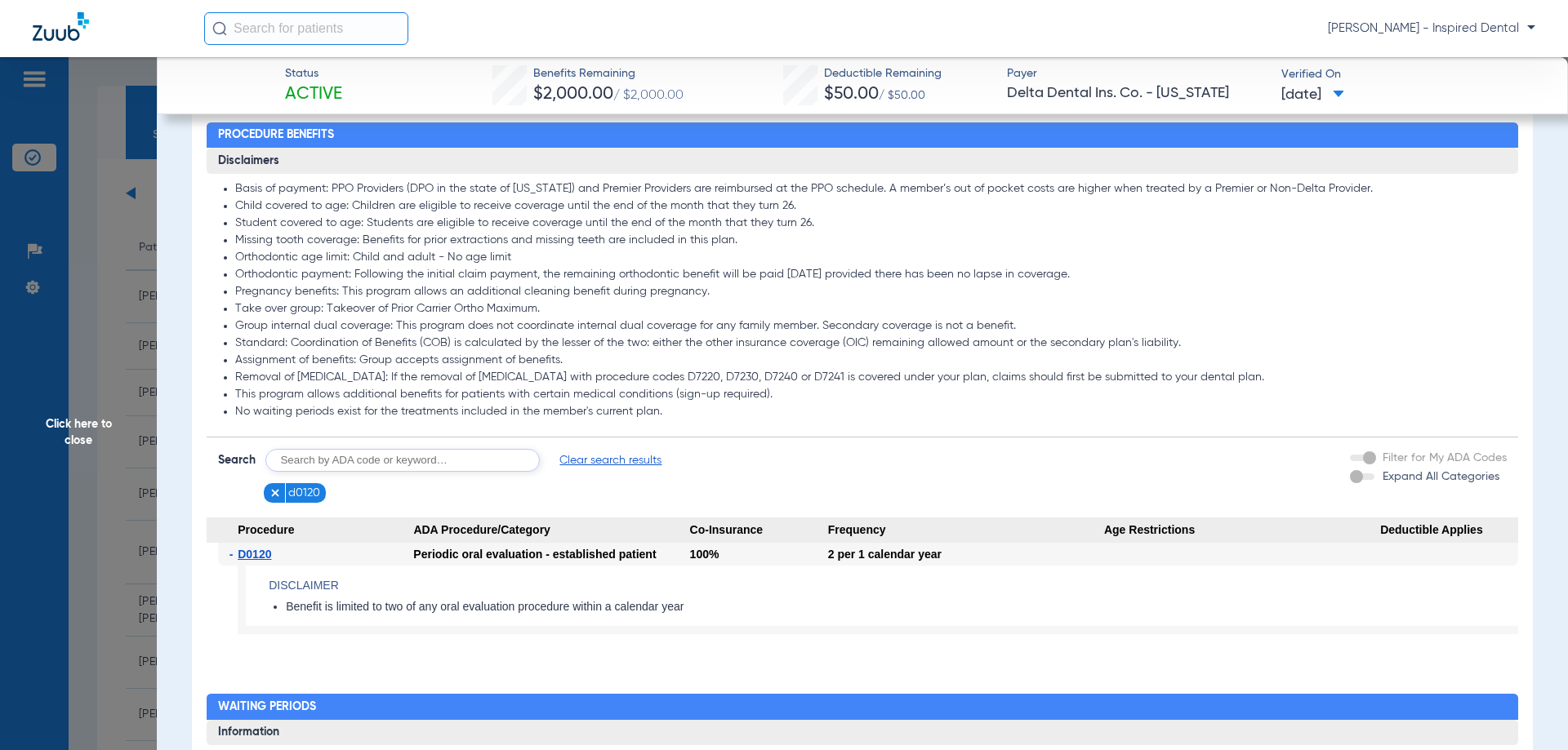
scroll to position [898, 0]
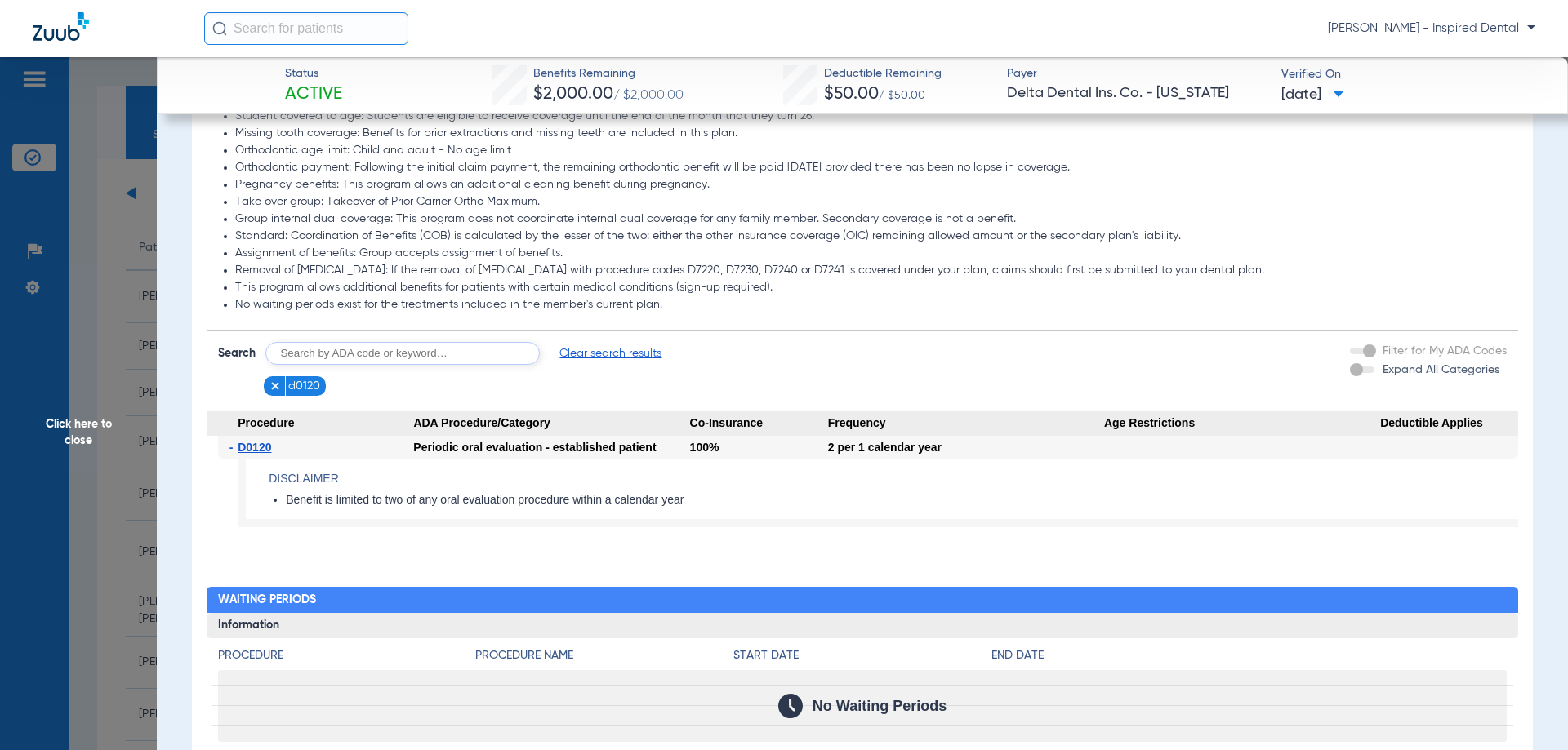
click at [333, 365] on input "text" at bounding box center [403, 353] width 275 height 23
type input "d1110"
click at [616, 358] on button "Search" at bounding box center [600, 353] width 64 height 23
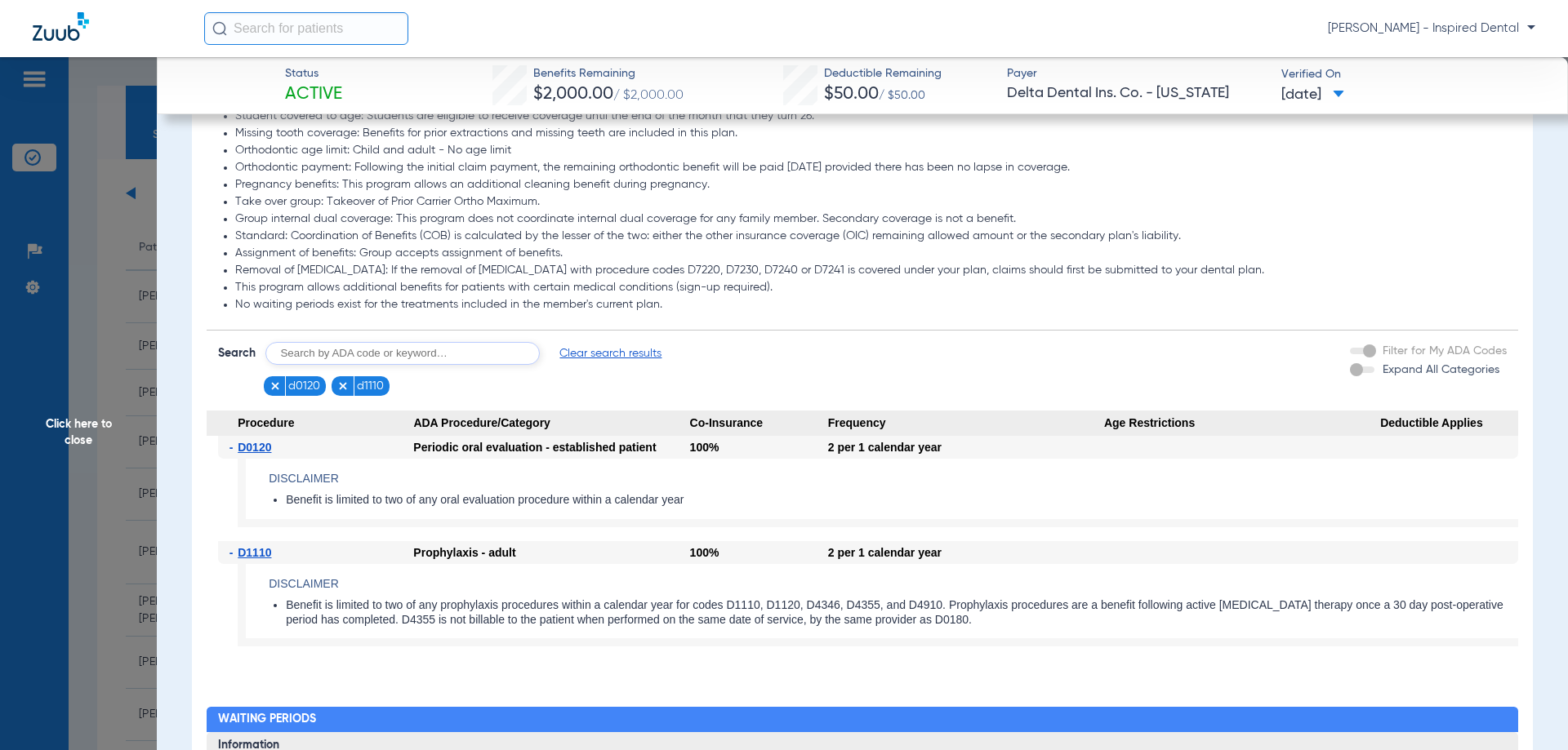
click at [370, 363] on input "text" at bounding box center [403, 353] width 275 height 23
click at [338, 392] on img at bounding box center [343, 386] width 12 height 12
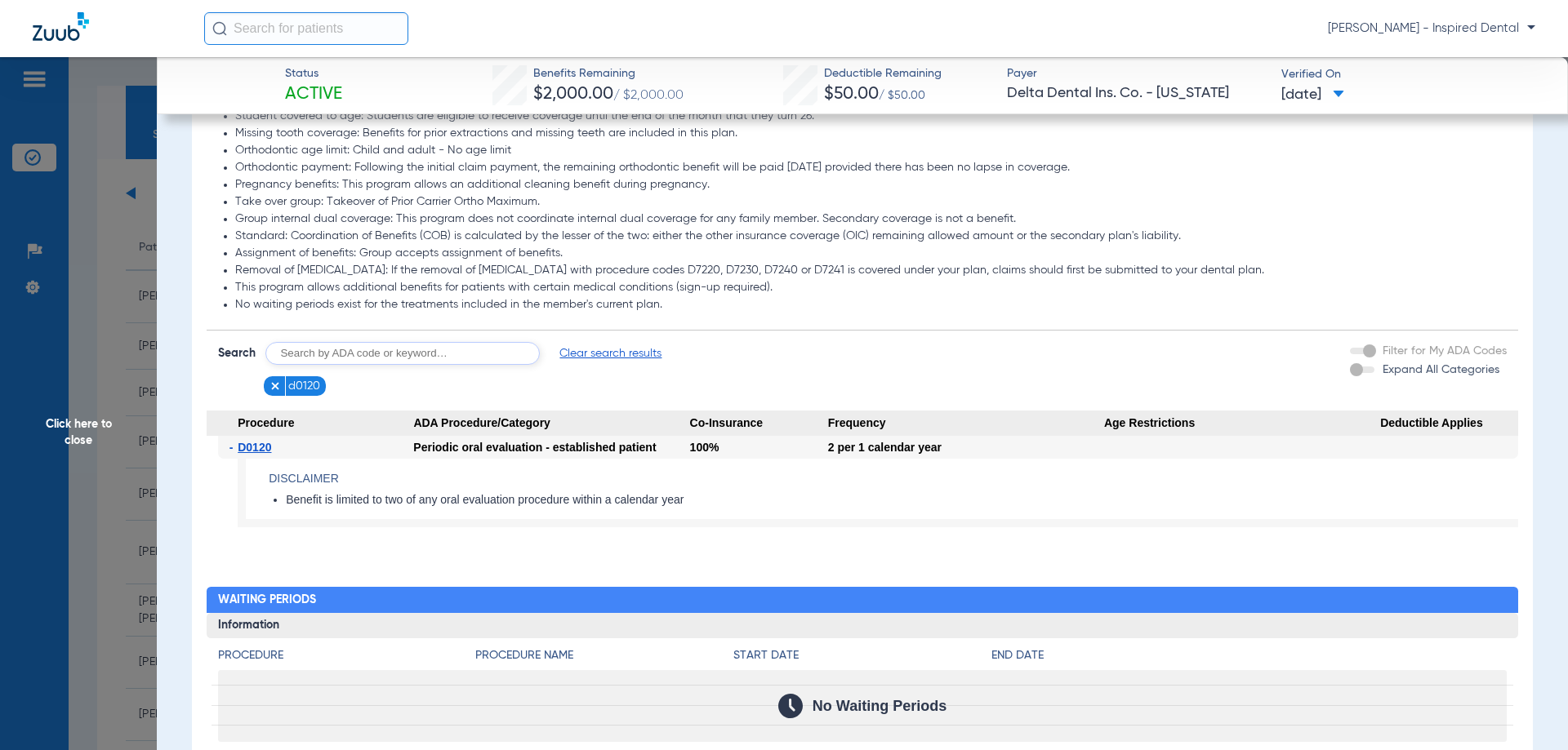
click at [333, 365] on input "text" at bounding box center [403, 353] width 275 height 23
type input "d4910"
click at [597, 363] on button "Search" at bounding box center [600, 353] width 64 height 23
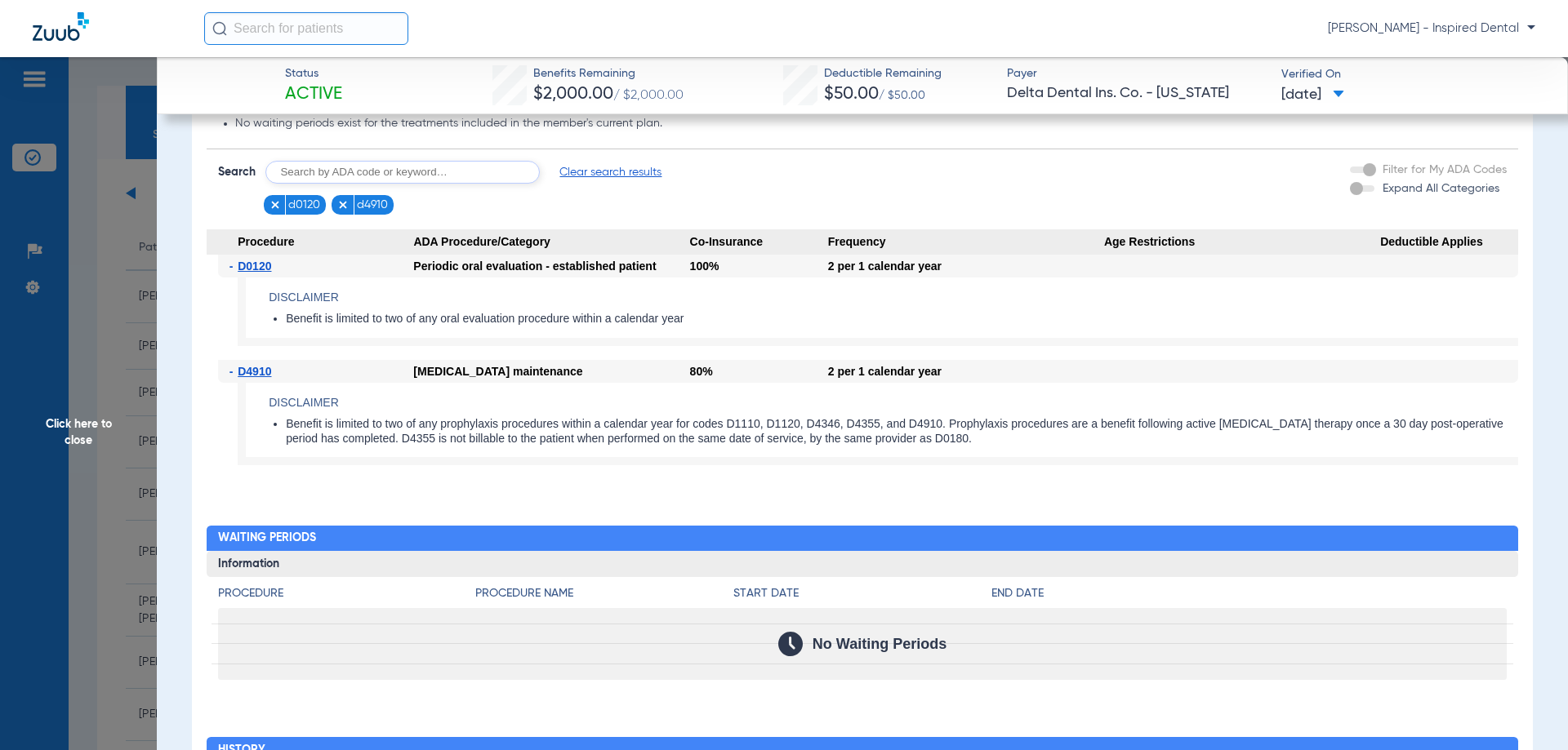
scroll to position [1088, 0]
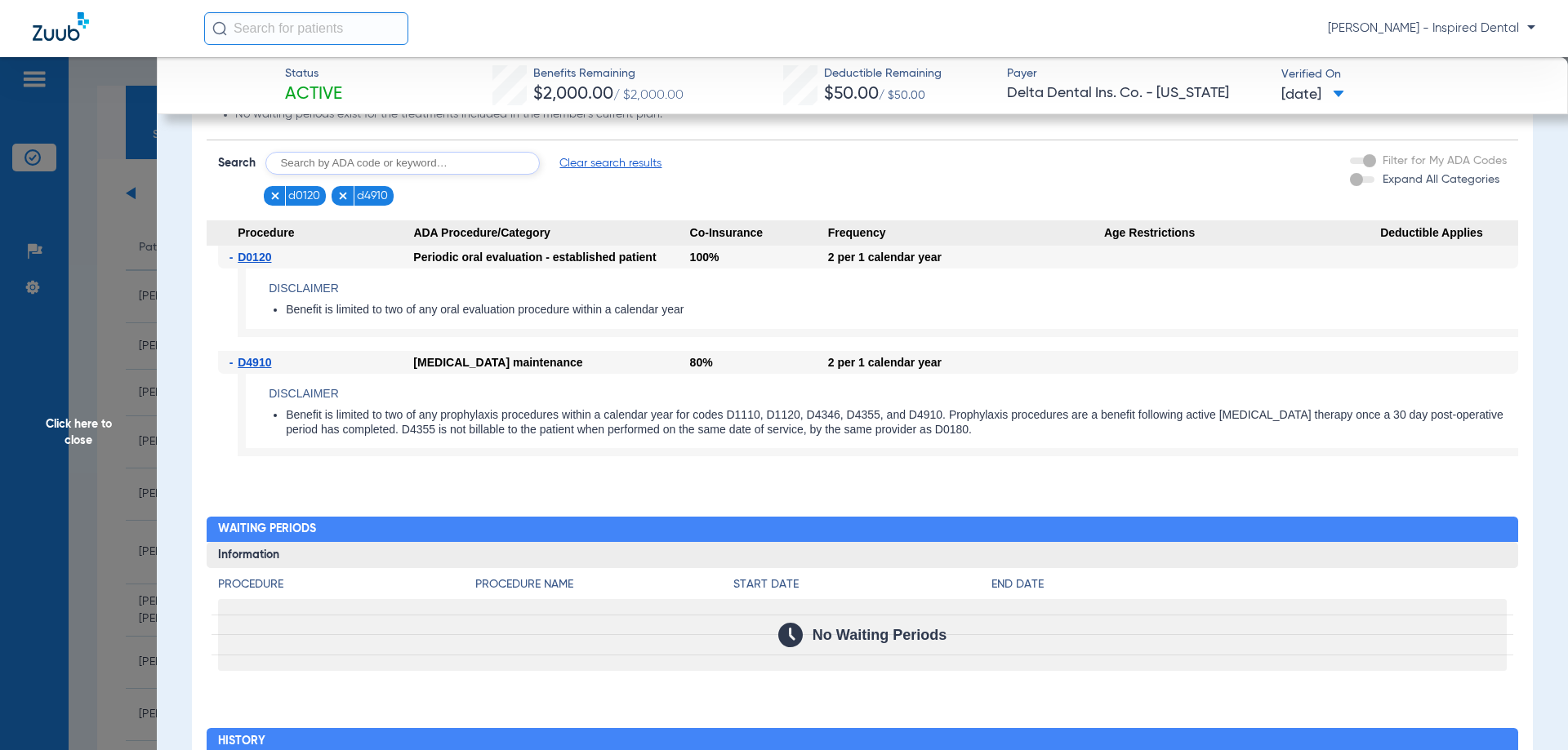
click at [81, 429] on span "Click here to close" at bounding box center [78, 432] width 156 height 750
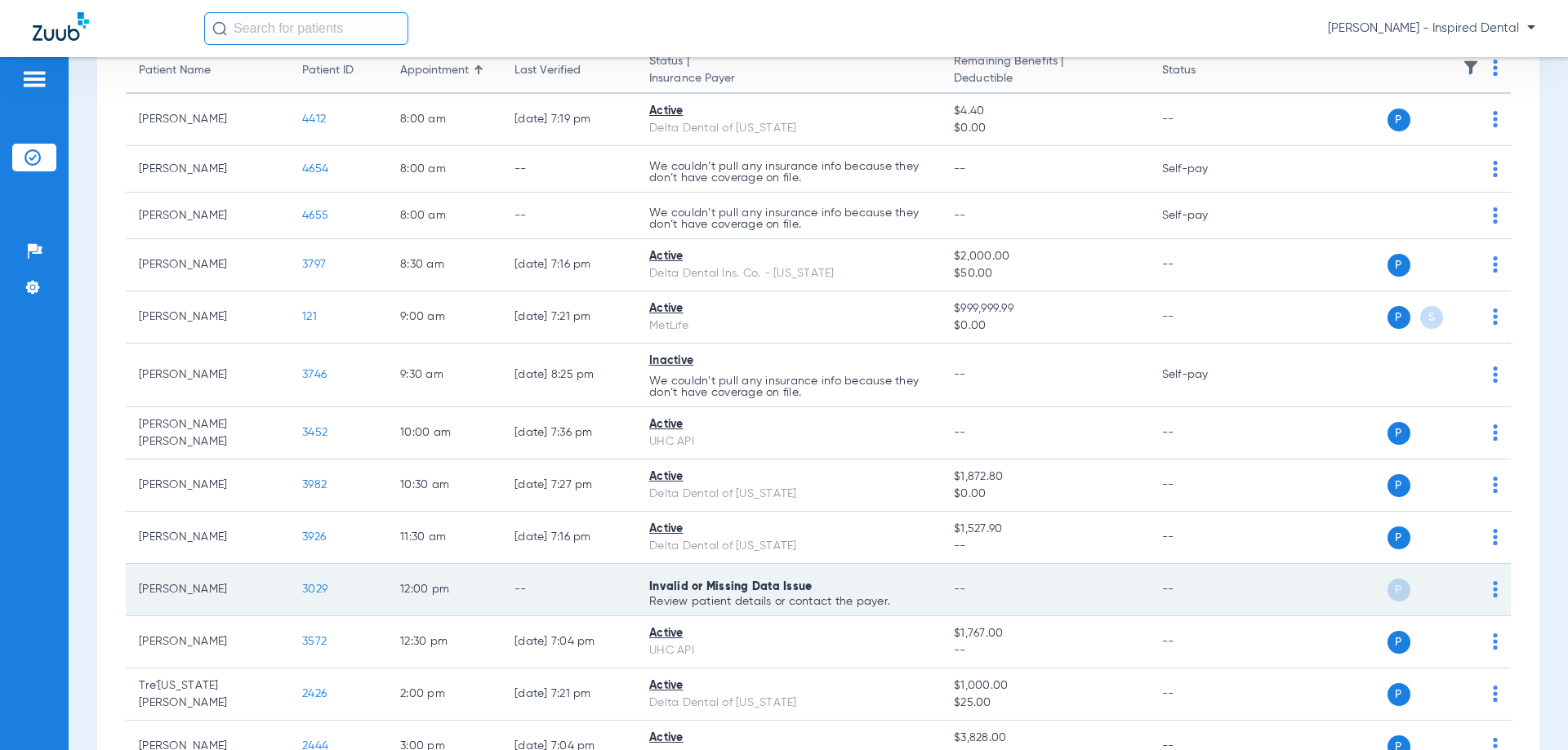
scroll to position [190, 0]
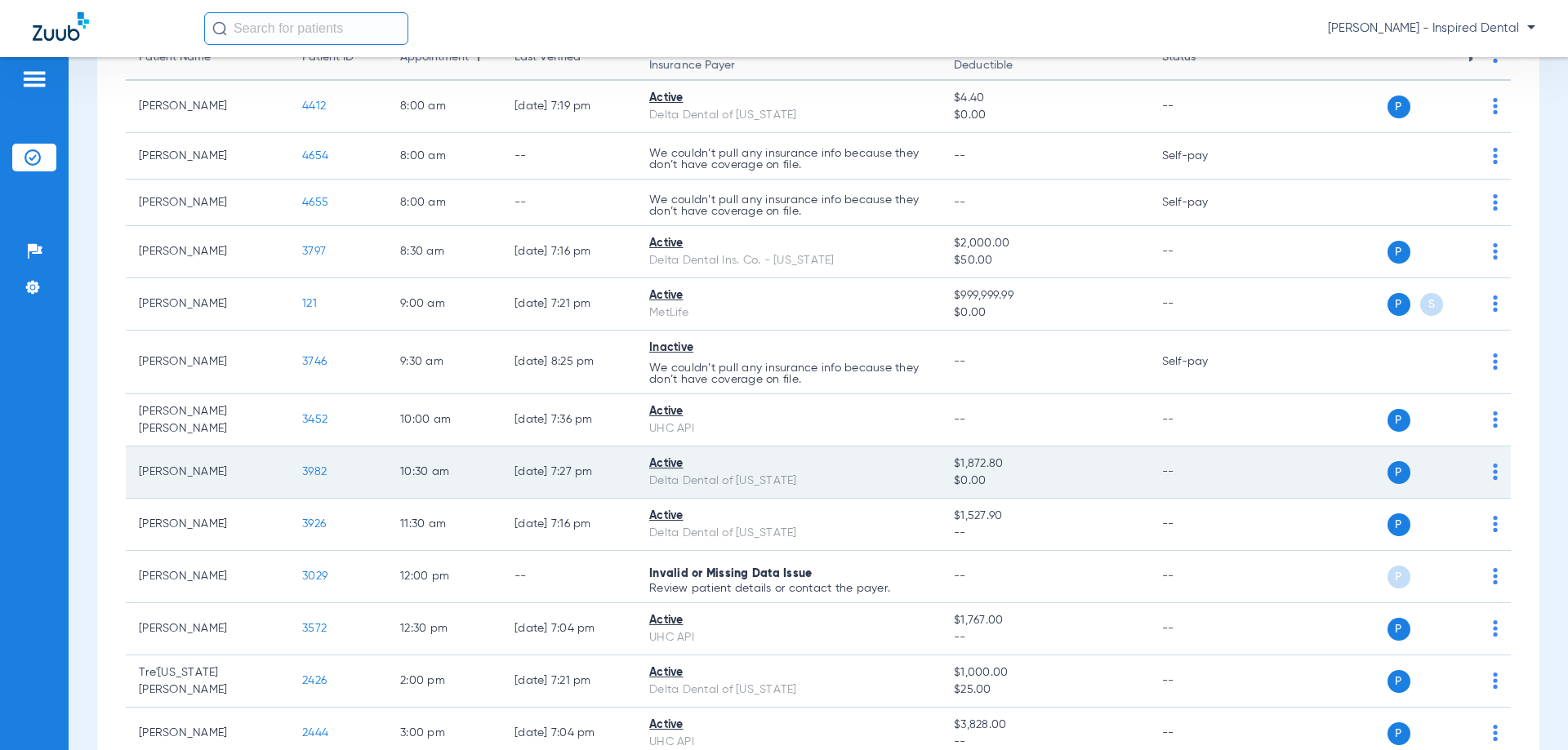
click at [311, 481] on td "3982" at bounding box center [338, 473] width 98 height 52
click at [314, 474] on span "3982" at bounding box center [314, 472] width 24 height 12
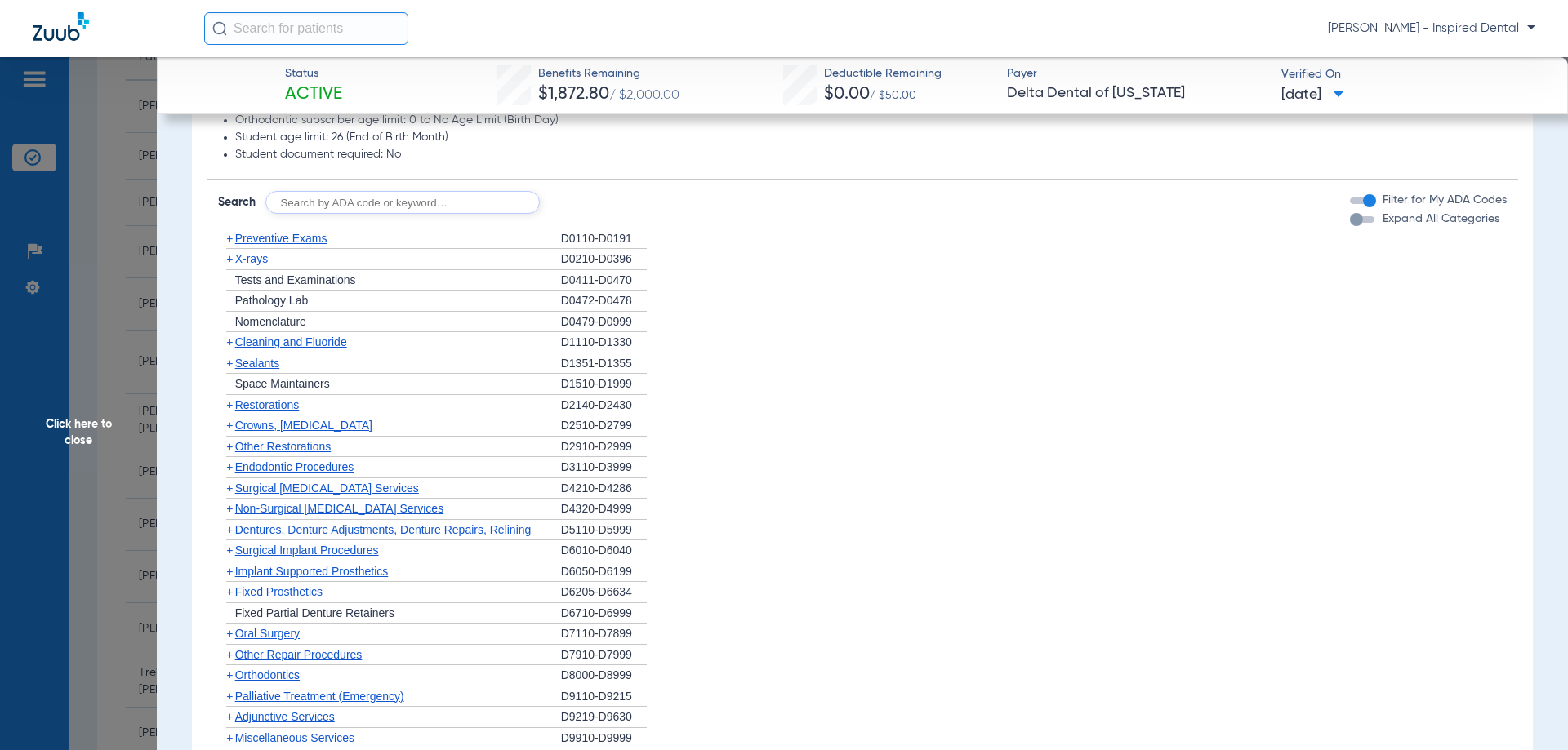
scroll to position [980, 0]
click at [274, 236] on span "Preventive Exams" at bounding box center [281, 238] width 92 height 13
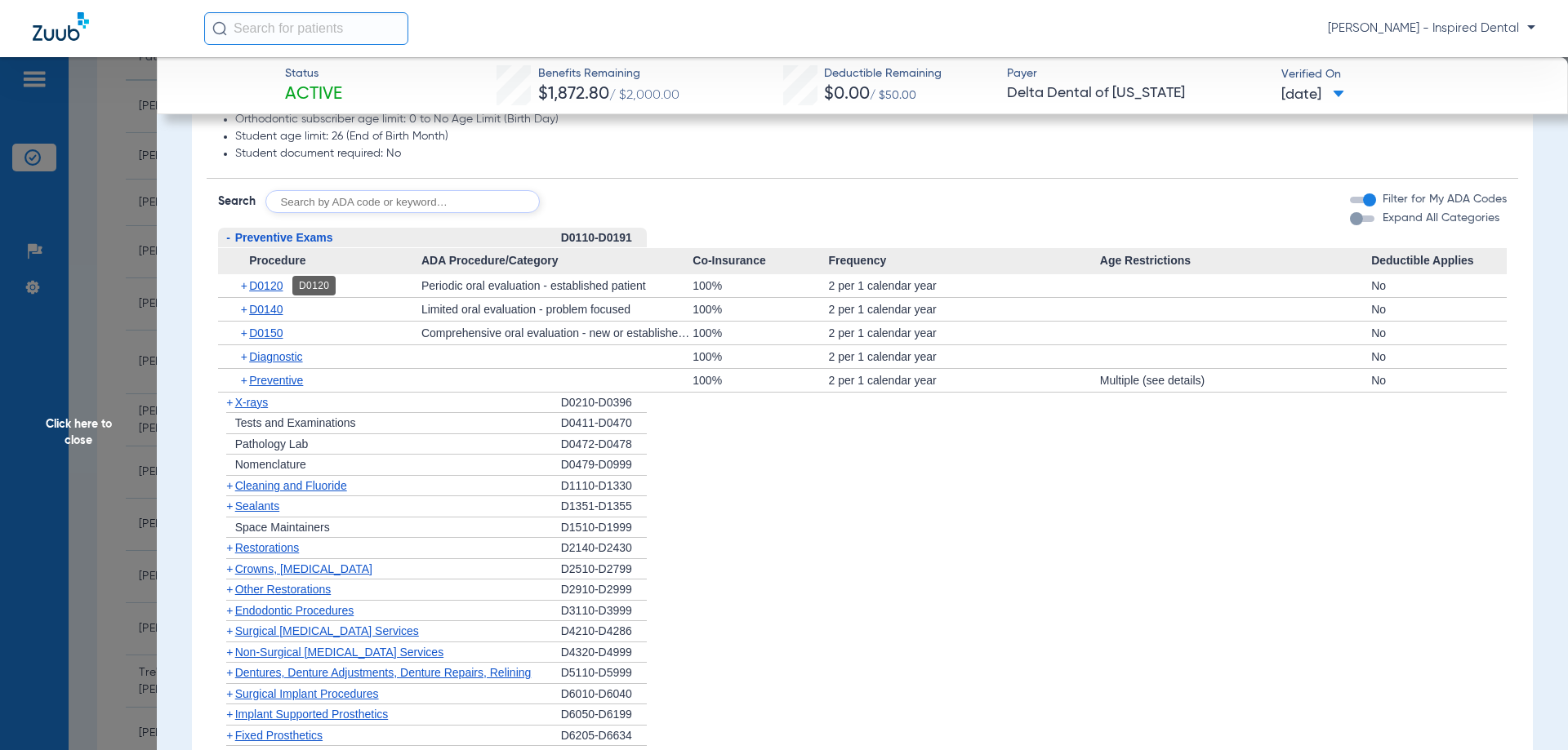
click at [282, 287] on span "D0120" at bounding box center [266, 286] width 33 height 13
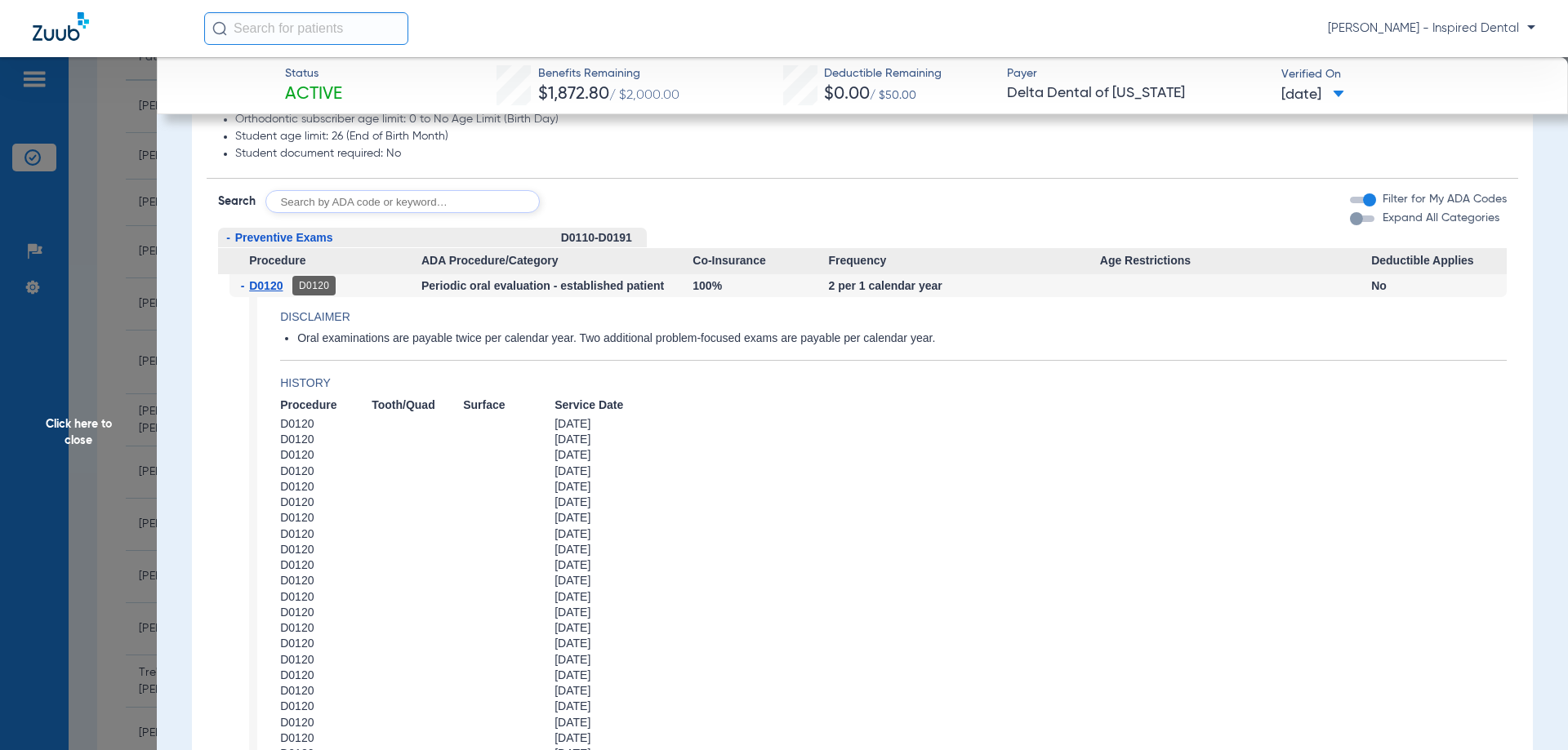
click at [270, 286] on span "D0120" at bounding box center [266, 286] width 33 height 13
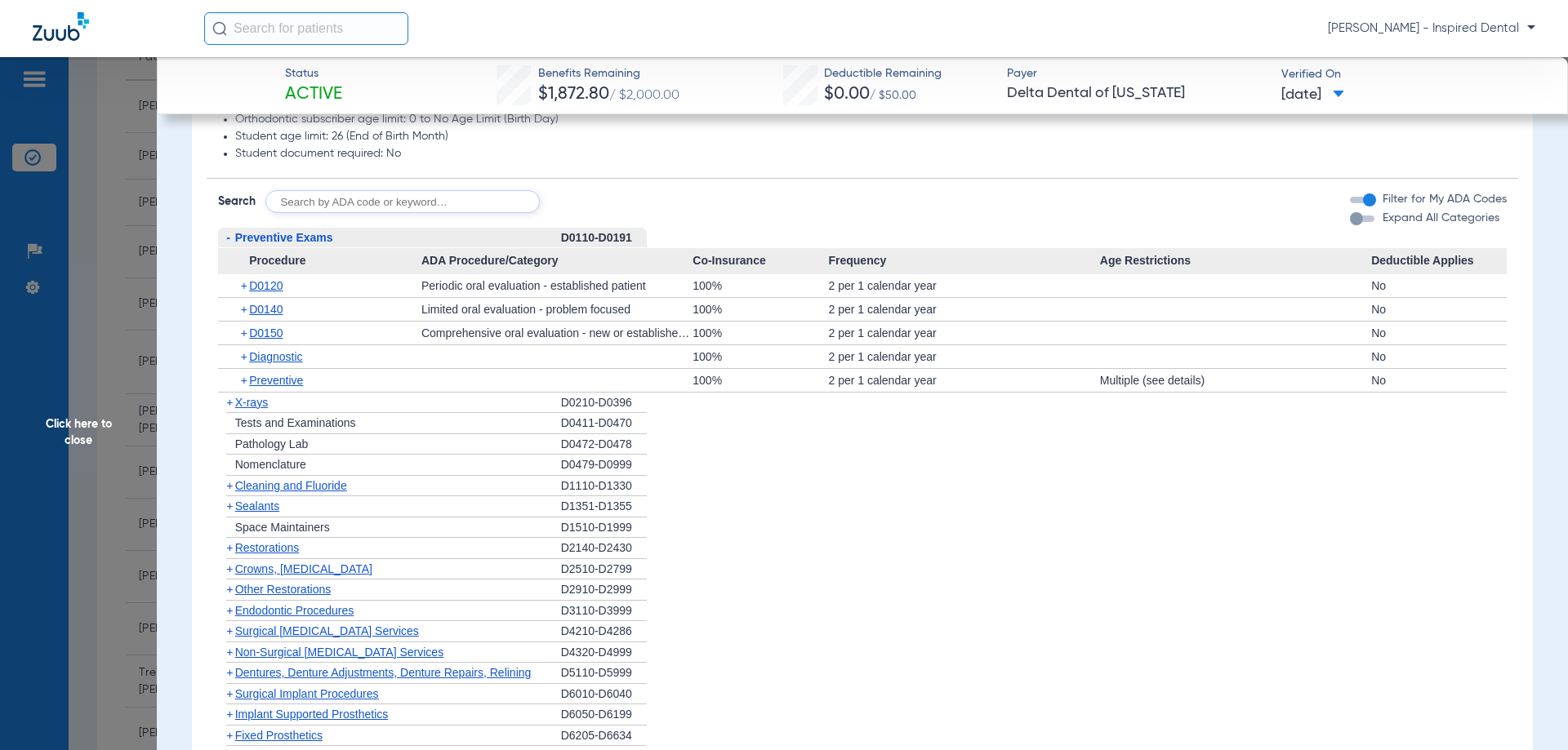
click at [258, 480] on span "Cleaning and Fluoride" at bounding box center [291, 485] width 112 height 13
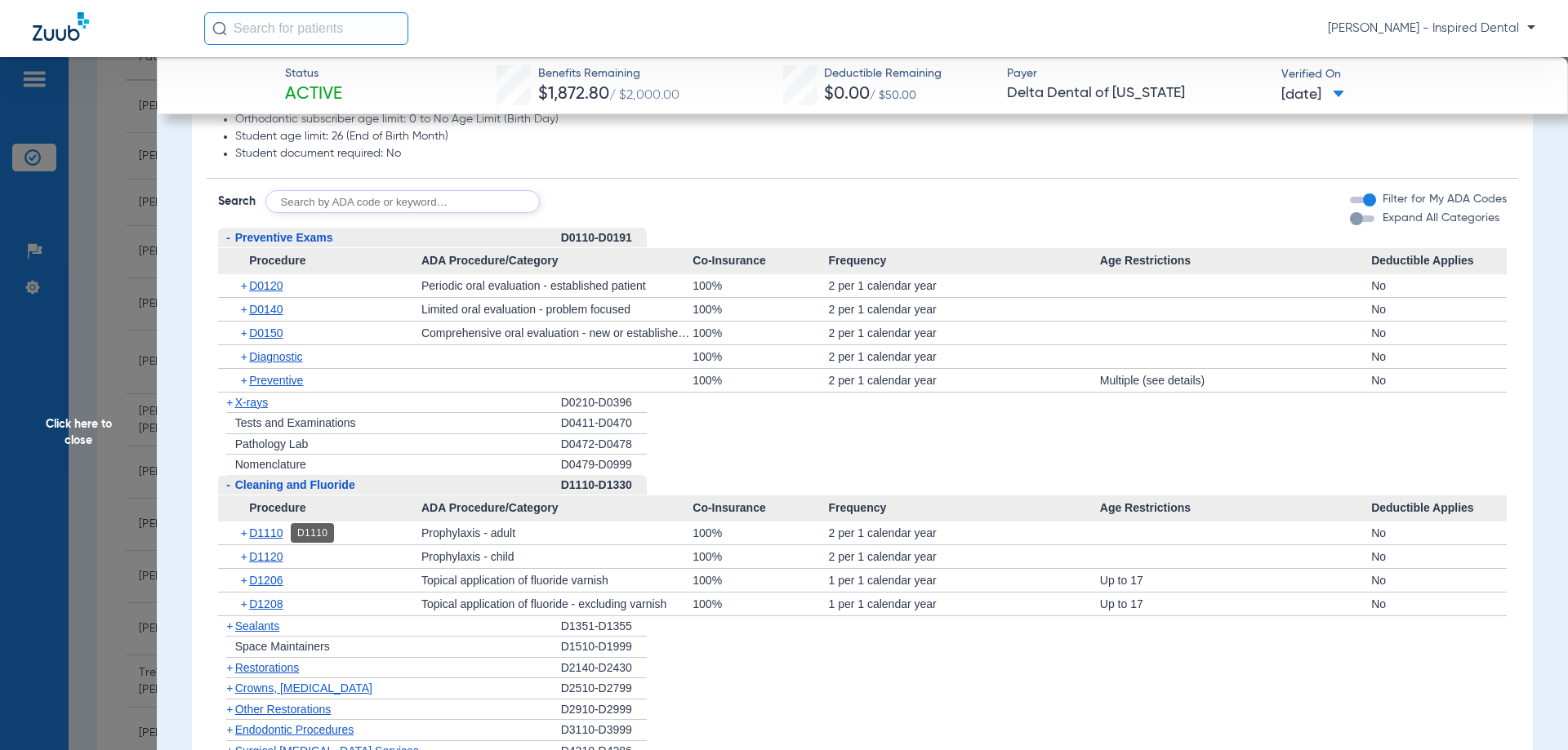
click at [278, 535] on span "D1110" at bounding box center [266, 533] width 33 height 13
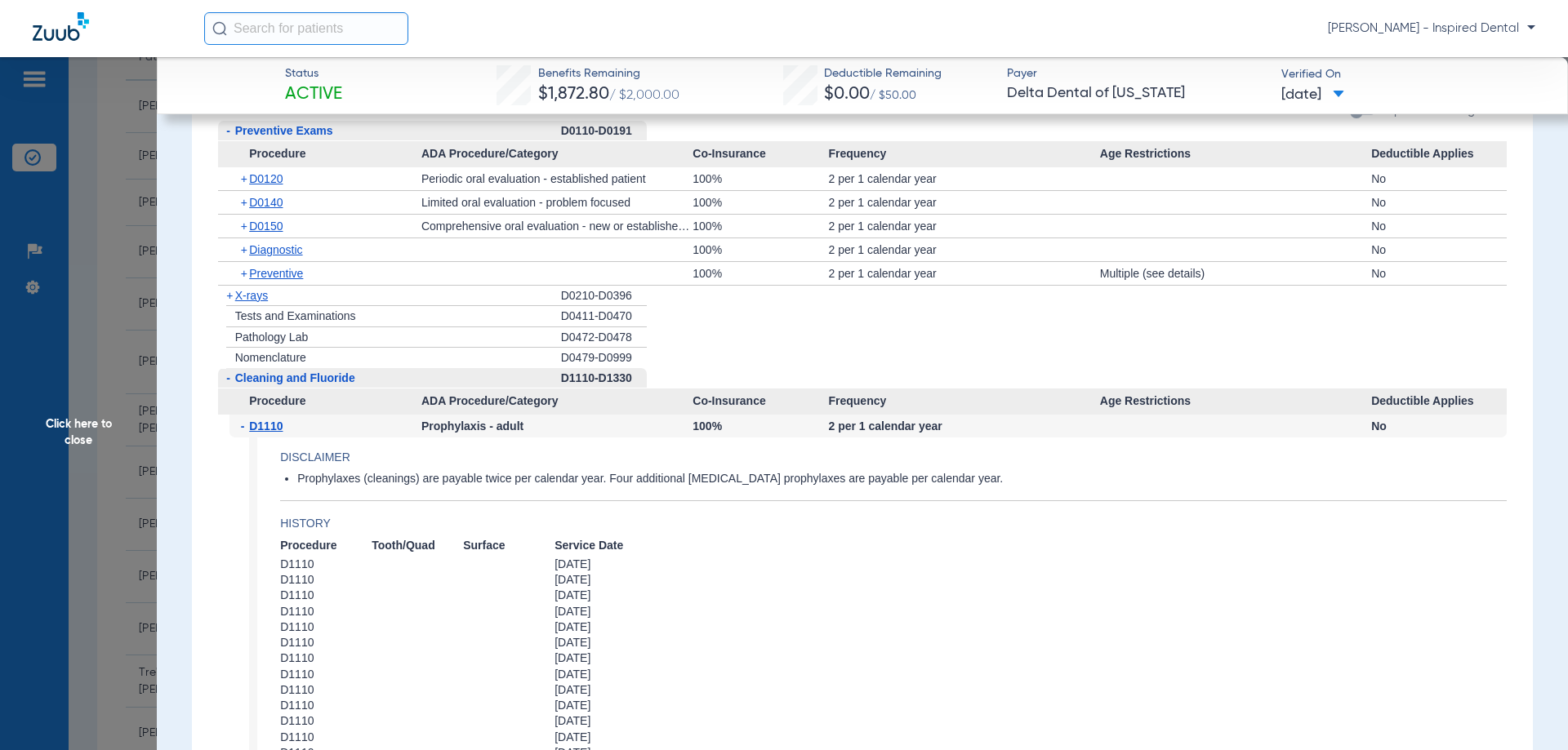
scroll to position [1088, 0]
click at [70, 437] on span "Click here to close" at bounding box center [78, 432] width 156 height 750
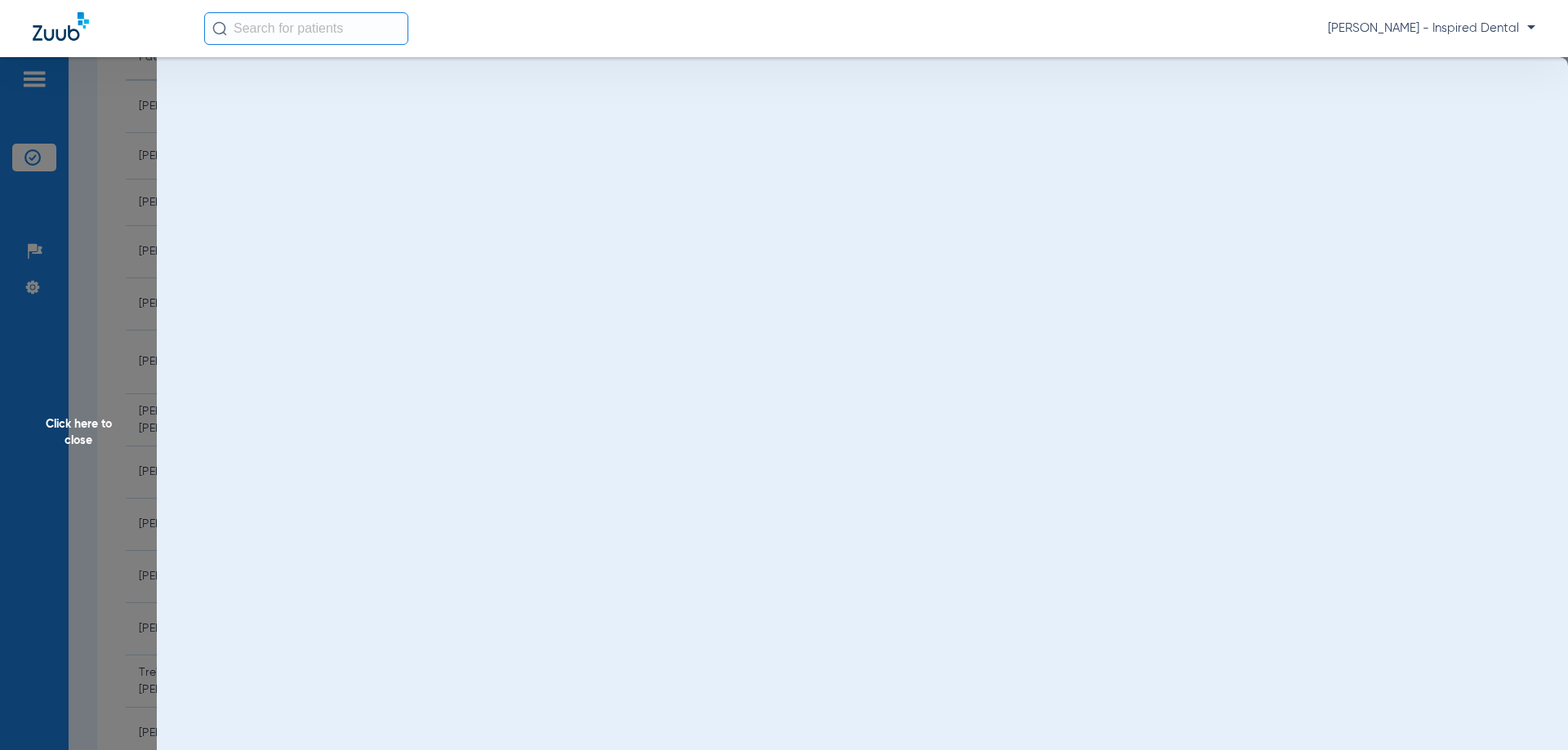
scroll to position [0, 0]
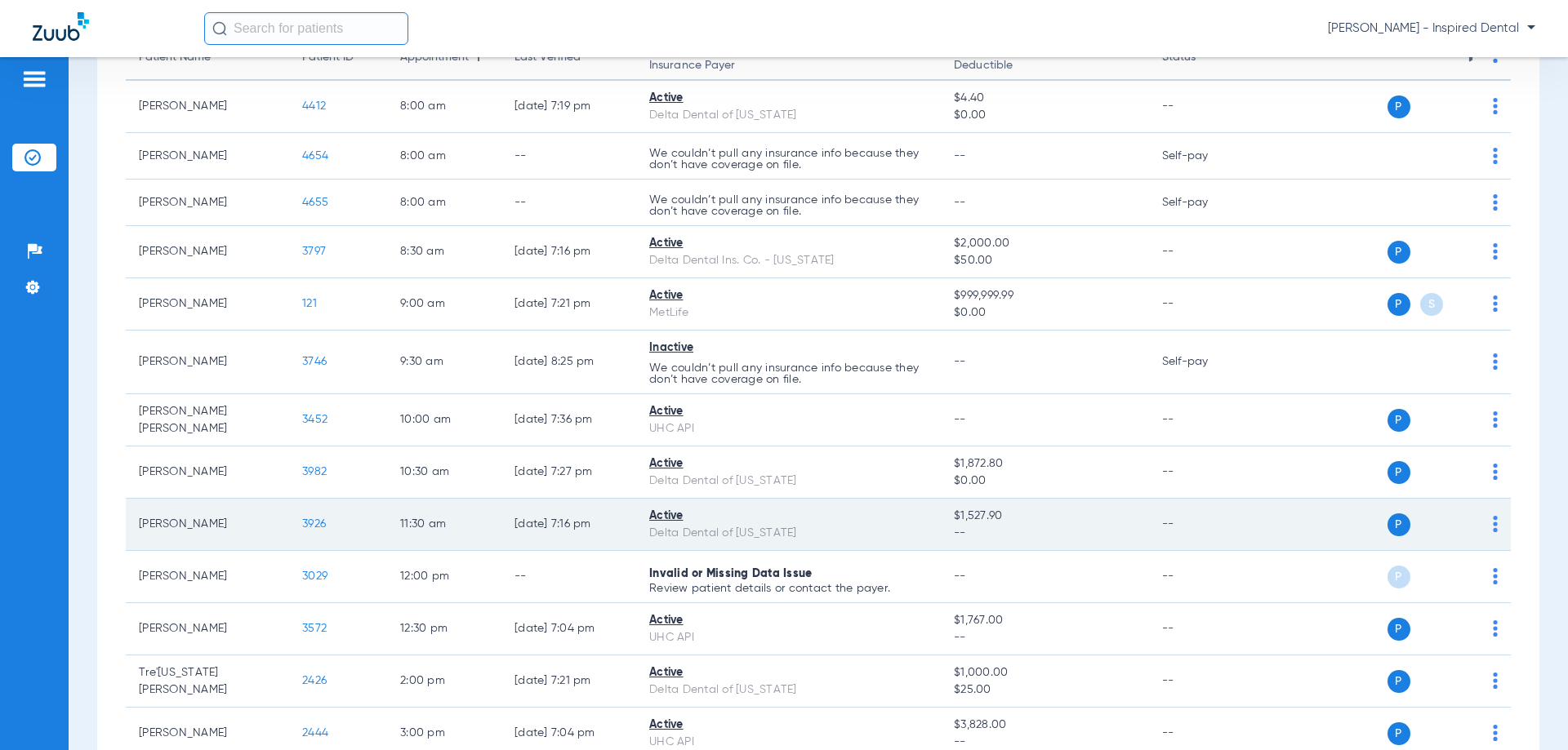
click at [316, 529] on span "3926" at bounding box center [314, 524] width 23 height 12
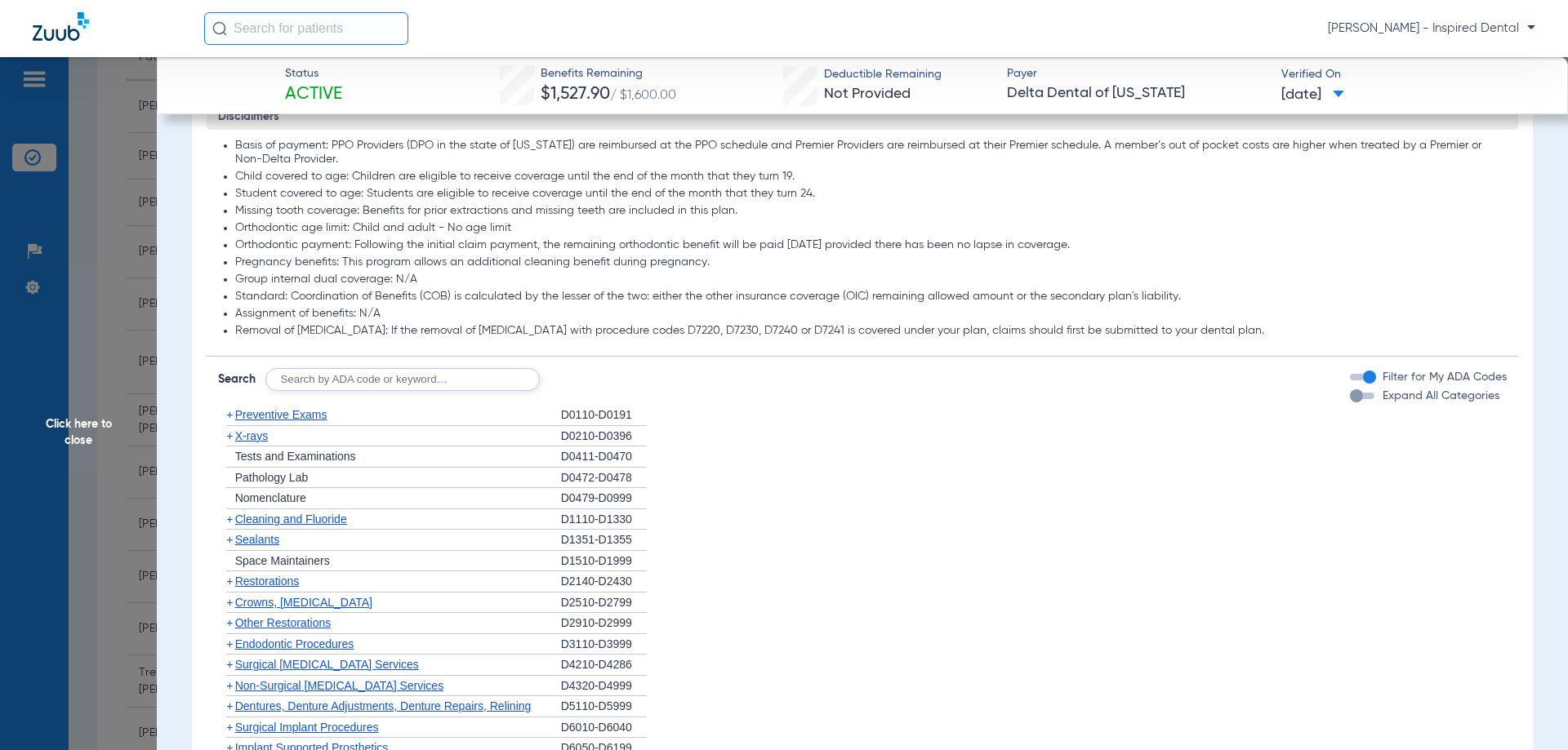
scroll to position [871, 0]
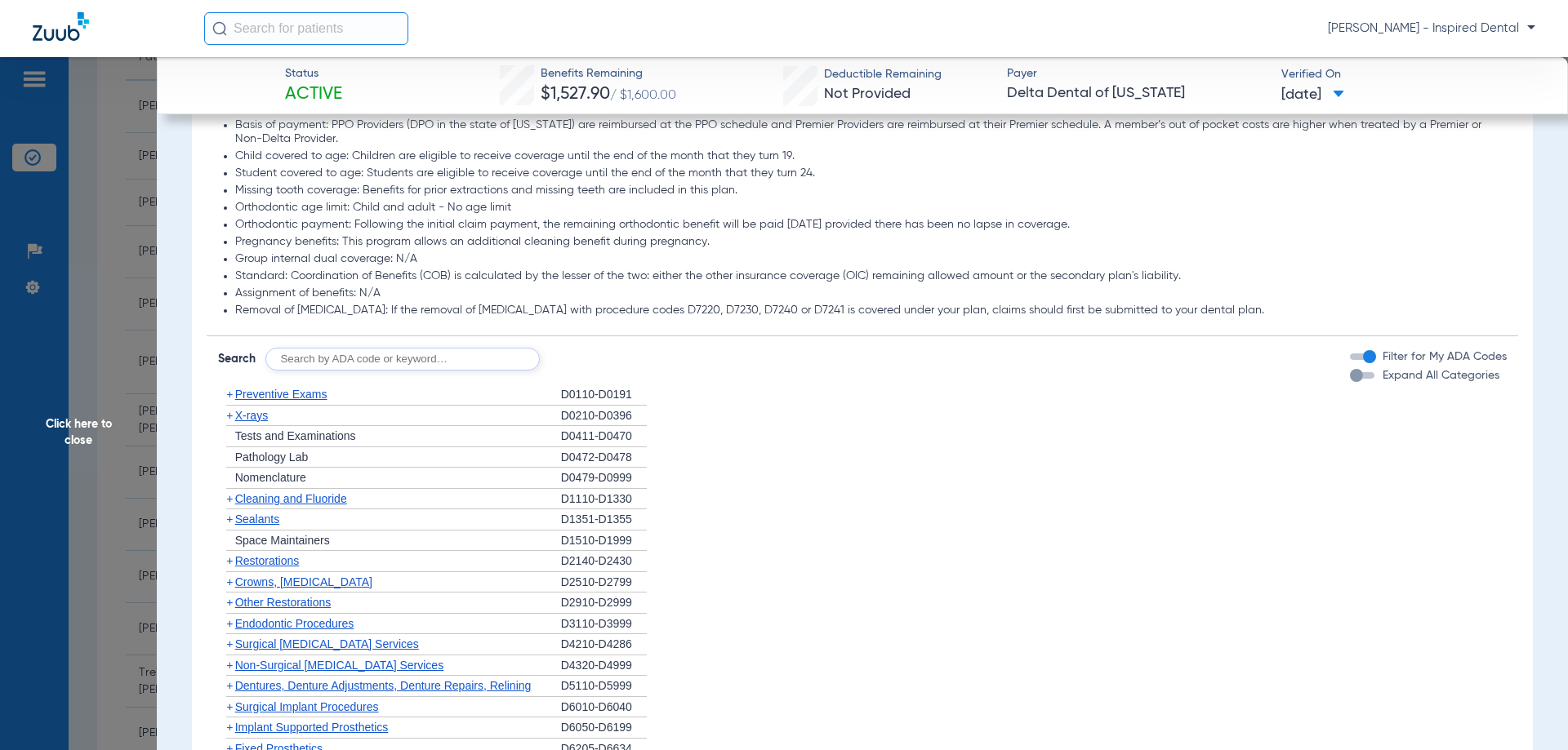
click at [278, 398] on span "Preventive Exams" at bounding box center [281, 394] width 92 height 13
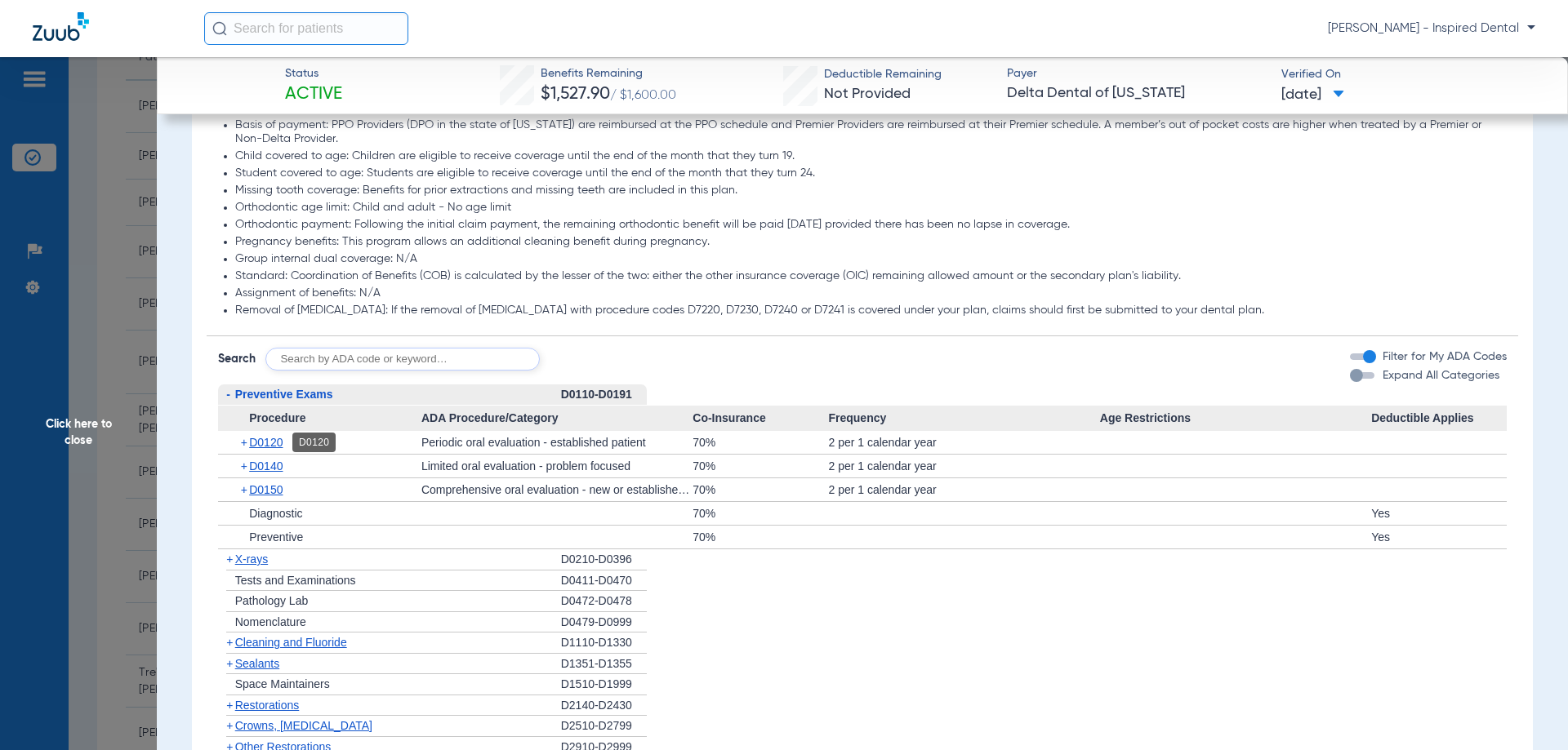
click at [263, 439] on span "D0120" at bounding box center [266, 442] width 33 height 13
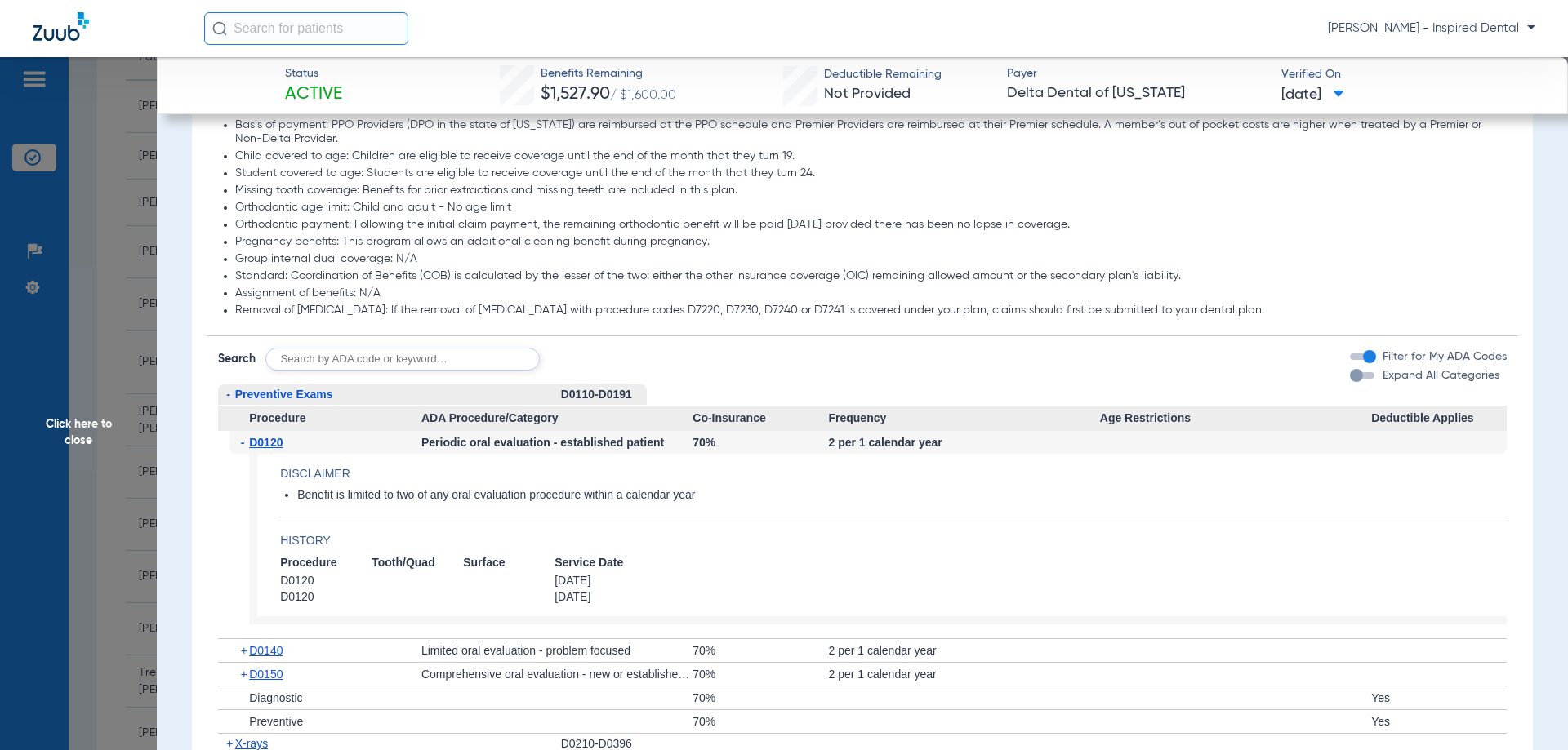
click at [236, 435] on div "- D0120" at bounding box center [325, 442] width 192 height 23
click at [241, 439] on span "-" at bounding box center [246, 442] width 9 height 23
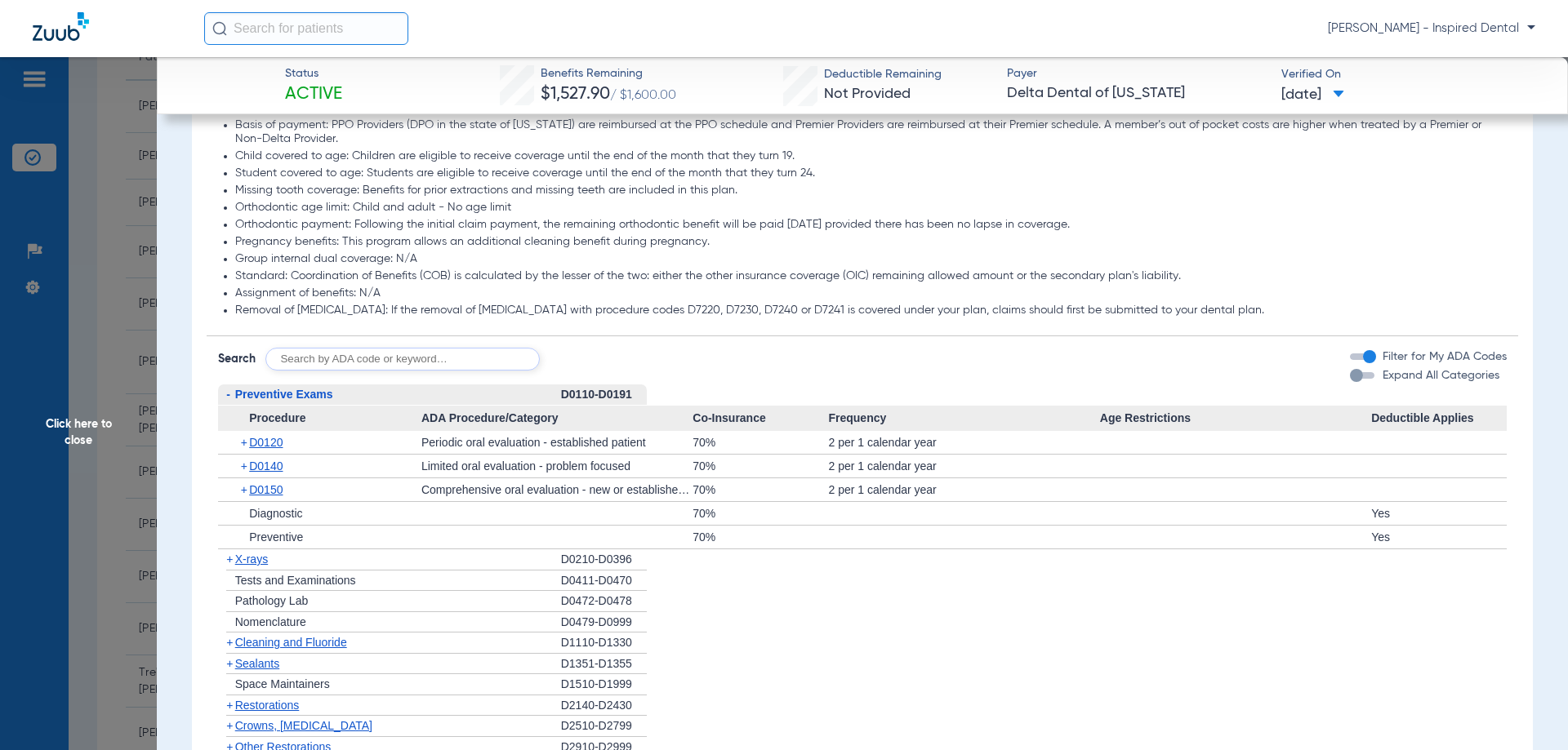
click at [264, 637] on span "Cleaning and Fluoride" at bounding box center [291, 642] width 112 height 13
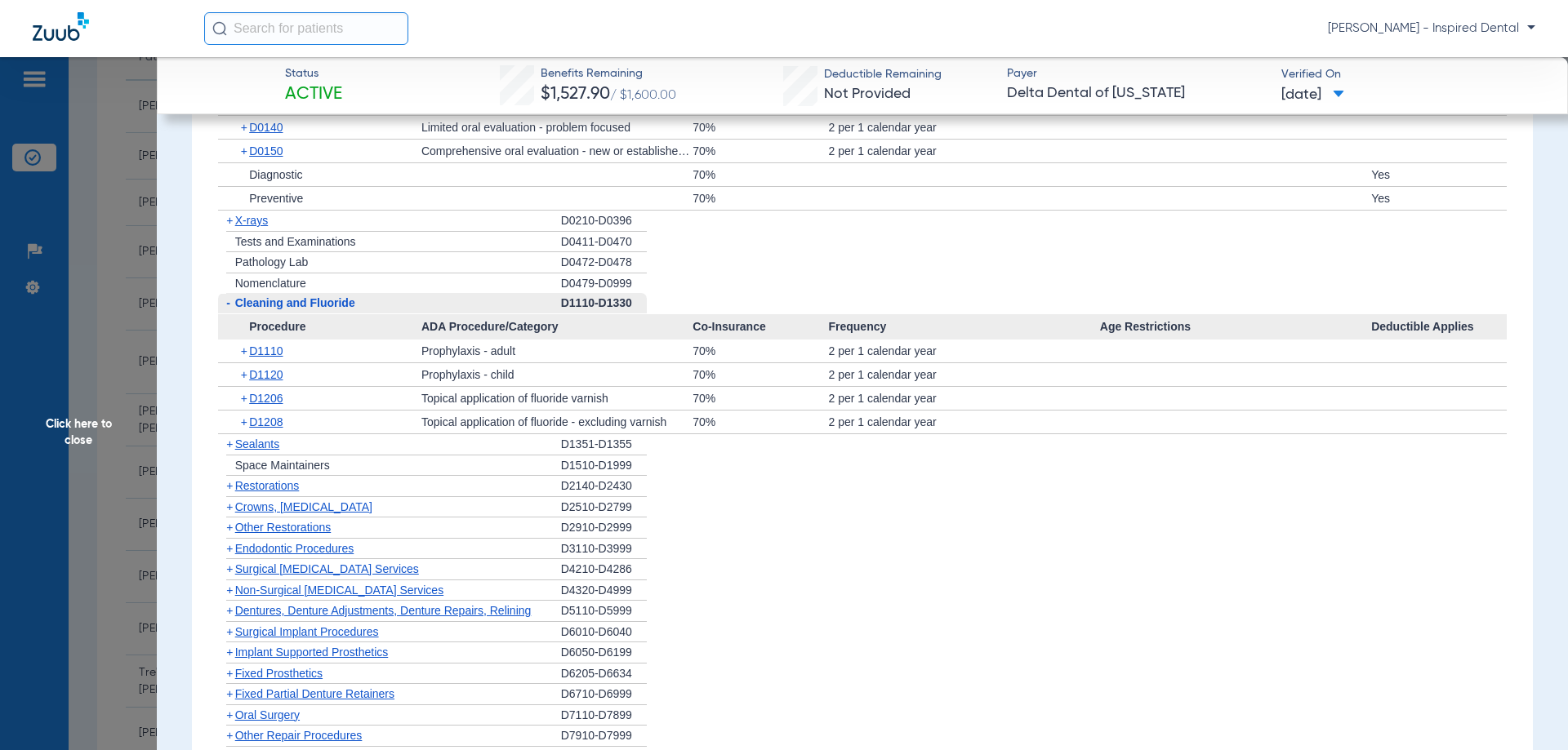
scroll to position [1224, 0]
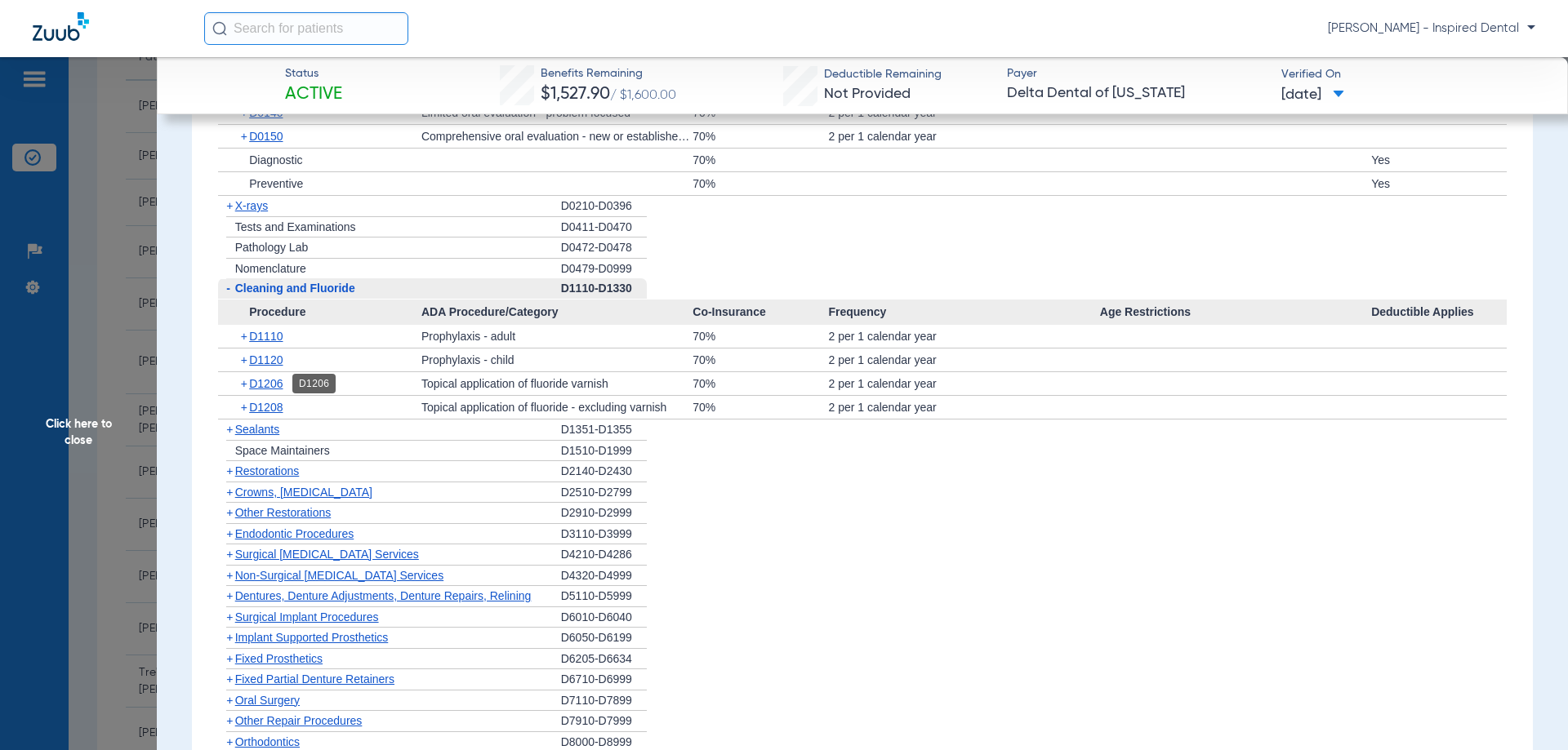
click at [249, 384] on span "D1206" at bounding box center [266, 383] width 33 height 13
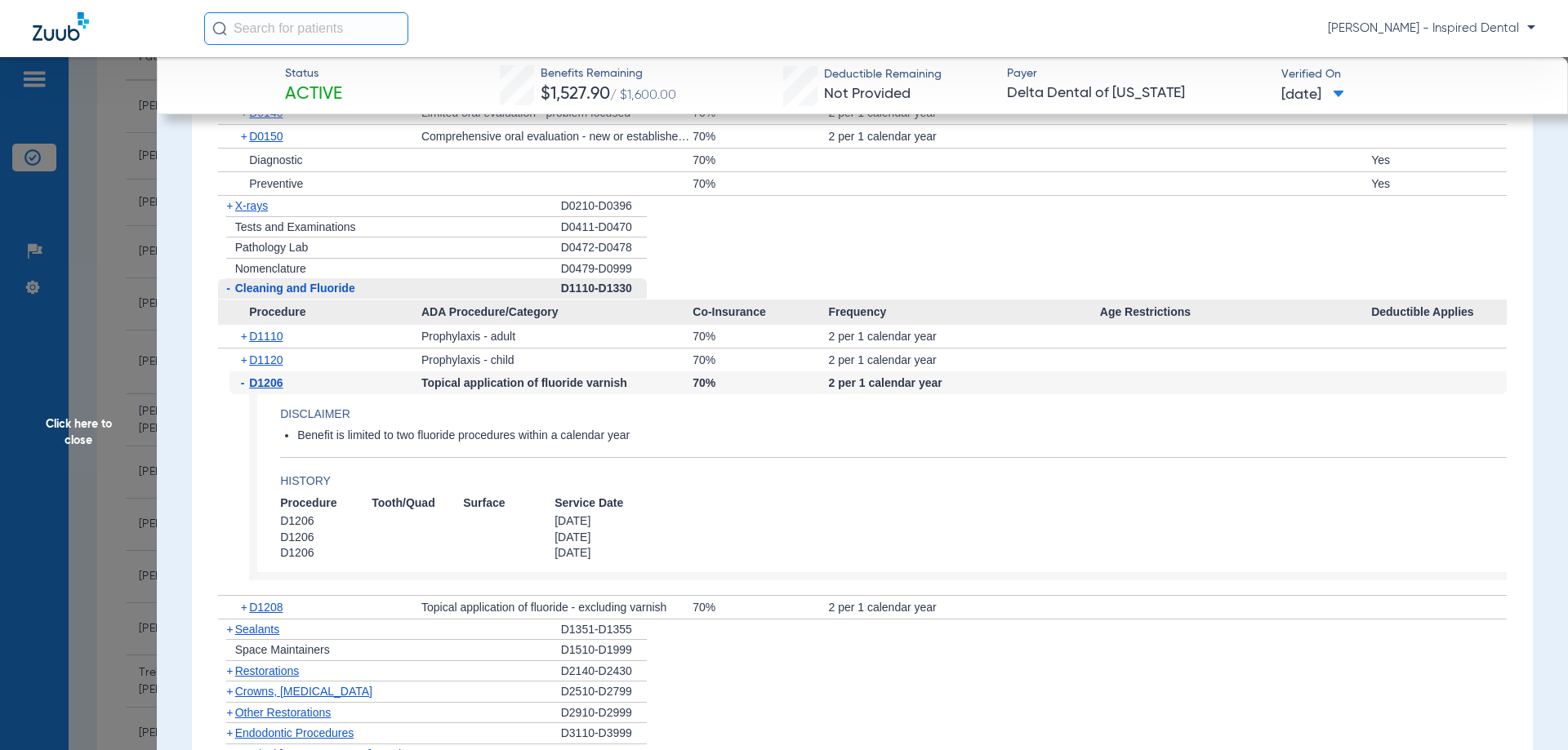
click at [80, 428] on span "Click here to close" at bounding box center [78, 432] width 156 height 750
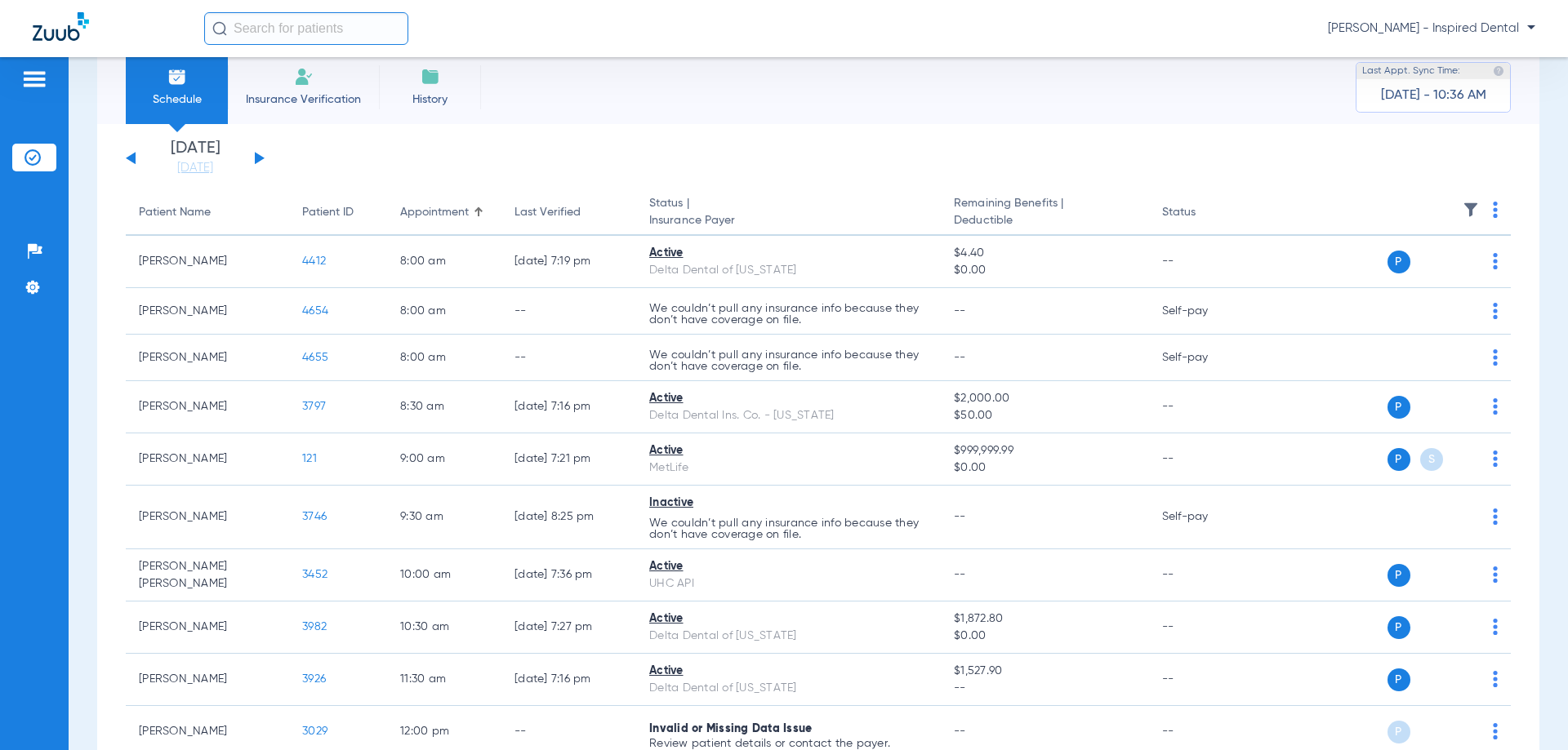
scroll to position [0, 0]
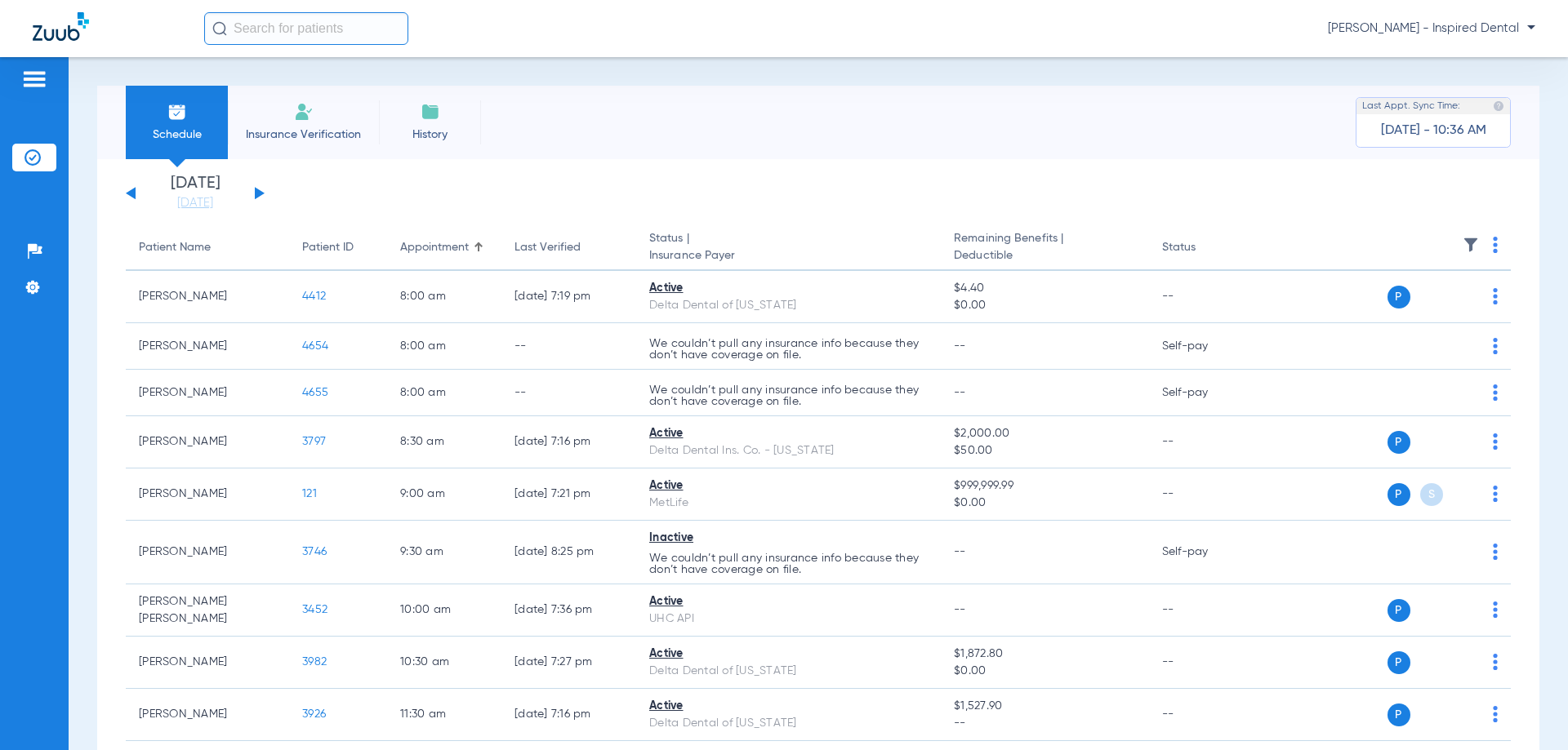
click at [130, 189] on div "[DATE] [DATE] [DATE] [DATE] [DATE] [DATE] [DATE] [DATE] [DATE] [DATE] [DATE] [D…" at bounding box center [195, 193] width 139 height 36
click at [131, 196] on button at bounding box center [130, 193] width 10 height 13
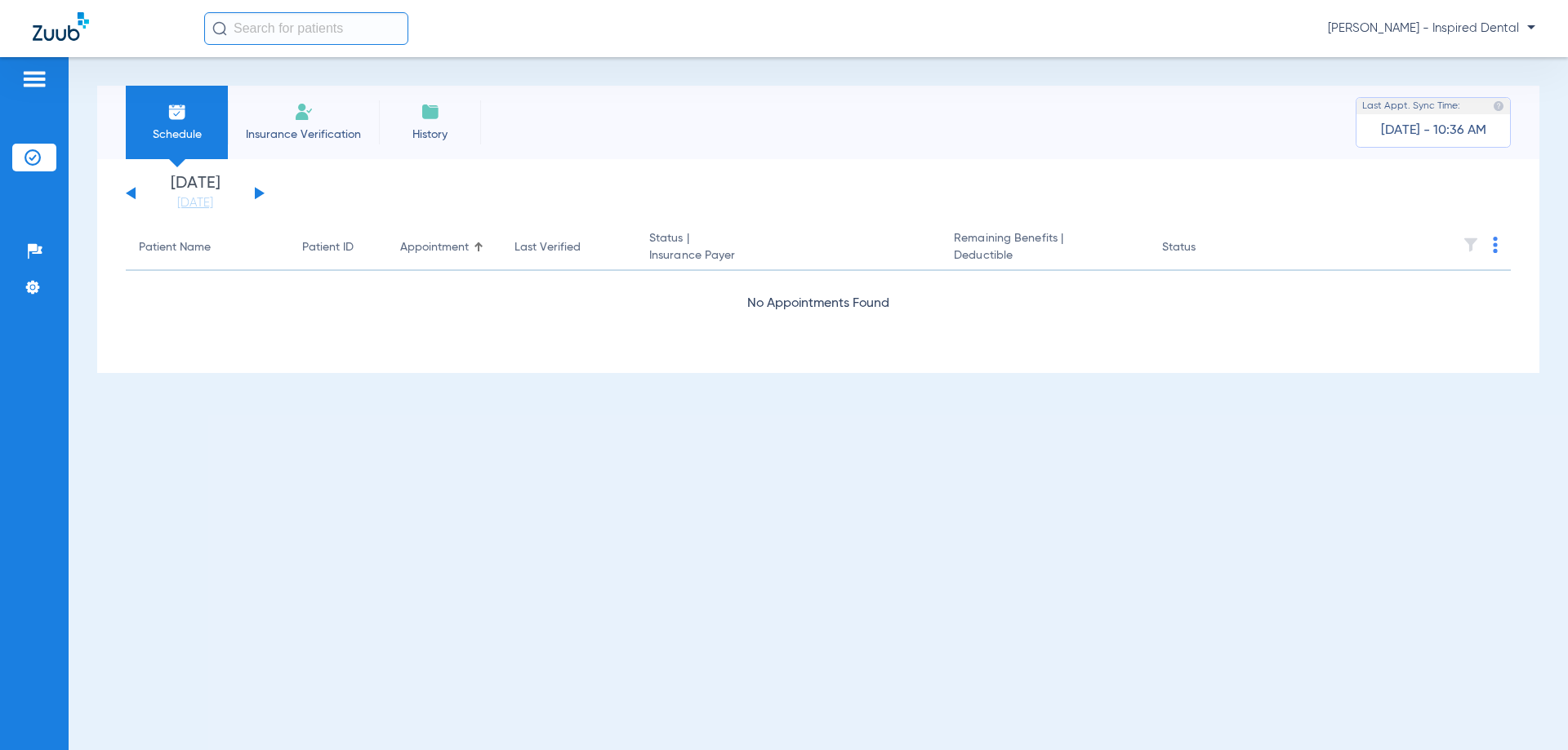
click at [131, 196] on button at bounding box center [130, 193] width 10 height 13
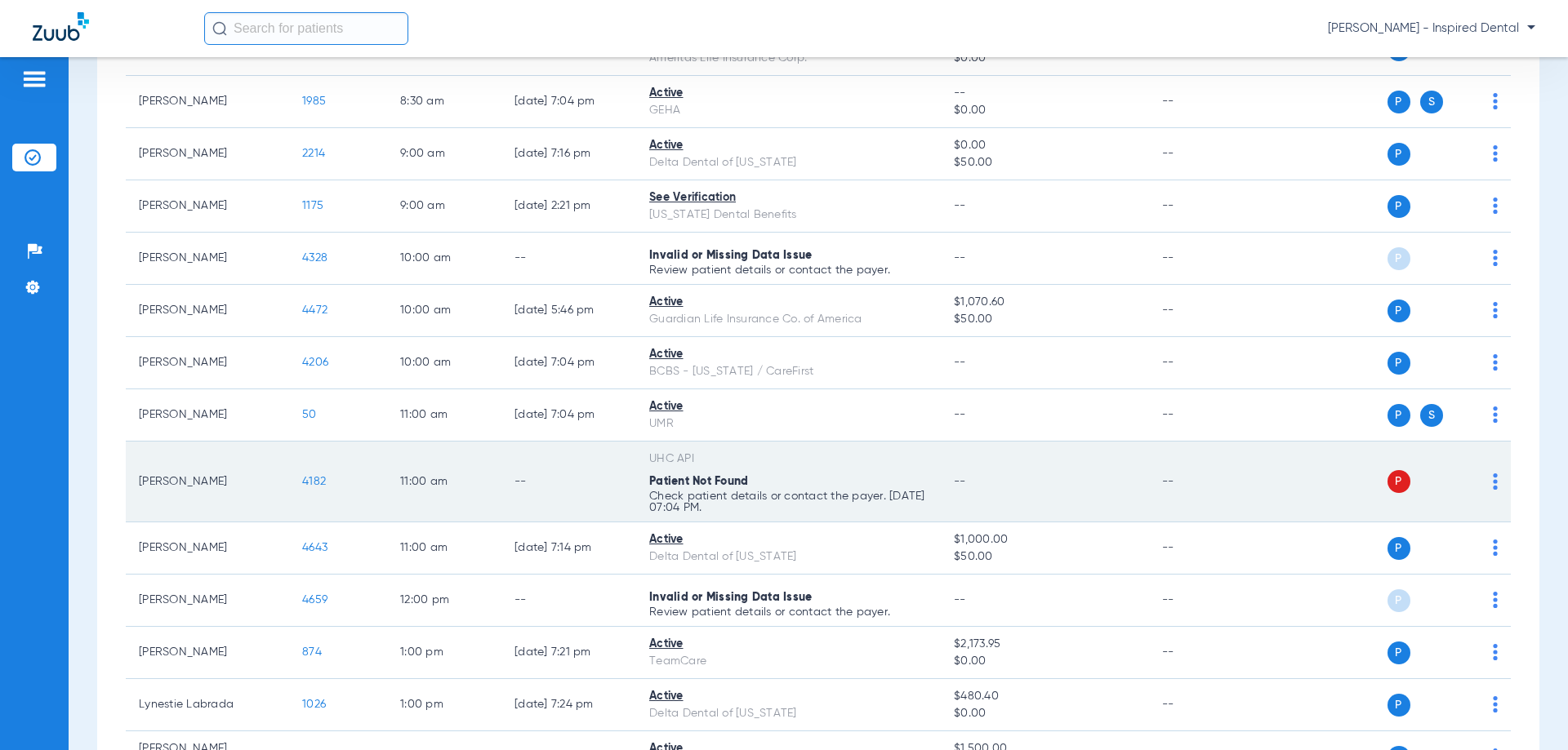
scroll to position [353, 0]
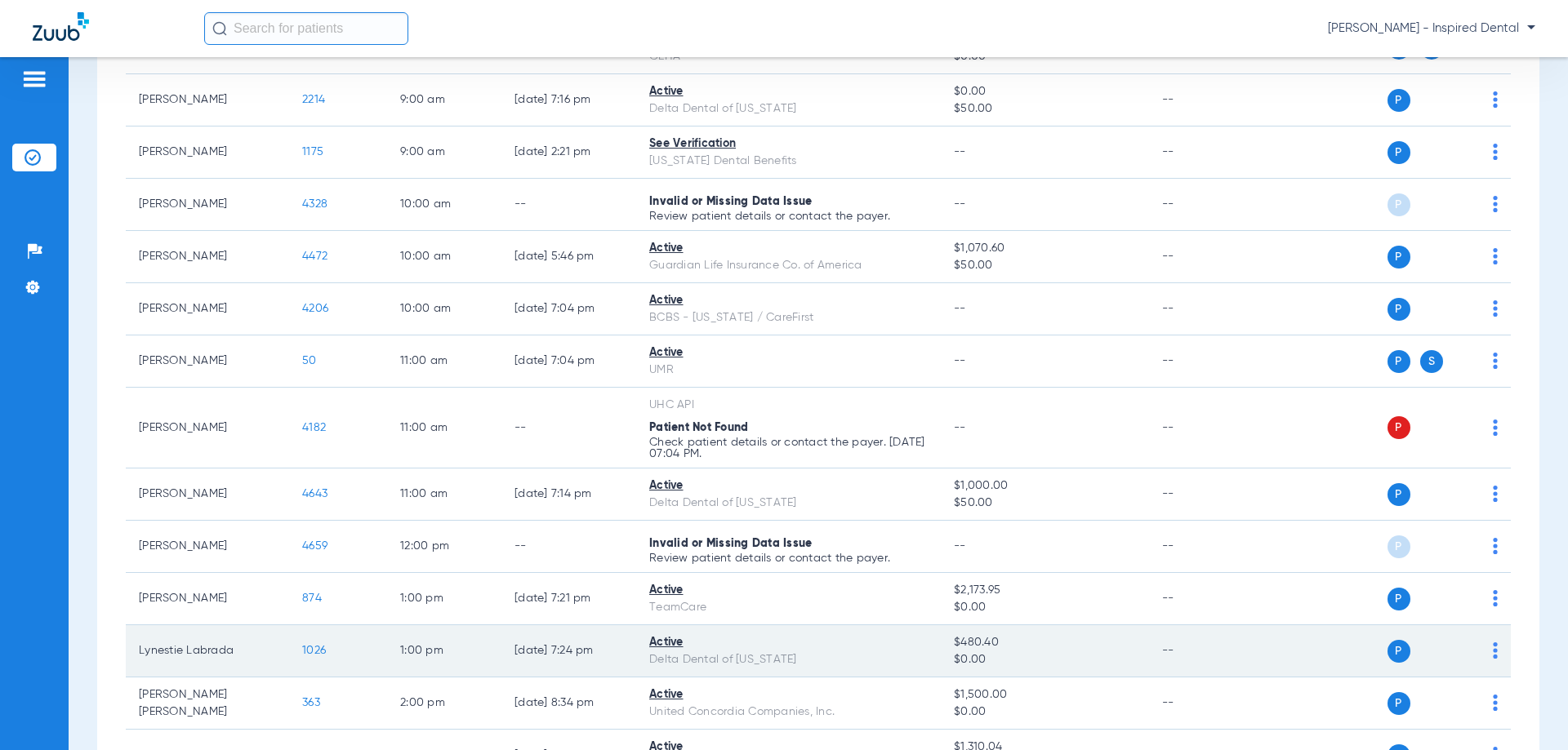
click at [301, 650] on td "1026" at bounding box center [338, 652] width 98 height 52
click at [308, 649] on span "1026" at bounding box center [314, 651] width 23 height 12
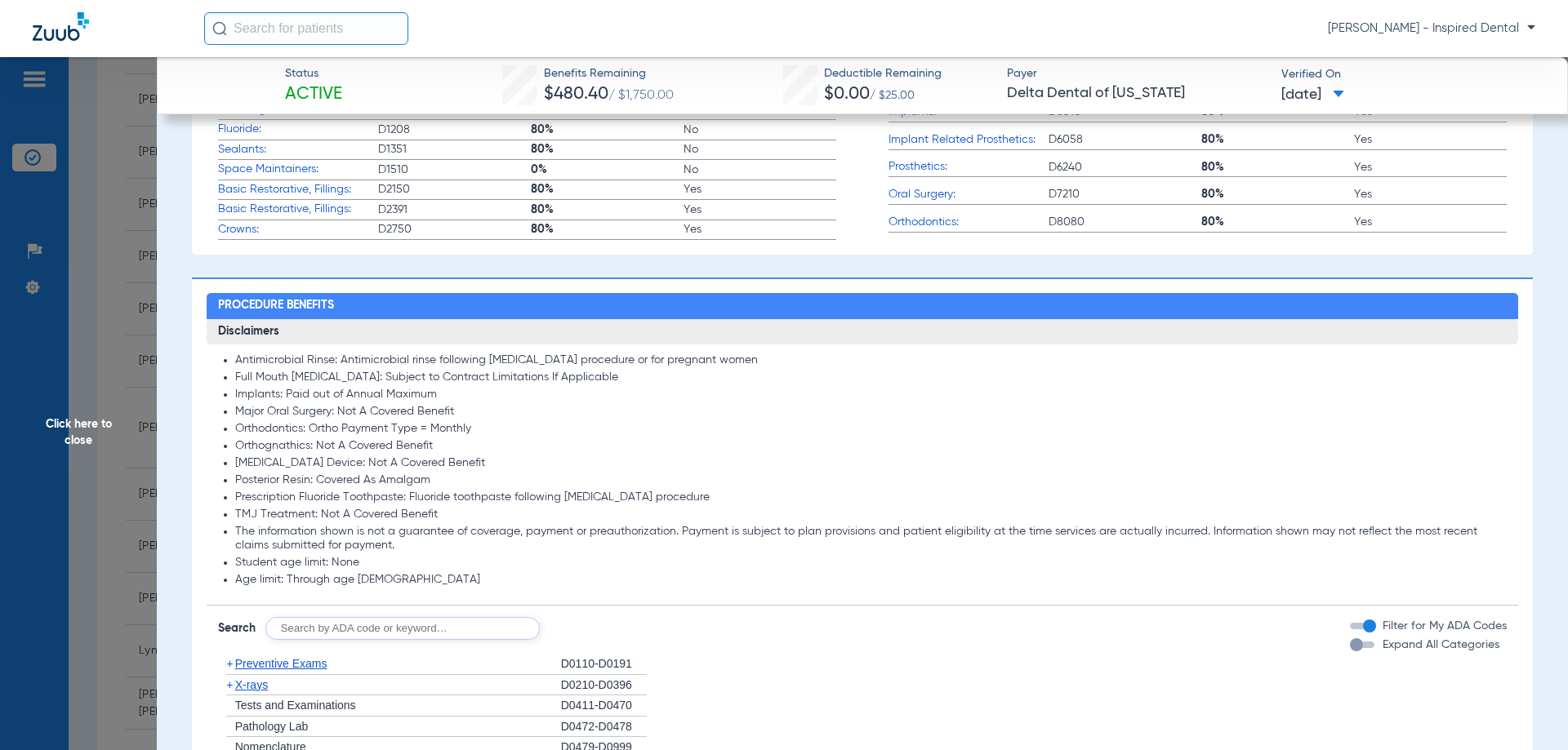
scroll to position [680, 0]
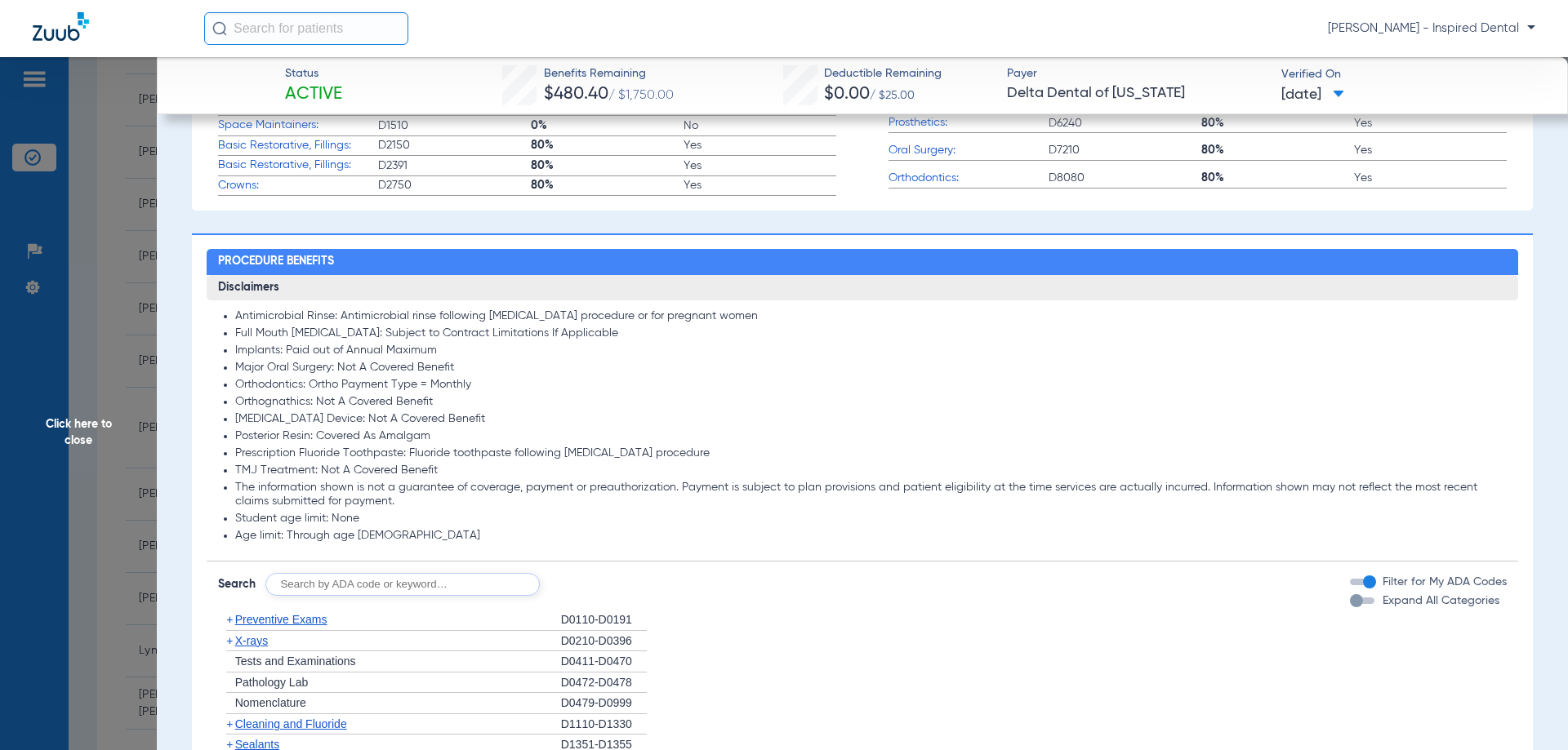
click at [366, 582] on input "text" at bounding box center [403, 584] width 275 height 23
type input "d9110"
click at [607, 586] on button "Search" at bounding box center [600, 584] width 64 height 23
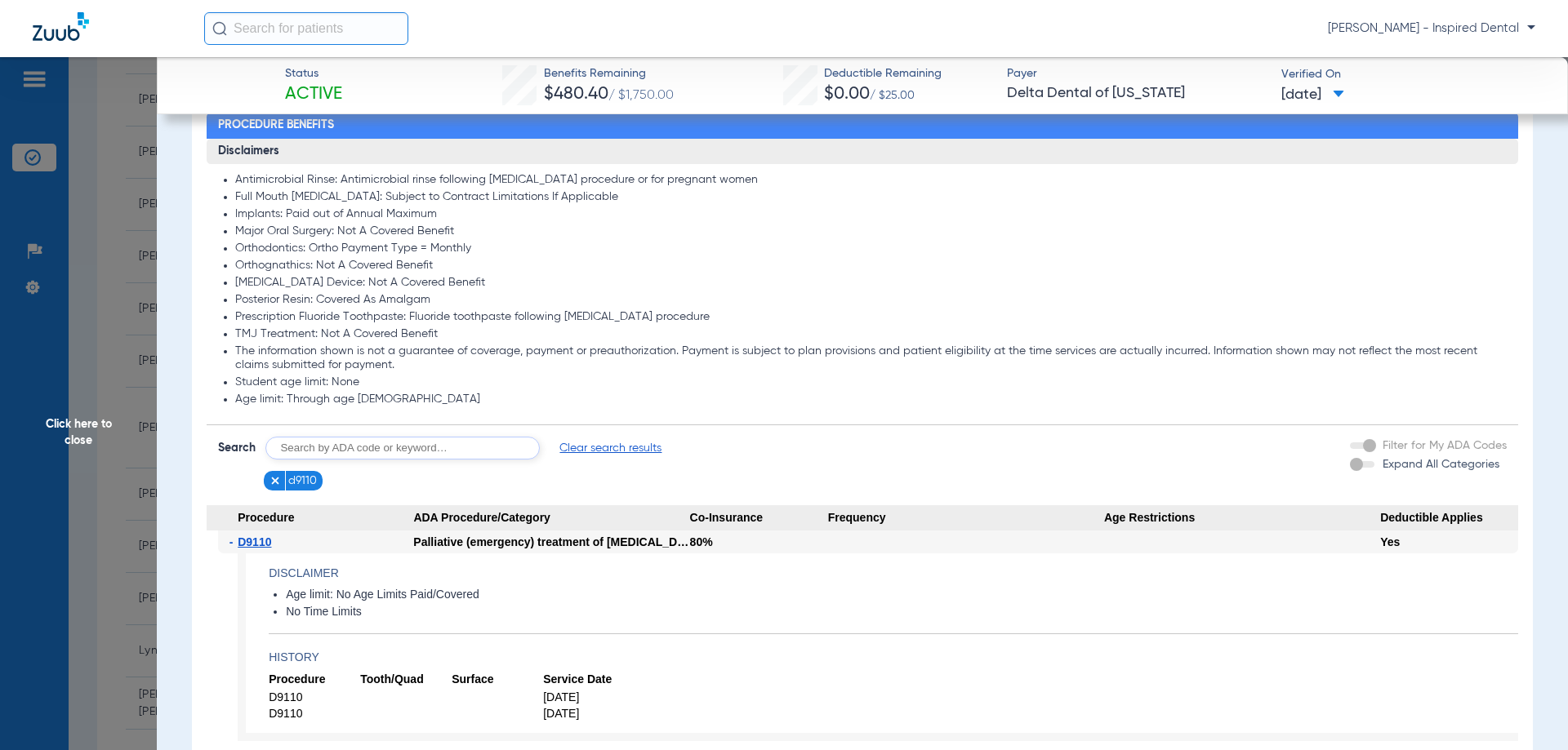
scroll to position [1035, 0]
